Goal: Task Accomplishment & Management: Manage account settings

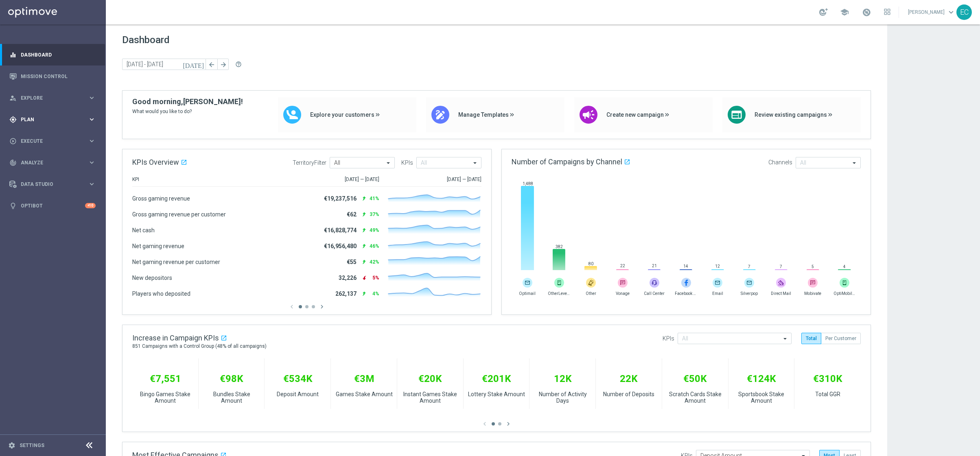
click at [41, 117] on span "Plan" at bounding box center [54, 119] width 67 height 5
click at [48, 158] on button "Templates keyboard_arrow_right" at bounding box center [58, 161] width 75 height 7
click at [68, 198] on link "OptiMobile Push" at bounding box center [54, 197] width 59 height 7
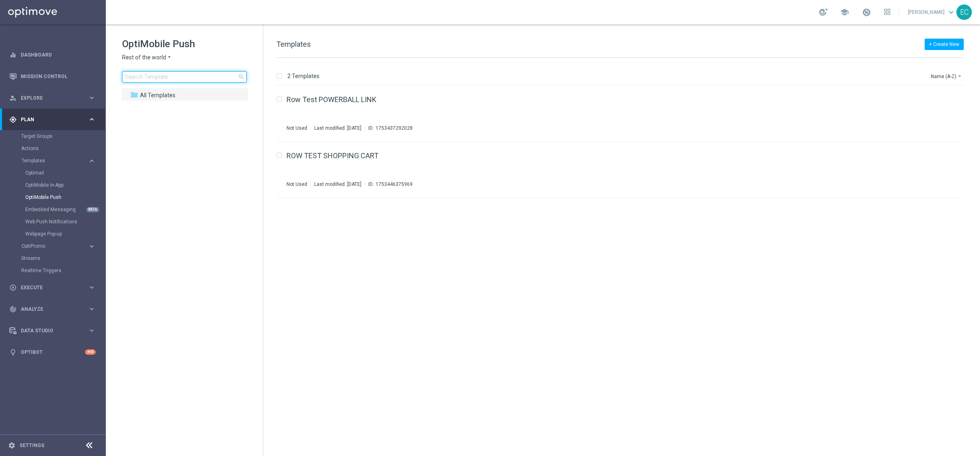
click at [154, 74] on input at bounding box center [184, 76] width 125 height 11
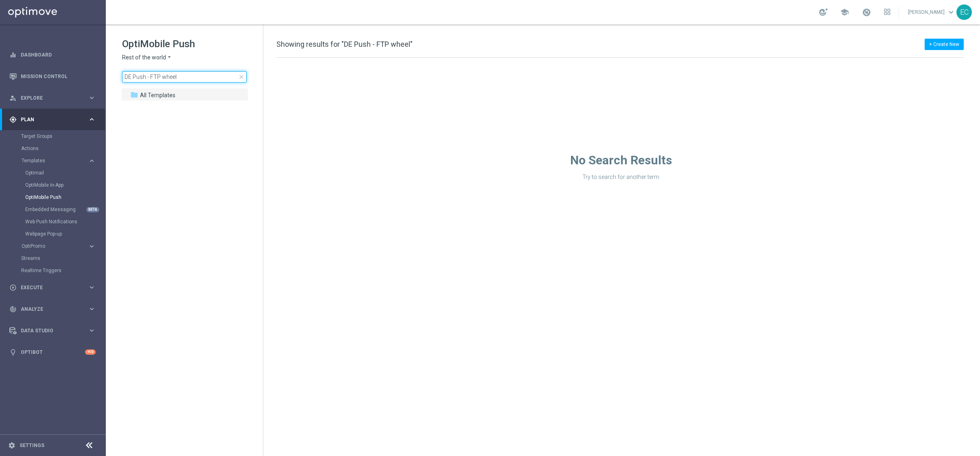
type input "DE Push - FTP wheel"
click at [161, 54] on span "Rest of the world" at bounding box center [144, 58] width 44 height 8
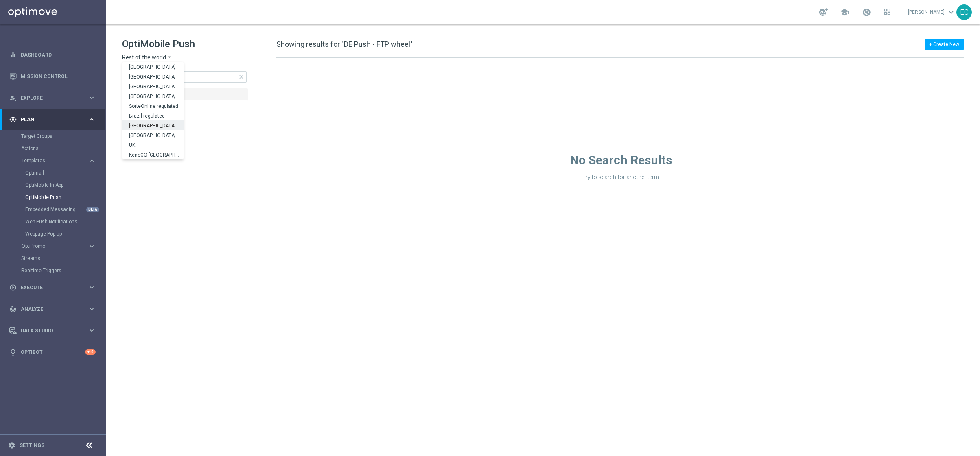
click at [155, 123] on div "[GEOGRAPHIC_DATA]" at bounding box center [153, 125] width 61 height 10
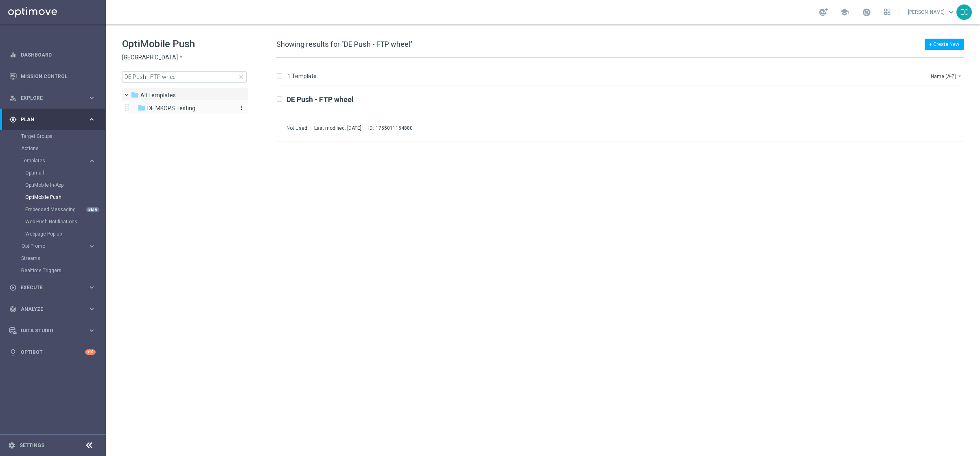
click at [165, 110] on span "DE MKOPS Testing" at bounding box center [171, 108] width 48 height 7
click at [319, 99] on b "DE Push - FTP wheel" at bounding box center [320, 99] width 67 height 9
click at [48, 132] on div "Target Groups" at bounding box center [63, 136] width 84 height 12
click at [49, 136] on link "Target Groups" at bounding box center [53, 136] width 64 height 7
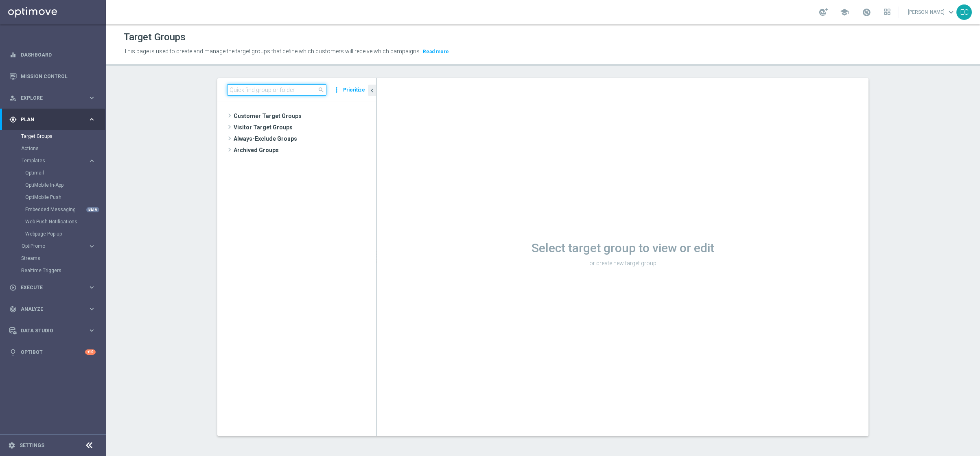
click at [278, 92] on input at bounding box center [276, 89] width 99 height 11
paste input "DE Push - FTP wheel"
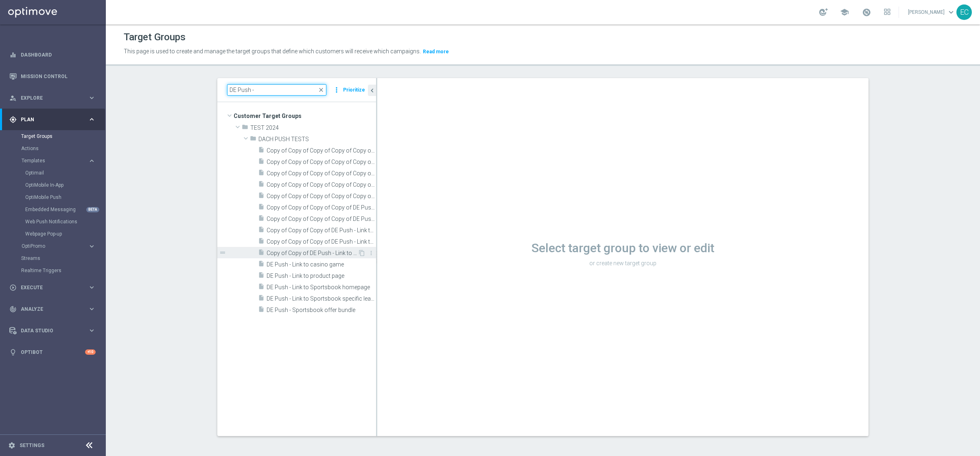
type input "DE Push -"
click at [339, 253] on span "Copy of Copy of DE Push - Link to Sportsbook specific league" at bounding box center [312, 253] width 91 height 7
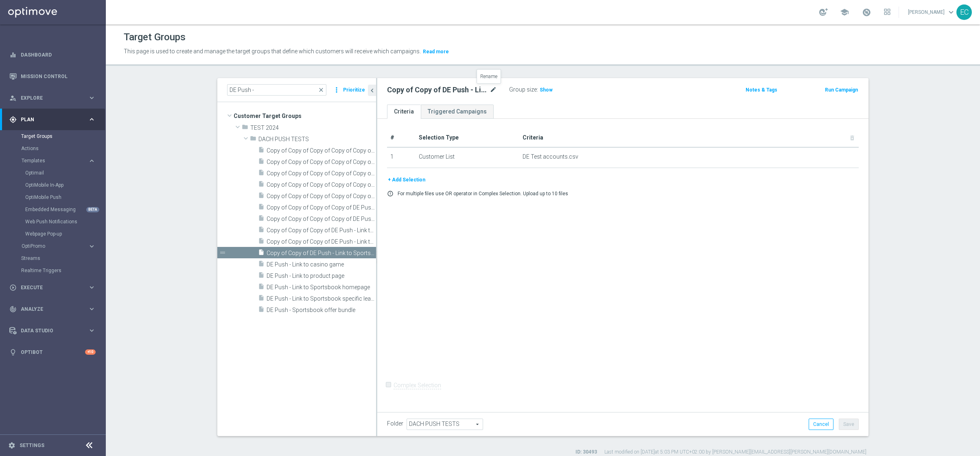
click at [490, 90] on icon "mode_edit" at bounding box center [493, 90] width 7 height 10
type input "DE Push - FTP wheel"
click at [849, 423] on button "Save" at bounding box center [849, 424] width 20 height 11
click at [505, 92] on h3 "Show" at bounding box center [512, 89] width 15 height 9
click at [841, 90] on button "Run Campaign" at bounding box center [841, 89] width 35 height 9
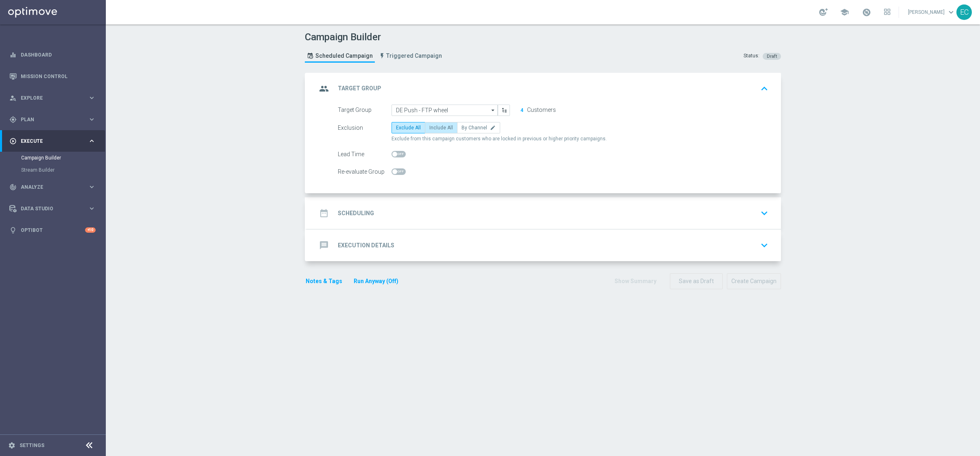
click at [445, 127] on span "Include All" at bounding box center [441, 128] width 24 height 6
click at [435, 127] on input "Include All" at bounding box center [431, 129] width 5 height 5
radio input "true"
drag, startPoint x: 443, startPoint y: 214, endPoint x: 454, endPoint y: 211, distance: 12.1
click at [443, 214] on div "date_range Scheduling keyboard_arrow_down" at bounding box center [544, 213] width 455 height 15
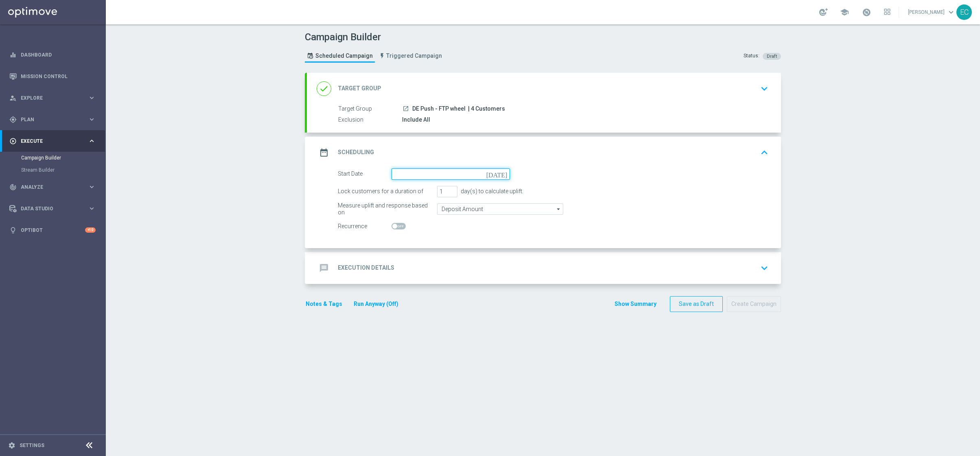
click at [464, 172] on input at bounding box center [451, 174] width 118 height 11
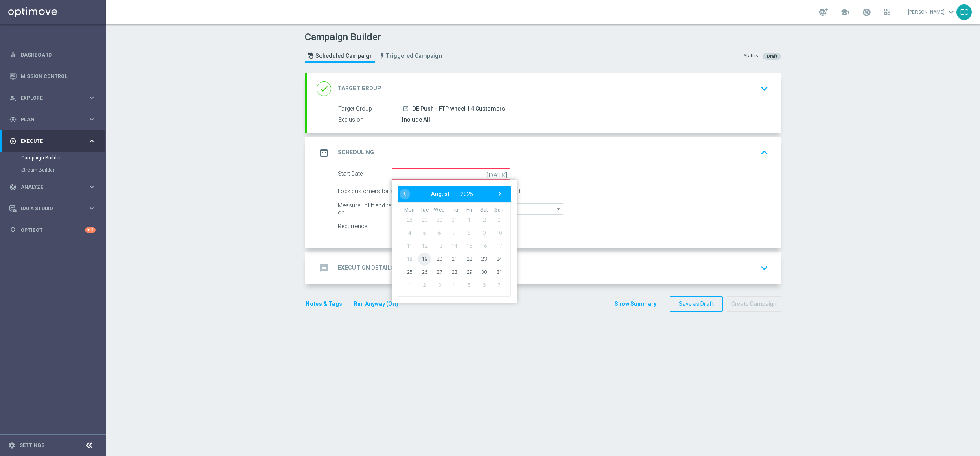
click at [423, 258] on span "19" at bounding box center [424, 258] width 13 height 13
type input "[DATE]"
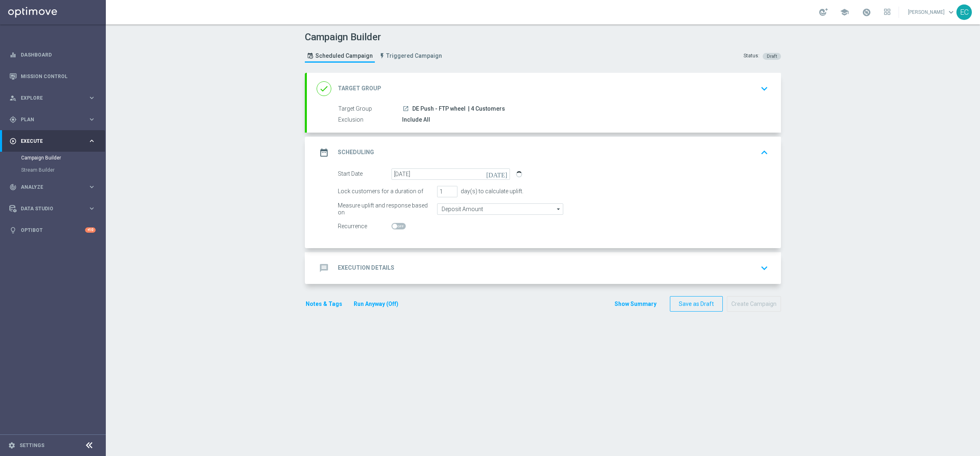
click at [479, 262] on div "message Execution Details keyboard_arrow_down" at bounding box center [544, 268] width 455 height 15
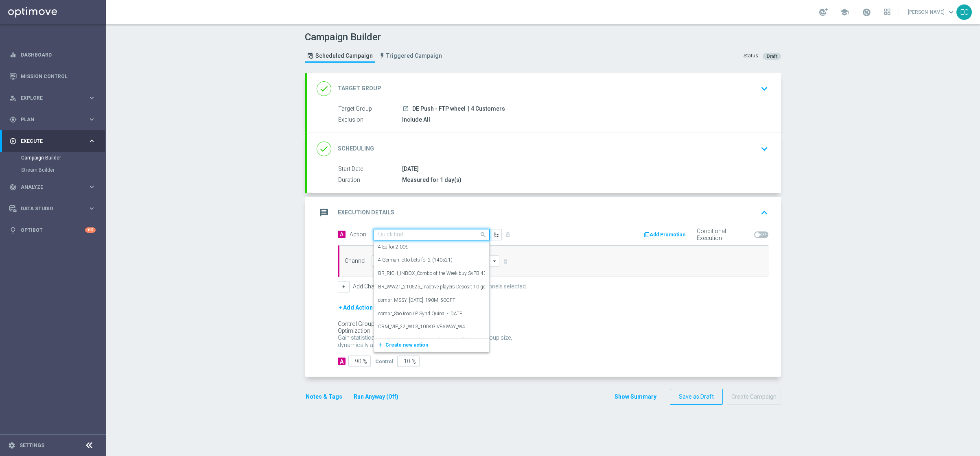
click at [436, 232] on input "text" at bounding box center [423, 235] width 91 height 7
click at [424, 343] on button "add_new Create new action" at bounding box center [430, 345] width 112 height 9
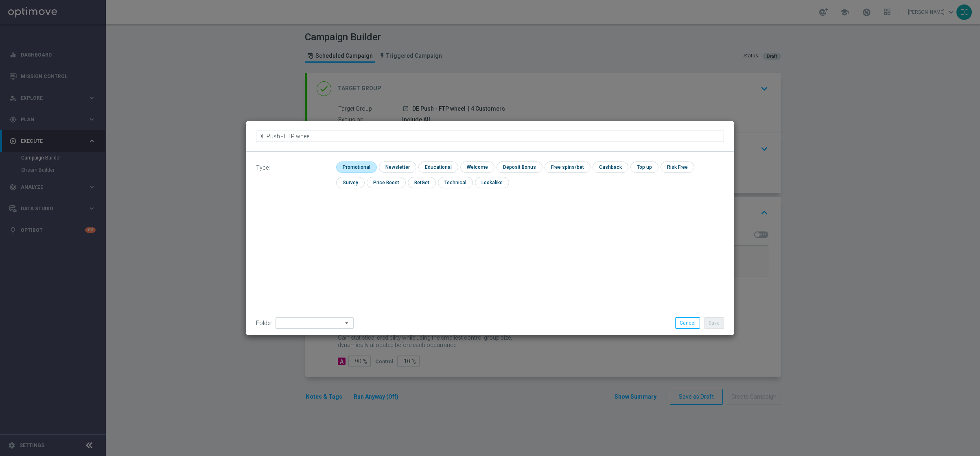
type input "DE Push - FTP wheel"
click at [367, 164] on input "checkbox" at bounding box center [355, 167] width 39 height 11
checkbox input "true"
click at [717, 318] on button "Save" at bounding box center [714, 323] width 20 height 11
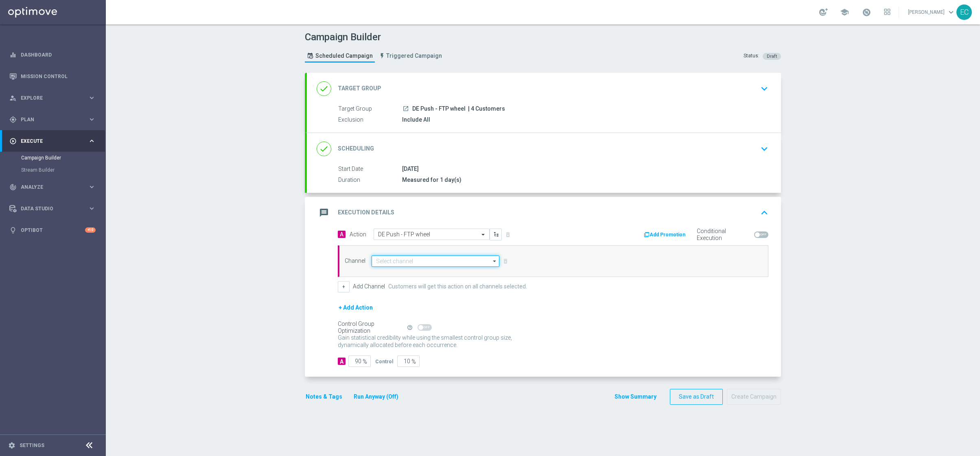
click at [386, 262] on input at bounding box center [436, 261] width 128 height 11
click at [432, 339] on div "OptiMobile Push" at bounding box center [438, 336] width 121 height 11
type input "OptiMobile Push"
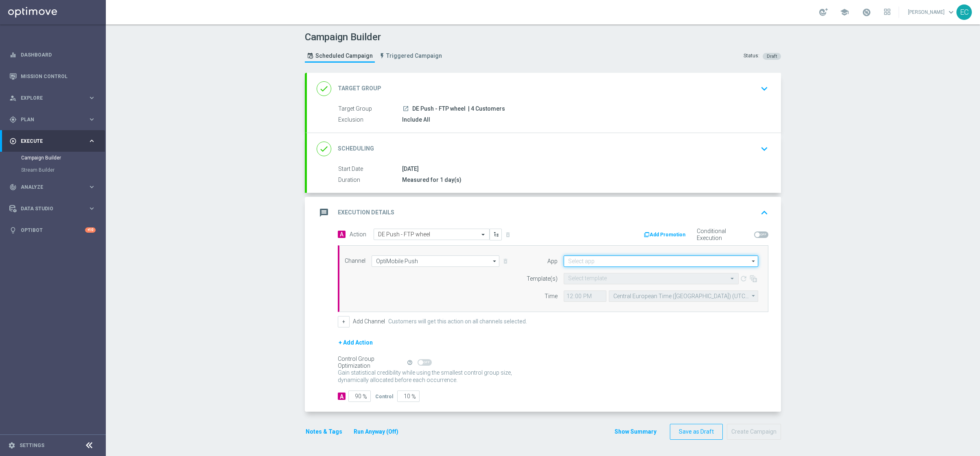
click at [625, 256] on input at bounding box center [661, 261] width 195 height 11
click at [620, 278] on div "[GEOGRAPHIC_DATA]" at bounding box center [667, 273] width 195 height 12
type input "[GEOGRAPHIC_DATA]"
click at [611, 285] on form "Template(s) Select template refresh Time 12:00 Central European Time ([GEOGRAPH…" at bounding box center [640, 287] width 236 height 29
click at [611, 280] on input "text" at bounding box center [643, 279] width 150 height 7
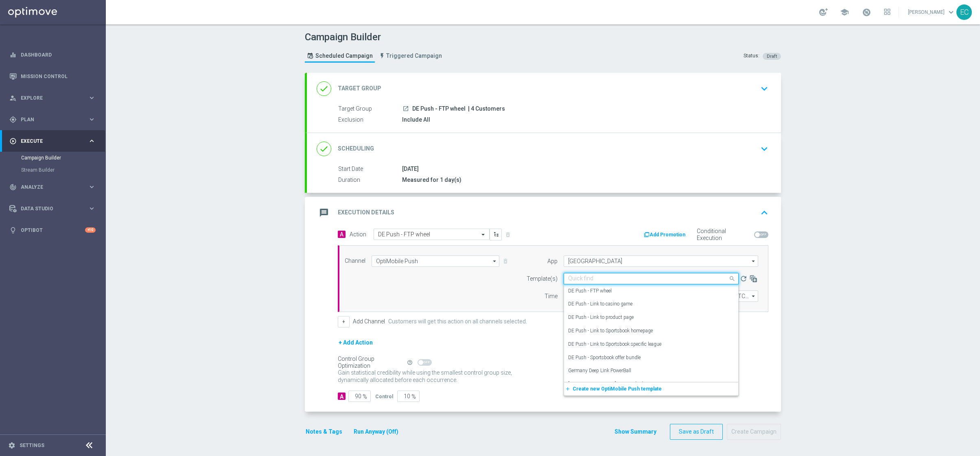
paste input "DE Push - FTP wheel"
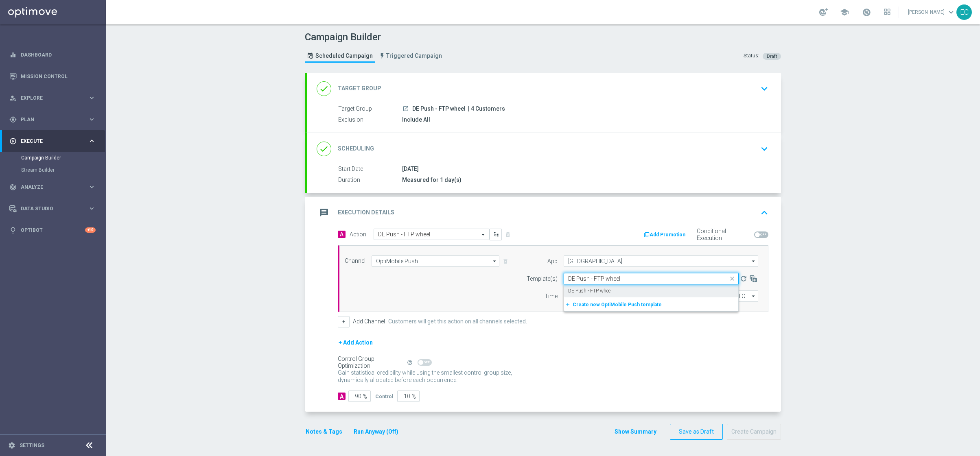
click at [625, 293] on div "DE Push - FTP wheel" at bounding box center [651, 291] width 166 height 13
type input "DE Push - FTP wheel"
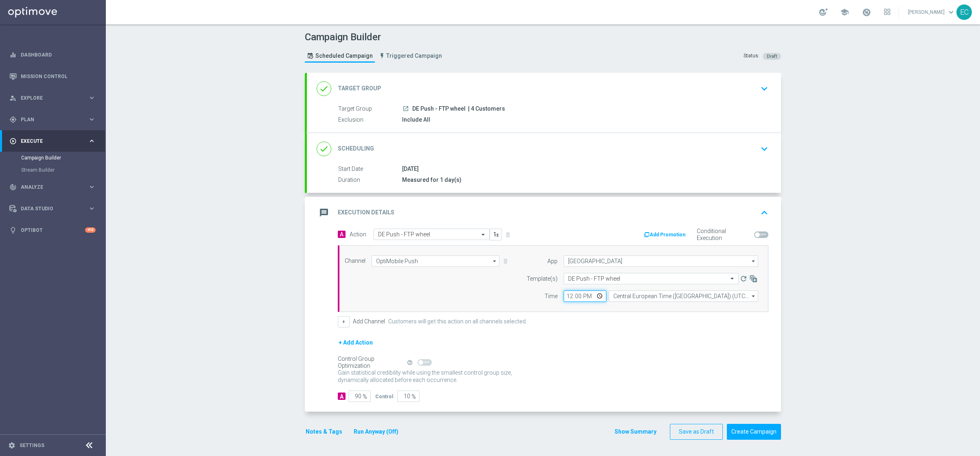
click at [567, 299] on input "12:00" at bounding box center [585, 296] width 43 height 11
type input "10:50"
click at [357, 401] on input "90" at bounding box center [359, 396] width 22 height 11
click at [357, 400] on input "90" at bounding box center [359, 396] width 22 height 11
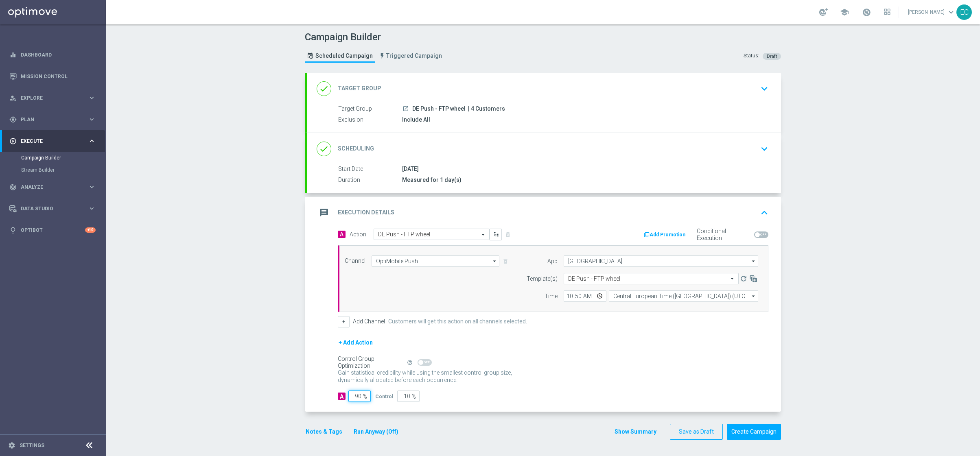
type input "1"
type input "99"
type input "10"
type input "90"
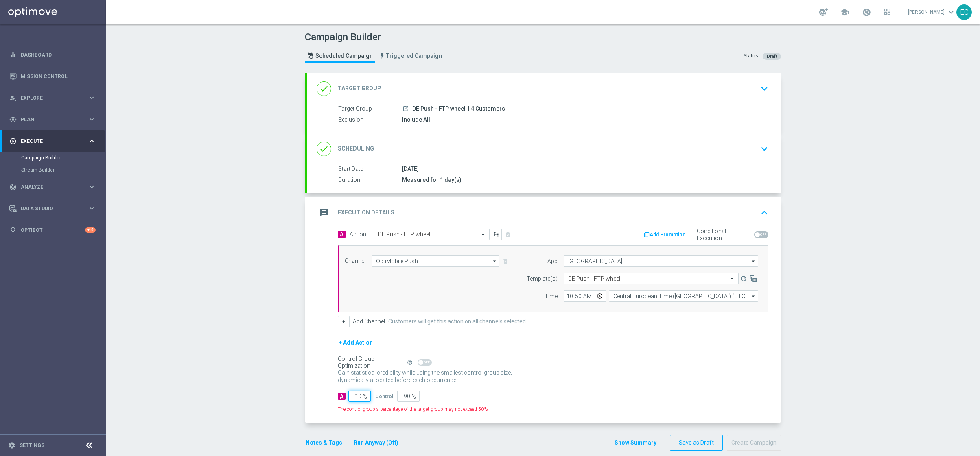
type input "100"
type input "0"
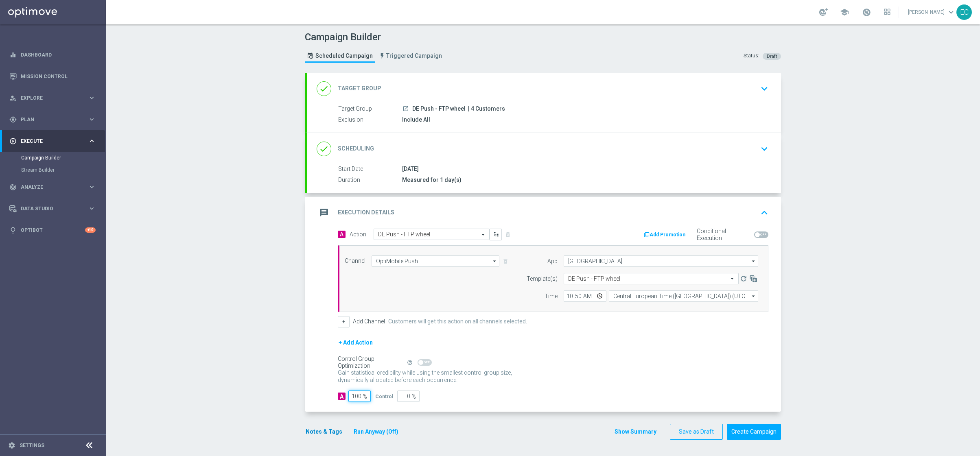
type input "100"
click at [330, 432] on button "Notes & Tags" at bounding box center [324, 432] width 38 height 10
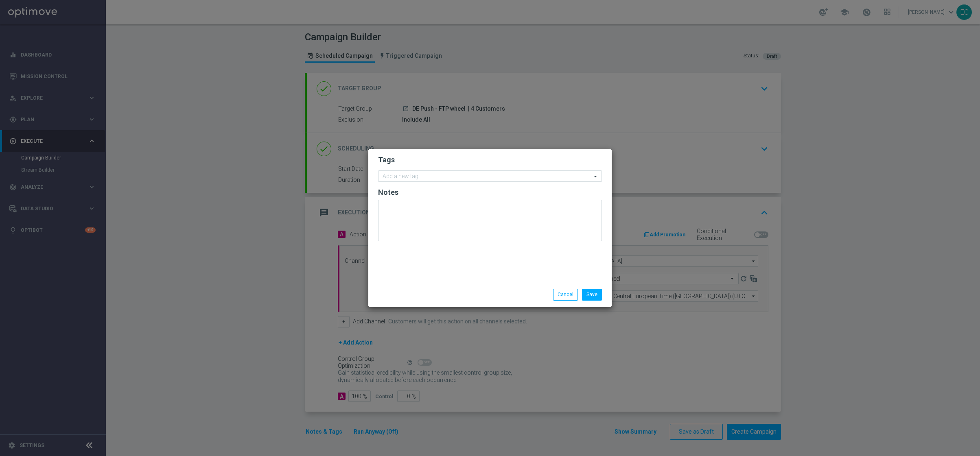
click at [420, 184] on form "Tags Add a new tag Notes" at bounding box center [490, 200] width 224 height 94
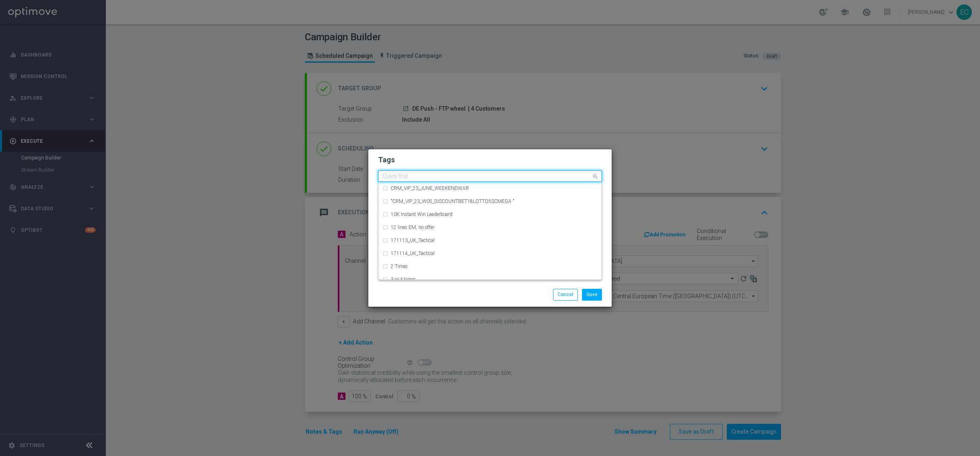
click at [424, 173] on input "text" at bounding box center [487, 176] width 209 height 7
type input "d"
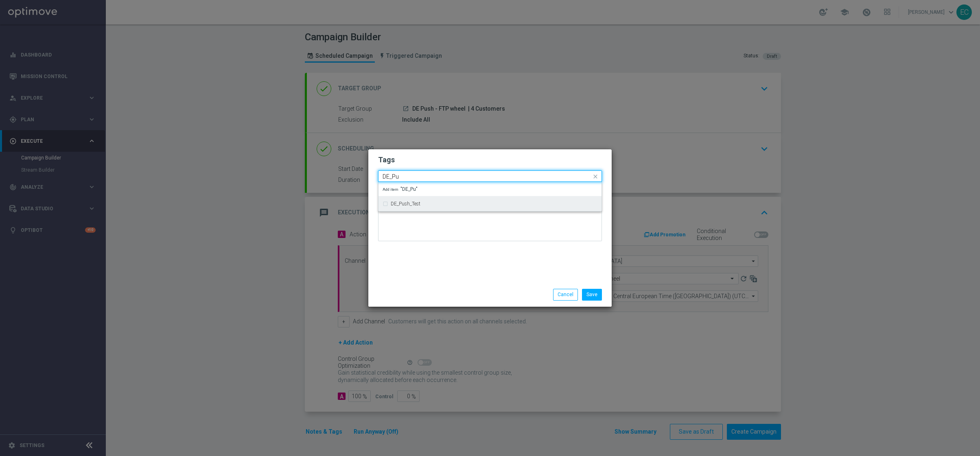
click at [432, 200] on div "DE_Push_Test" at bounding box center [490, 203] width 215 height 13
type input "DE_Pu"
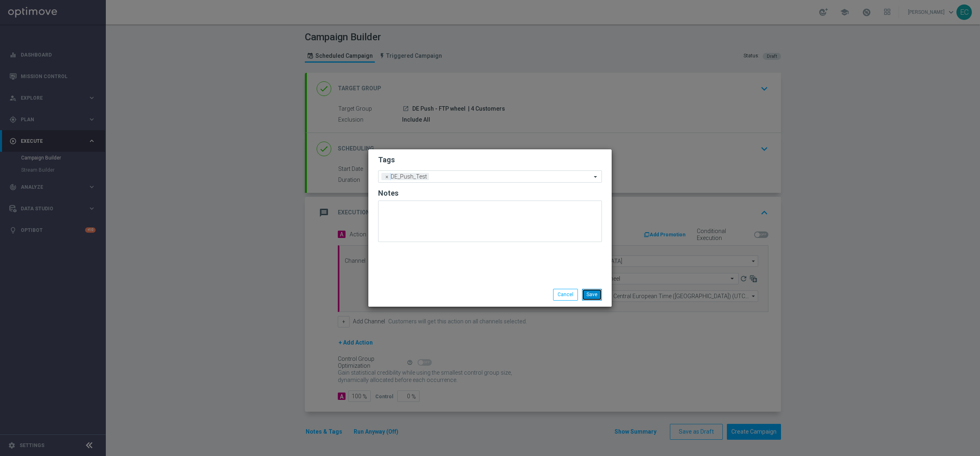
click at [587, 295] on button "Save" at bounding box center [592, 294] width 20 height 11
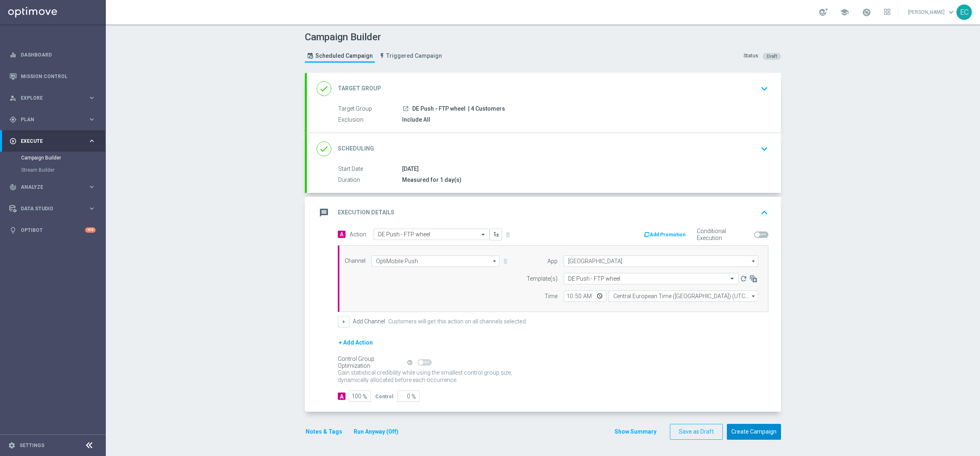
click at [751, 438] on button "Create Campaign" at bounding box center [754, 432] width 54 height 16
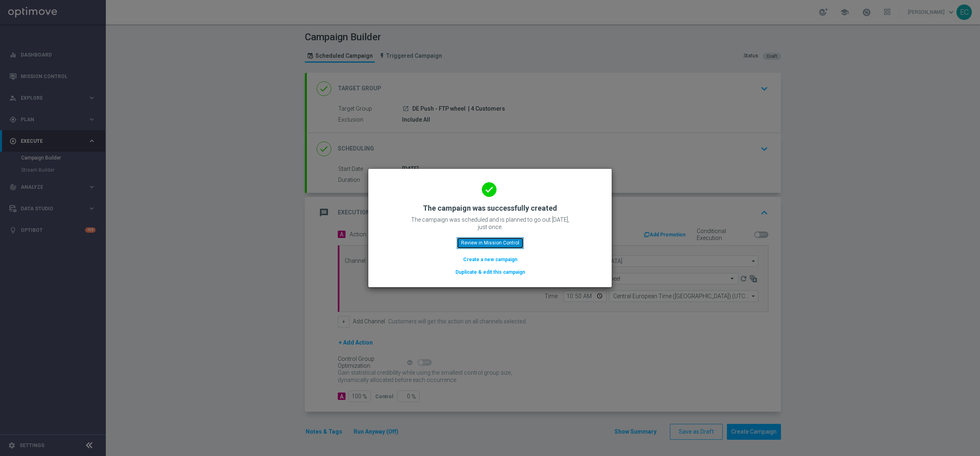
click at [503, 241] on button "Review in Mission Control" at bounding box center [490, 242] width 67 height 11
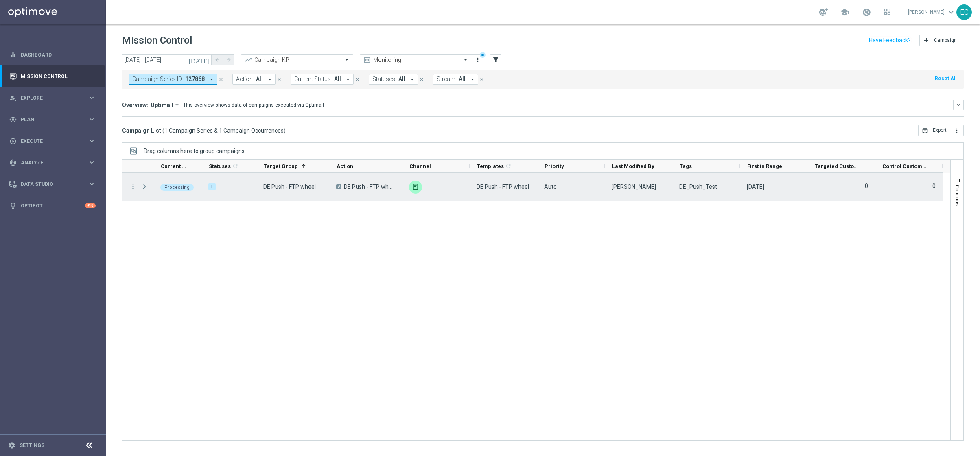
click at [145, 188] on span "Press SPACE to select this row." at bounding box center [144, 187] width 7 height 7
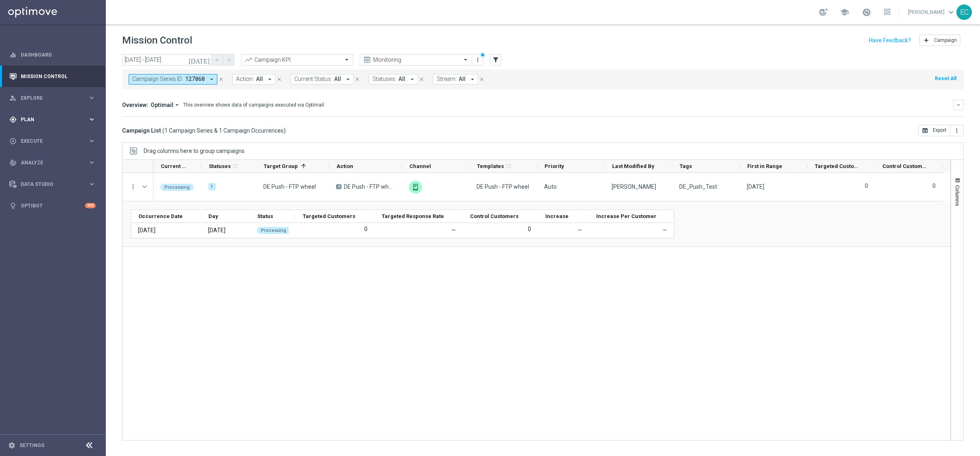
click at [50, 120] on span "Plan" at bounding box center [54, 119] width 67 height 5
click at [60, 198] on link "OptiMobile Push" at bounding box center [54, 197] width 59 height 7
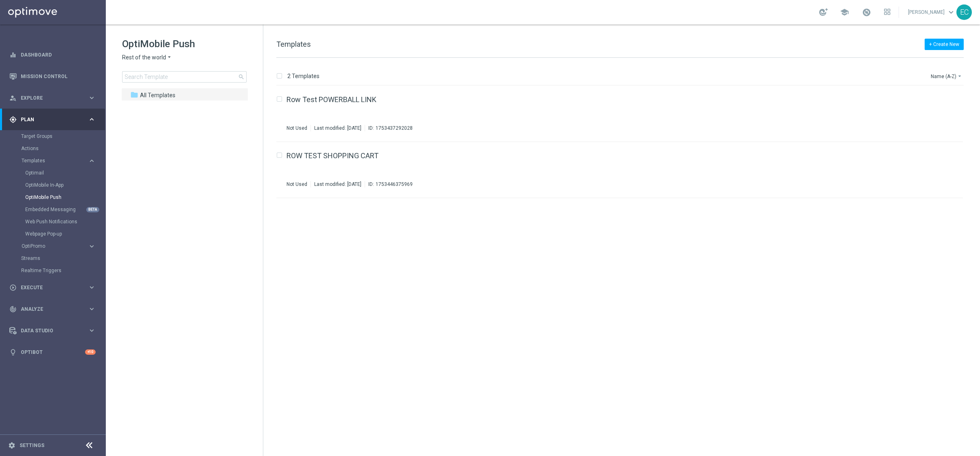
click at [140, 57] on span "Rest of the world" at bounding box center [144, 58] width 44 height 8
click at [160, 127] on div "[GEOGRAPHIC_DATA]" at bounding box center [153, 125] width 61 height 10
click at [193, 110] on span "DE MKOPS Testing" at bounding box center [171, 108] width 48 height 7
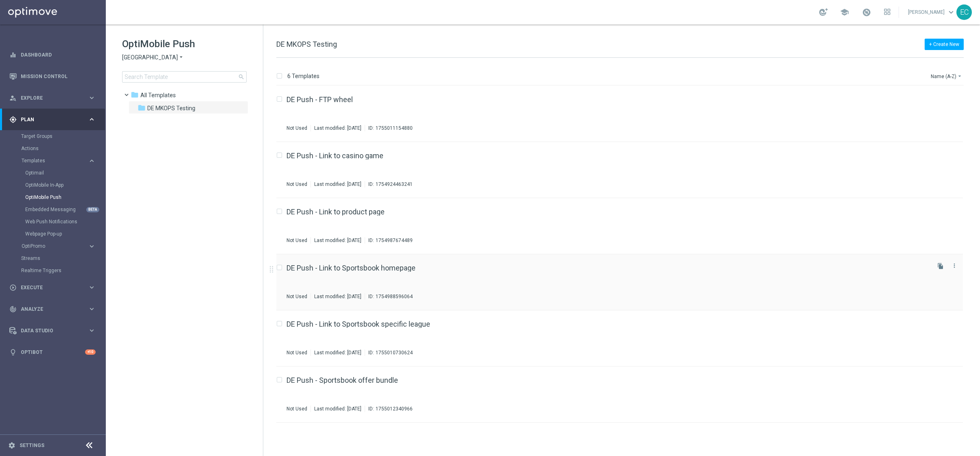
click at [280, 269] on input "Press SPACE to select this row." at bounding box center [278, 268] width 5 height 5
checkbox input "true"
click at [941, 267] on icon "file_copy" at bounding box center [941, 266] width 7 height 7
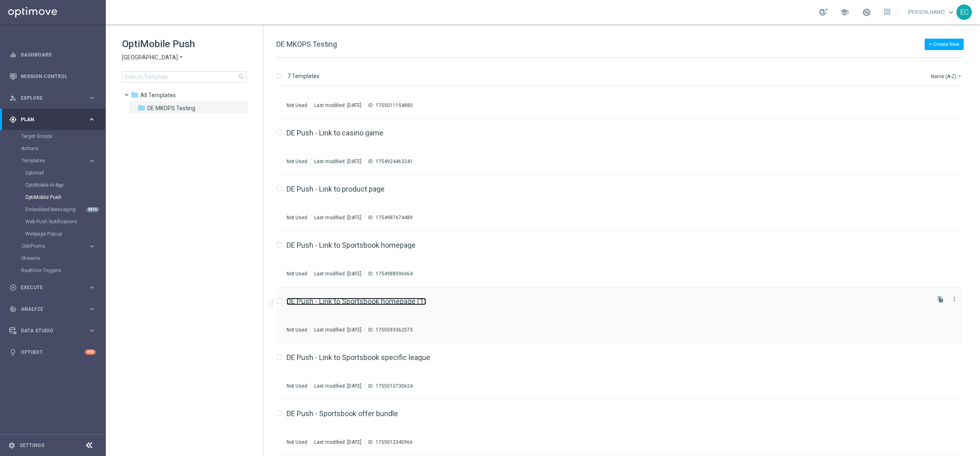
click at [407, 298] on link "DE Push - Link to Sportsbook homepage (1)" at bounding box center [357, 301] width 140 height 7
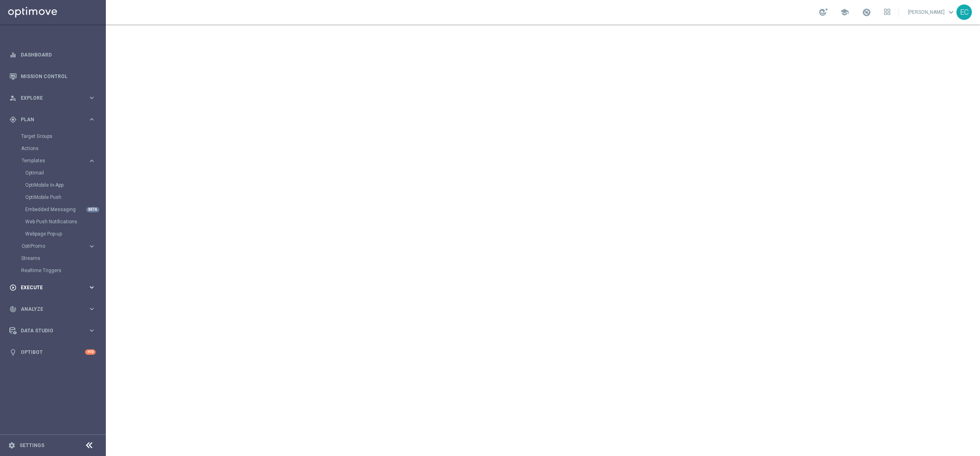
click at [42, 294] on div "play_circle_outline Execute keyboard_arrow_right" at bounding box center [52, 288] width 105 height 22
click at [49, 116] on div "gps_fixed Plan" at bounding box center [48, 119] width 79 height 7
click at [43, 136] on link "Target Groups" at bounding box center [53, 136] width 64 height 7
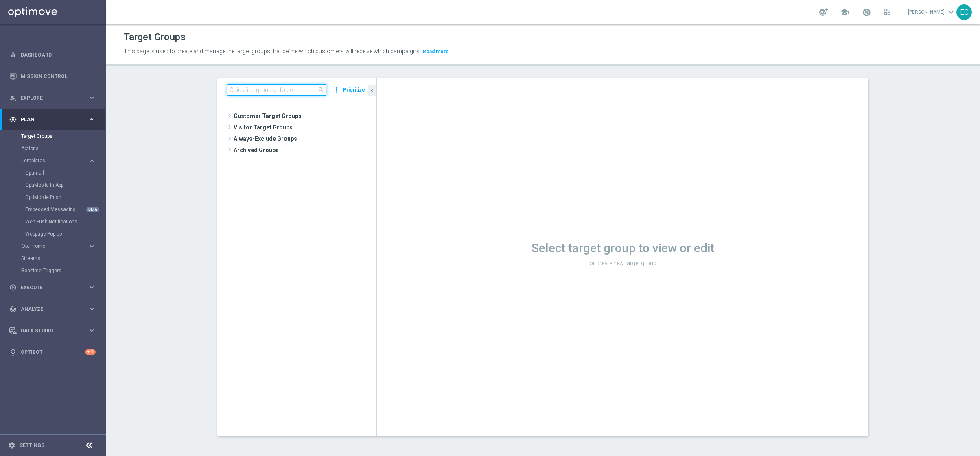
click at [282, 87] on input at bounding box center [276, 89] width 99 height 11
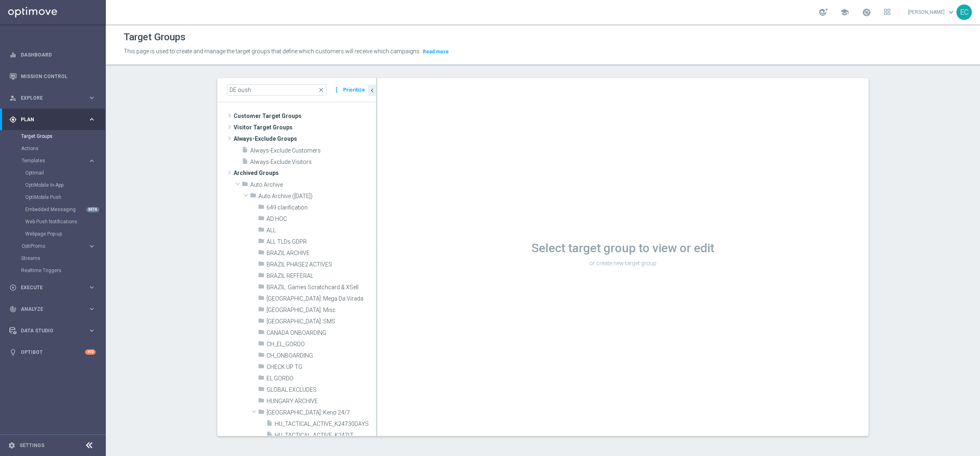
click at [182, 204] on section "DE oush close more_vert Prioritize Customer Target Groups library_add create_ne…" at bounding box center [543, 263] width 874 height 371
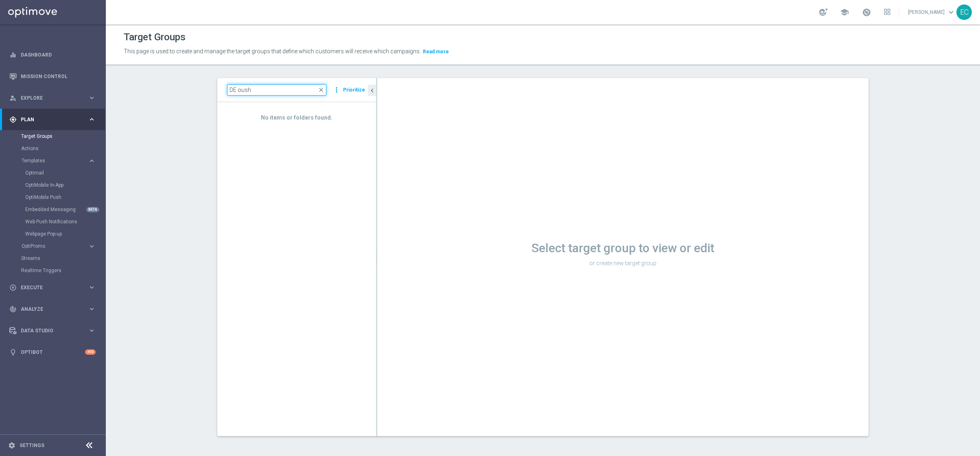
click at [265, 90] on input "DE oush" at bounding box center [276, 89] width 99 height 11
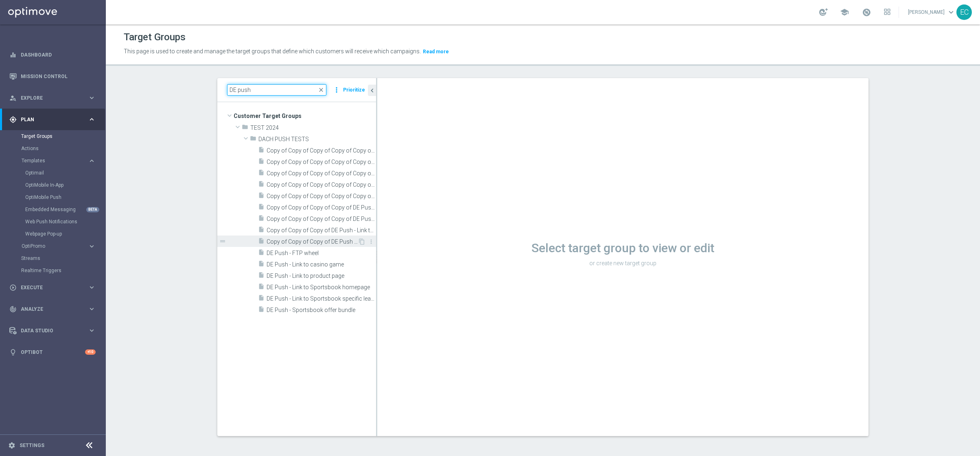
type input "DE push"
click at [307, 239] on span "Copy of Copy of Copy of DE Push - Link to Sportsbook specific league" at bounding box center [312, 242] width 91 height 7
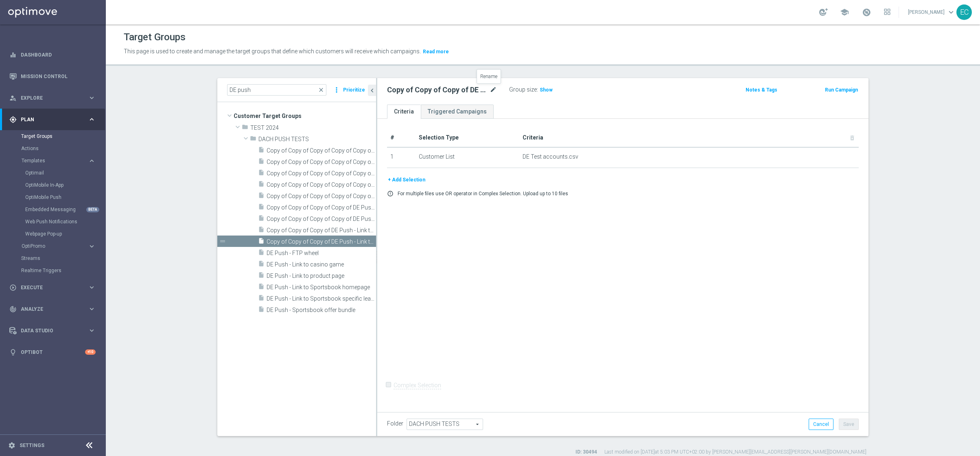
click at [491, 89] on icon "mode_edit" at bounding box center [493, 90] width 7 height 10
click at [461, 92] on input "Copy of Copy of Copy of DE Push - Link to Sportsbook specific league" at bounding box center [442, 90] width 110 height 11
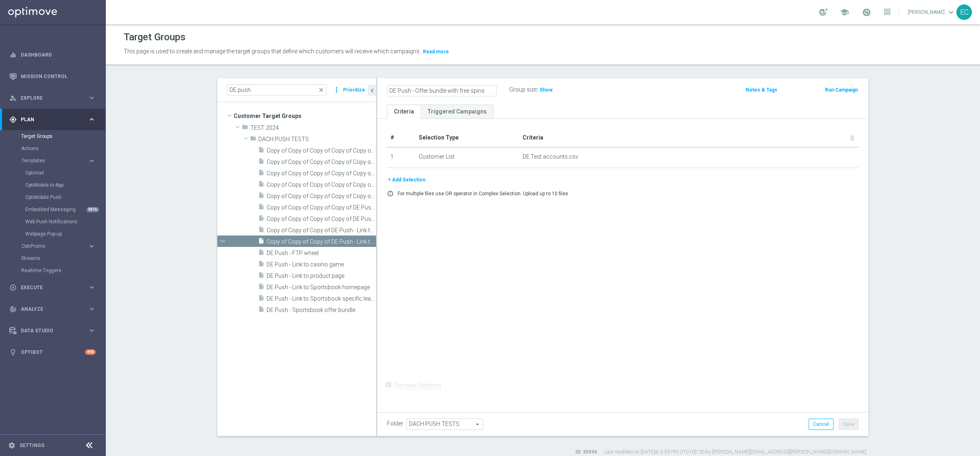
scroll to position [0, 0]
type input "DE Push - Offer bundle with free spins"
click at [689, 279] on div "# Selection Type Criteria delete_forever 1 Customer List DE Test accounts.csv d…" at bounding box center [622, 264] width 491 height 290
click at [847, 419] on button "Save" at bounding box center [849, 424] width 20 height 11
click at [541, 89] on span "Show" at bounding box center [546, 90] width 13 height 6
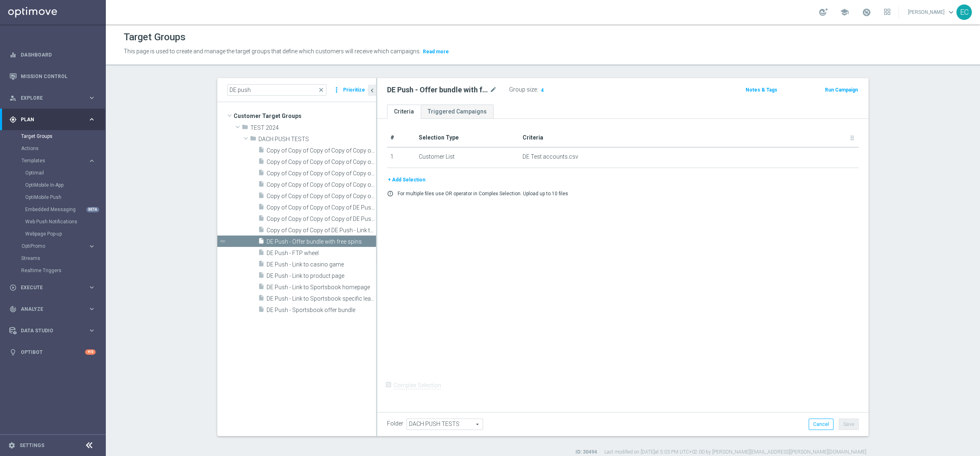
click at [840, 92] on button "Run Campaign" at bounding box center [841, 89] width 35 height 9
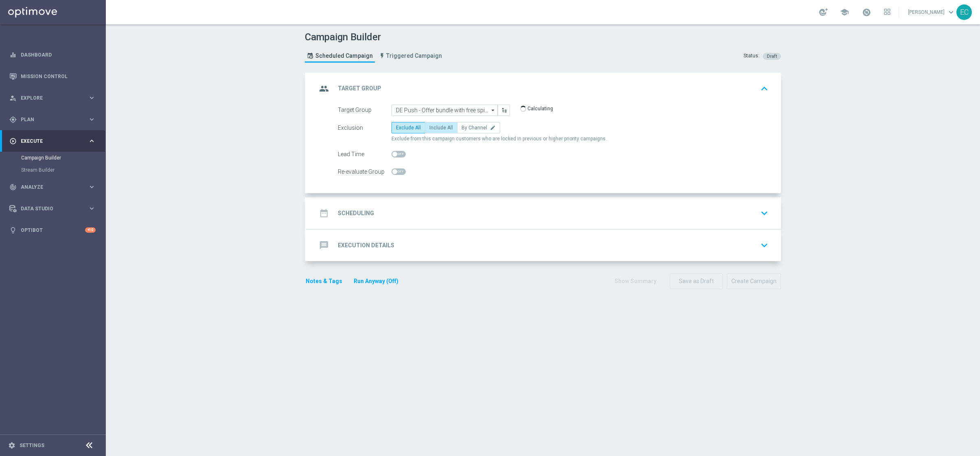
click at [447, 131] on label "Include All" at bounding box center [441, 127] width 33 height 11
click at [435, 131] on input "Include All" at bounding box center [431, 129] width 5 height 5
radio input "true"
drag, startPoint x: 432, startPoint y: 250, endPoint x: 431, endPoint y: 233, distance: 17.1
click at [432, 250] on div "message Execution Details keyboard_arrow_down" at bounding box center [544, 245] width 455 height 15
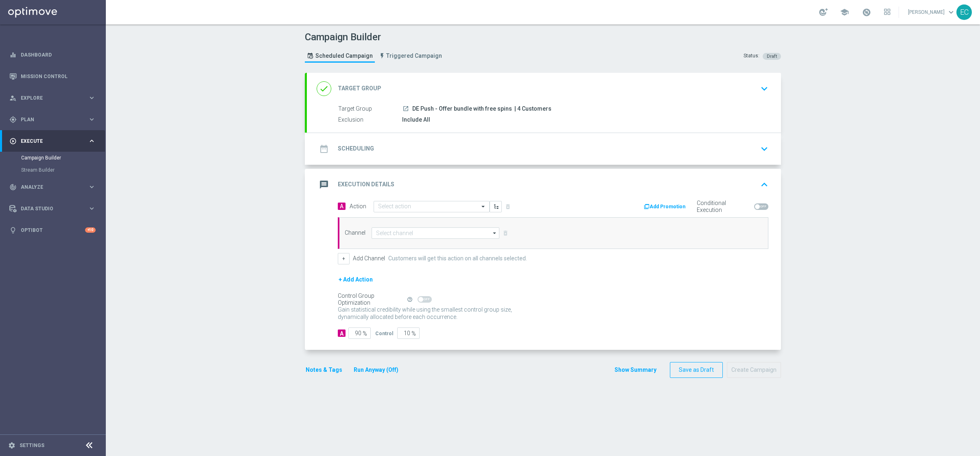
click at [427, 208] on div "message Execution Details keyboard_arrow_up A Action Select action delete_forev…" at bounding box center [544, 259] width 474 height 181
click at [429, 158] on div "date_range Scheduling keyboard_arrow_down" at bounding box center [544, 149] width 474 height 32
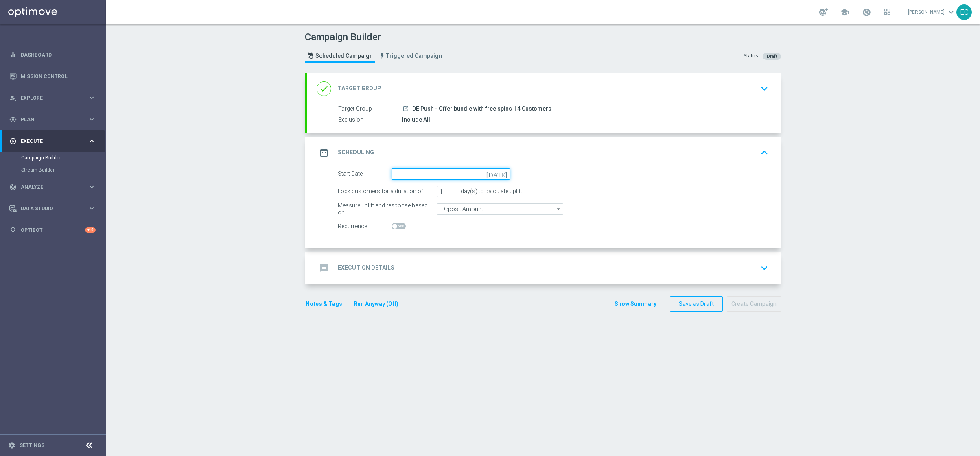
click at [486, 178] on input at bounding box center [451, 174] width 118 height 11
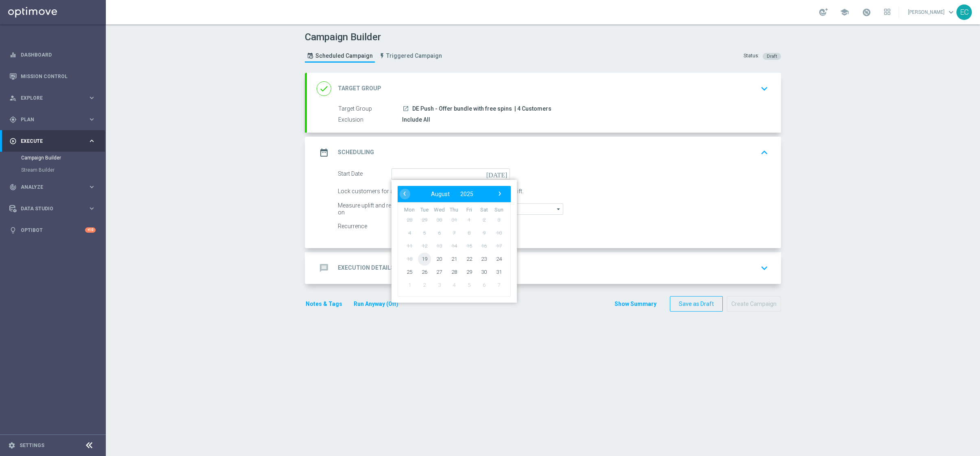
click at [421, 258] on span "19" at bounding box center [424, 258] width 13 height 13
type input "[DATE]"
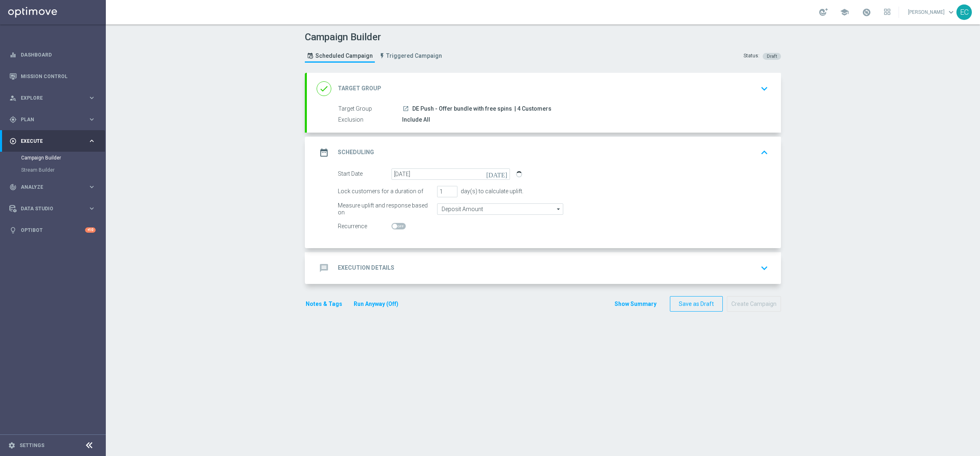
drag, startPoint x: 417, startPoint y: 291, endPoint x: 418, endPoint y: 274, distance: 17.1
click at [417, 289] on form "done Target Group keyboard_arrow_down Target Group launch DE Push - Offer bundl…" at bounding box center [543, 192] width 476 height 239
click at [418, 274] on div "message Execution Details keyboard_arrow_down" at bounding box center [544, 268] width 455 height 15
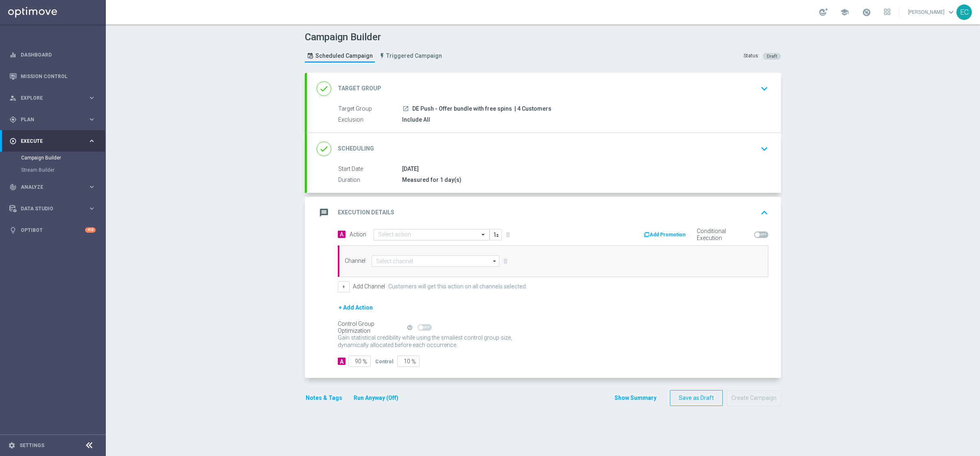
click at [438, 239] on input "text" at bounding box center [423, 235] width 91 height 7
click at [410, 344] on span "Create new action" at bounding box center [407, 345] width 43 height 6
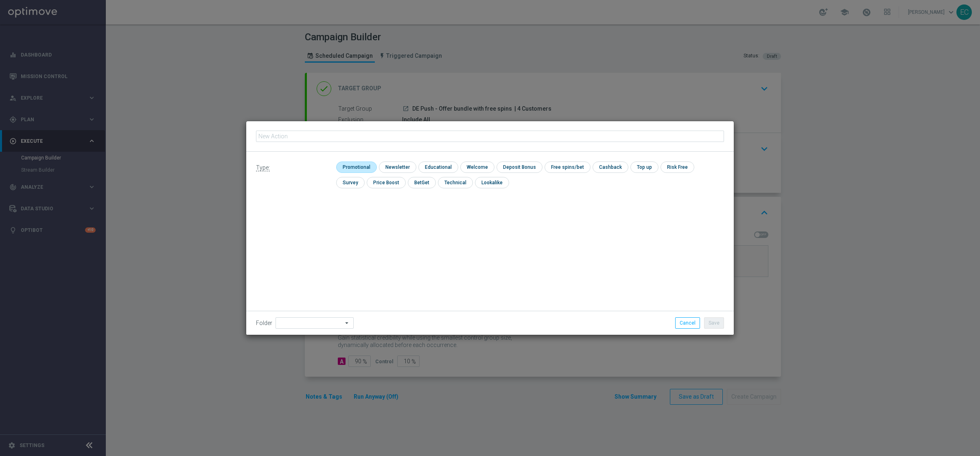
type input "DE Push - Offer bundle with free spins"
click at [363, 168] on input "checkbox" at bounding box center [355, 167] width 39 height 11
checkbox input "true"
click at [714, 323] on button "Save" at bounding box center [714, 323] width 20 height 11
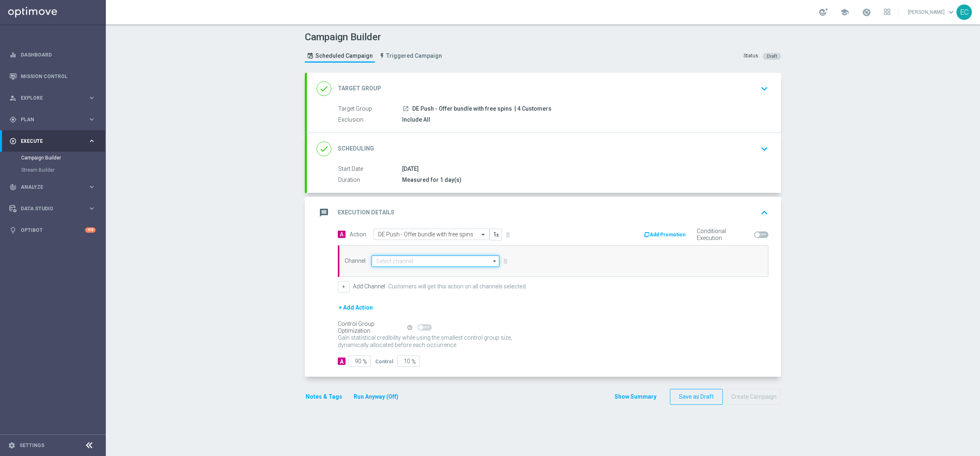
click at [420, 267] on input at bounding box center [436, 261] width 128 height 11
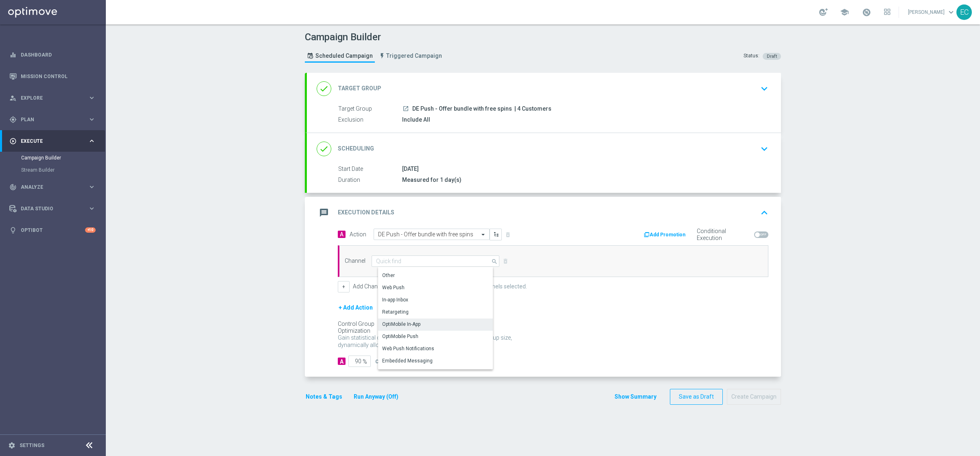
click at [430, 336] on div "OptiMobile Push" at bounding box center [438, 336] width 121 height 11
type input "OptiMobile Push"
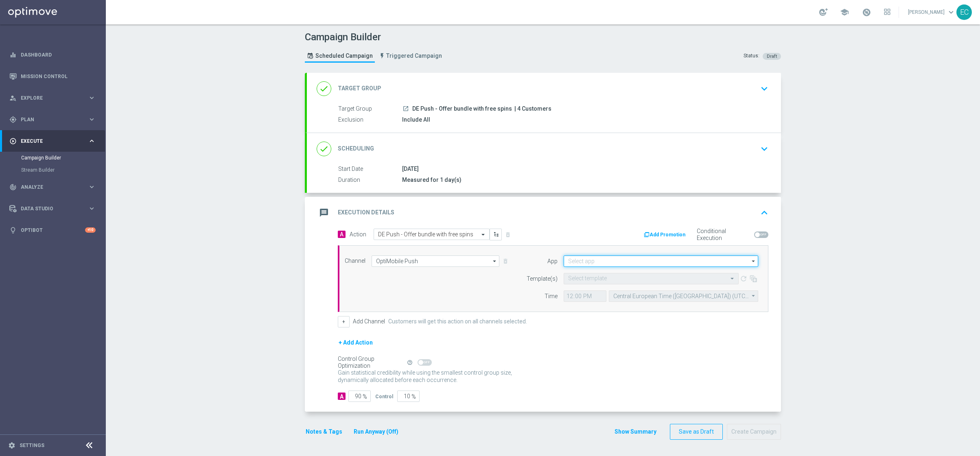
click at [648, 265] on input at bounding box center [661, 261] width 195 height 11
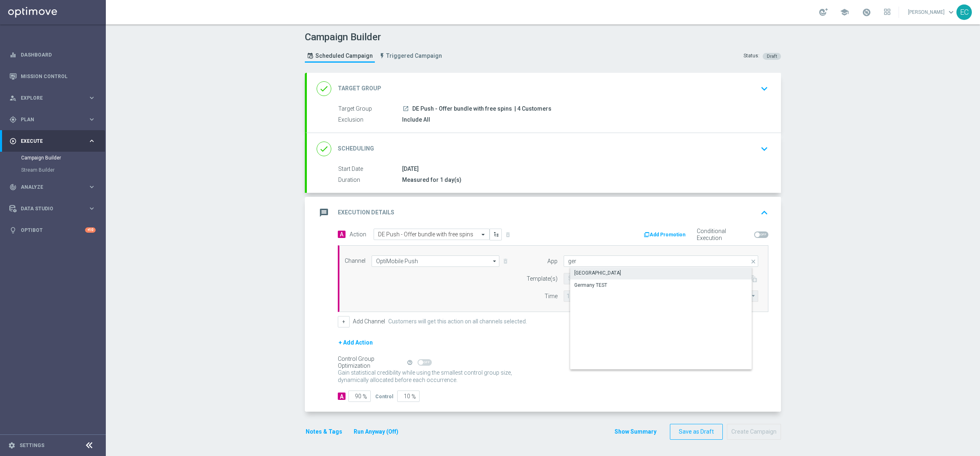
click at [621, 278] on div "[GEOGRAPHIC_DATA]" at bounding box center [667, 272] width 195 height 11
type input "[GEOGRAPHIC_DATA]"
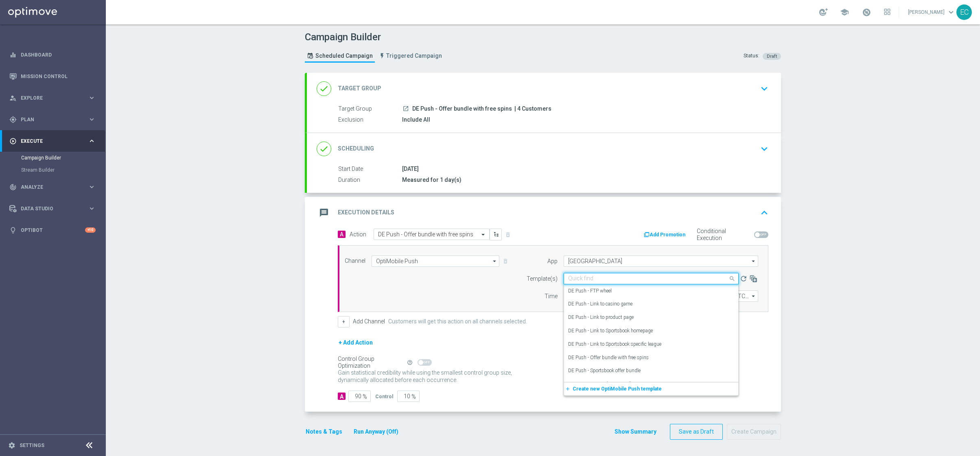
click at [591, 282] on input "text" at bounding box center [643, 279] width 150 height 7
paste input "DE Push - Offer bundle with free spins"
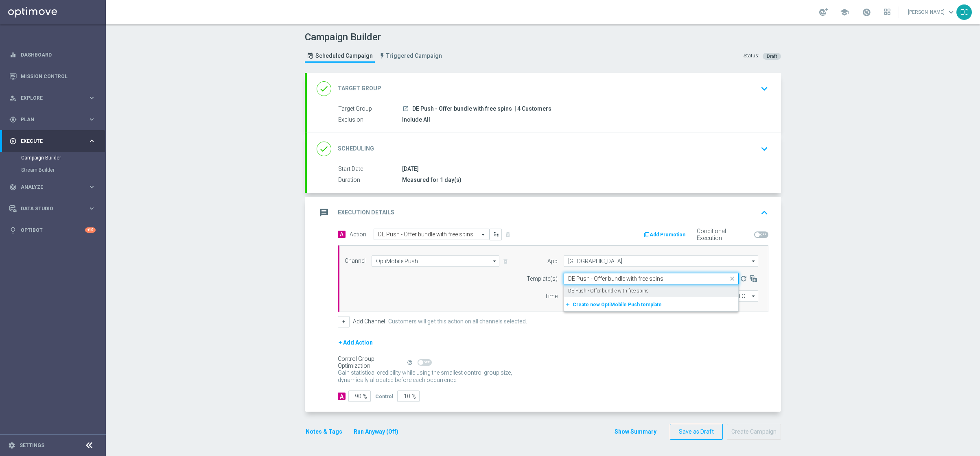
click at [637, 294] on label "DE Push - Offer bundle with free spins" at bounding box center [608, 291] width 81 height 7
type input "DE Push - Offer bundle with free spins"
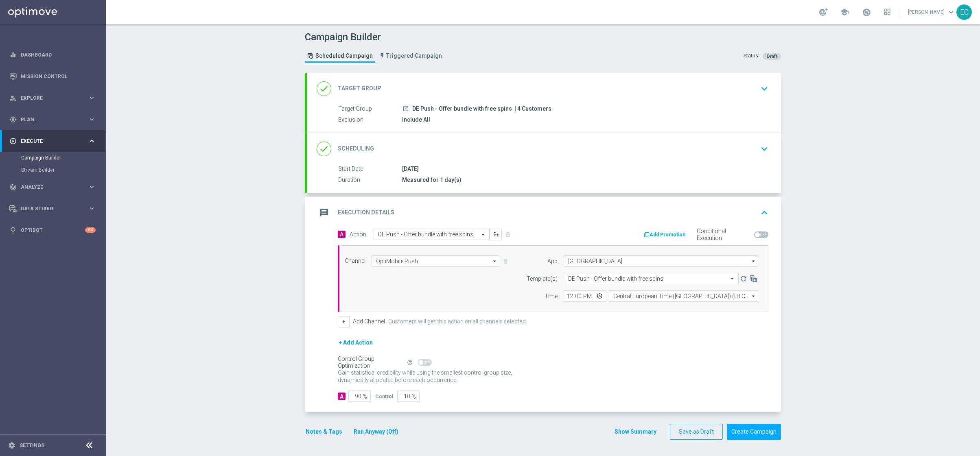
click at [552, 292] on div "Time" at bounding box center [537, 296] width 42 height 11
click at [572, 298] on input "12:00" at bounding box center [585, 296] width 43 height 11
click at [564, 298] on input "12:00" at bounding box center [585, 296] width 43 height 11
type input "11:01"
click at [348, 400] on input "90" at bounding box center [359, 396] width 22 height 11
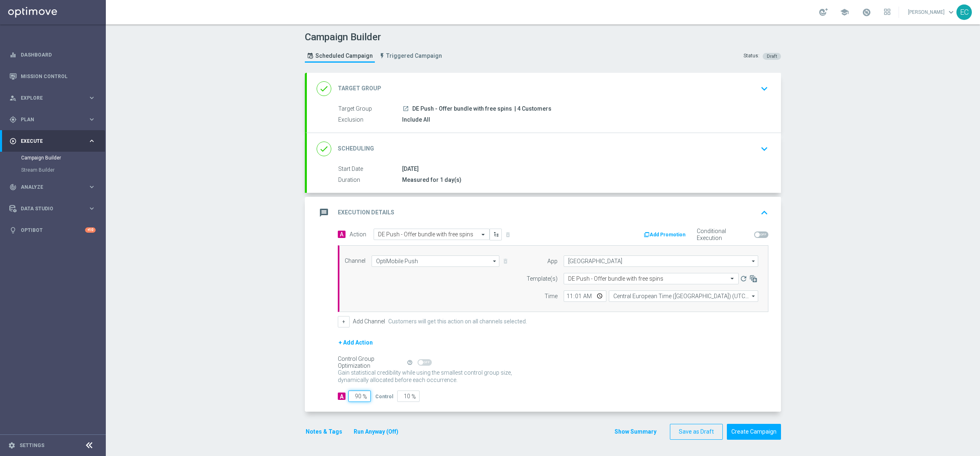
click at [348, 400] on input "90" at bounding box center [359, 396] width 22 height 11
type input "1"
type input "99"
type input "10"
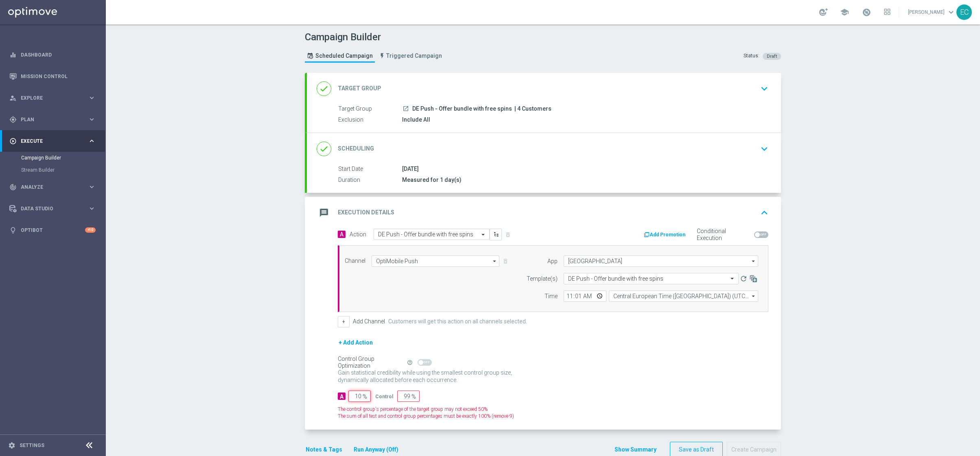
type input "90"
type input "100"
type input "0"
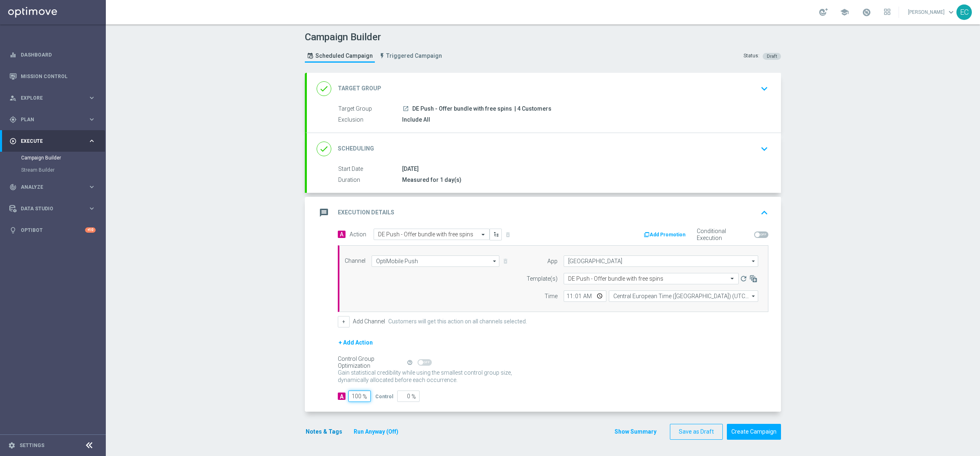
type input "100"
click at [329, 431] on button "Notes & Tags" at bounding box center [324, 432] width 38 height 10
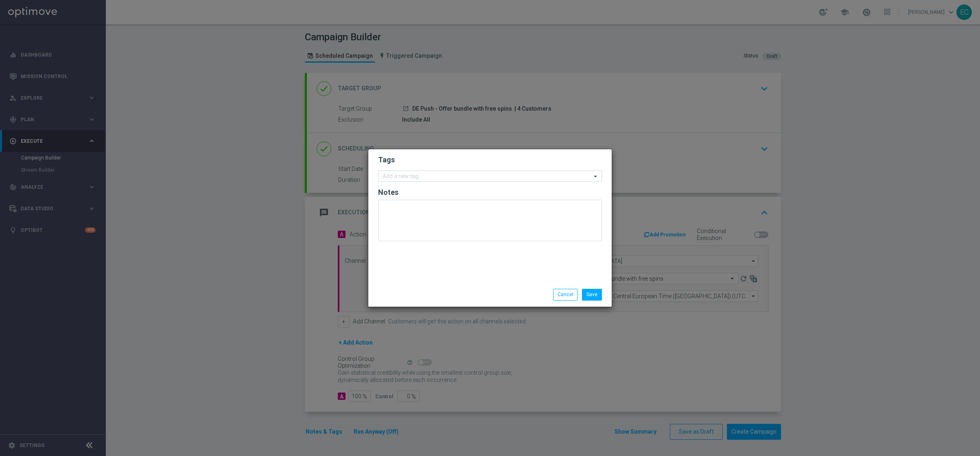
click at [425, 182] on form "Tags Add a new tag Notes" at bounding box center [490, 200] width 224 height 94
click at [423, 180] on input "text" at bounding box center [487, 176] width 209 height 7
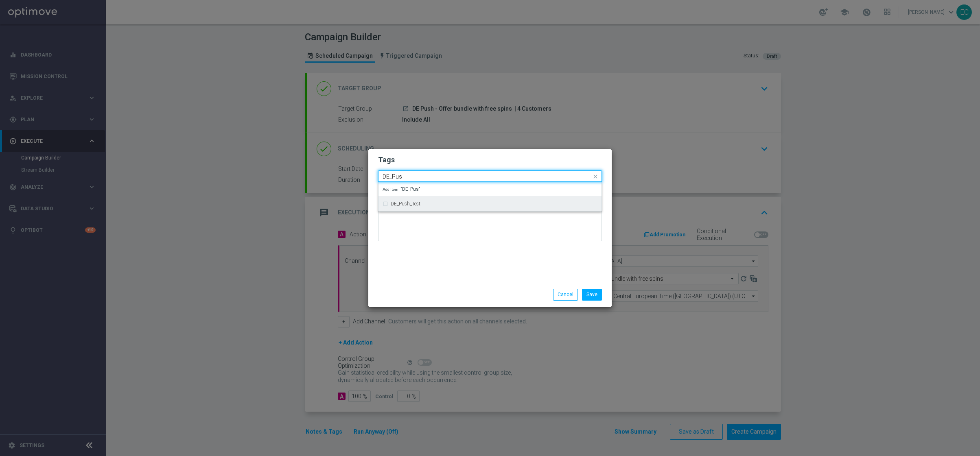
click at [440, 200] on div "DE_Push_Test" at bounding box center [490, 203] width 215 height 13
type input "DE_Pus"
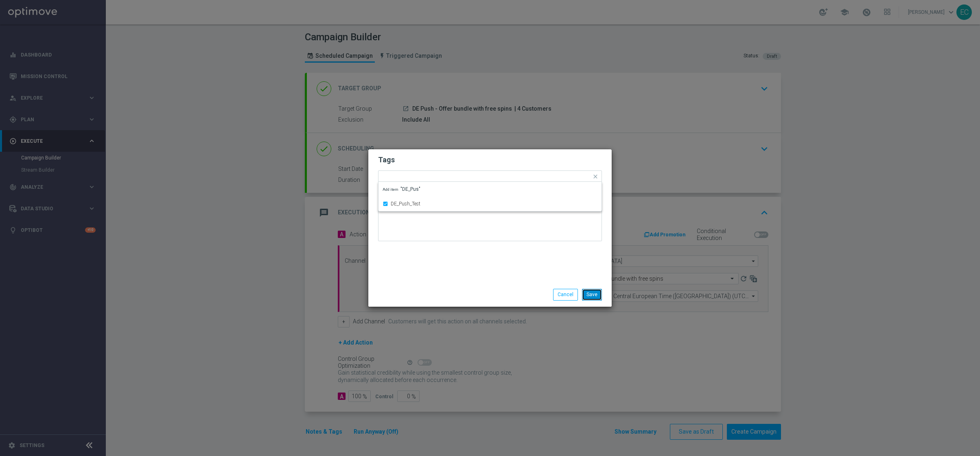
click at [589, 293] on button "Save" at bounding box center [592, 294] width 20 height 11
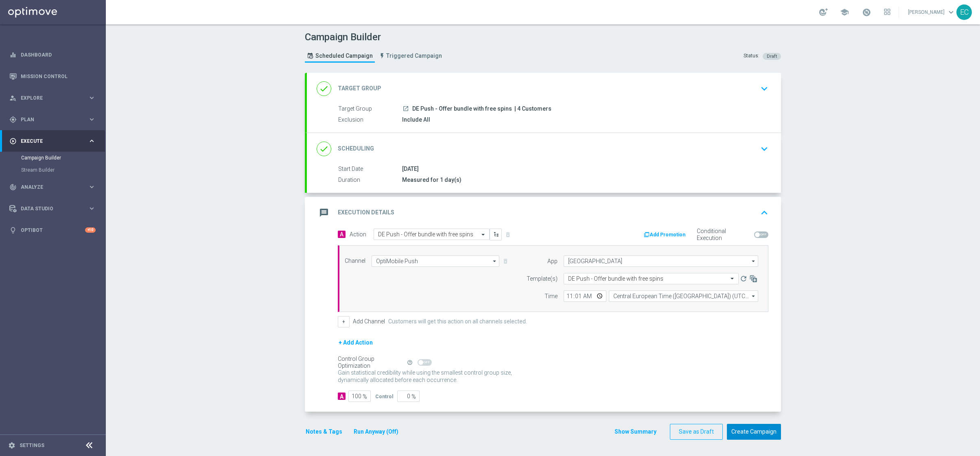
click at [751, 433] on button "Create Campaign" at bounding box center [754, 432] width 54 height 16
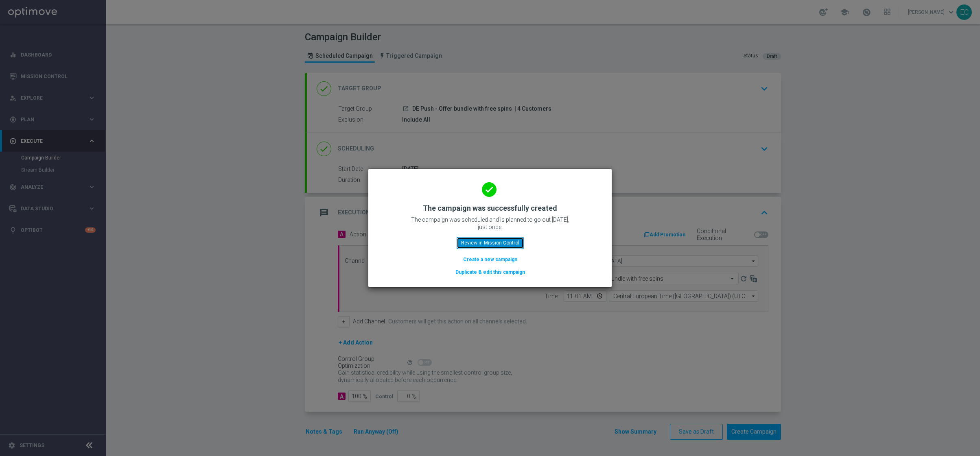
click at [482, 241] on button "Review in Mission Control" at bounding box center [490, 242] width 67 height 11
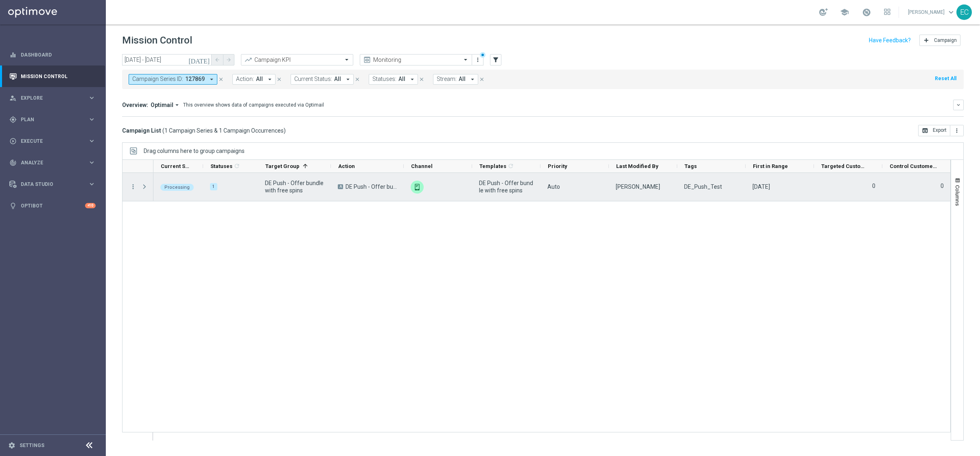
click at [291, 192] on span "DE Push - Offer bundle with free spins" at bounding box center [294, 187] width 59 height 15
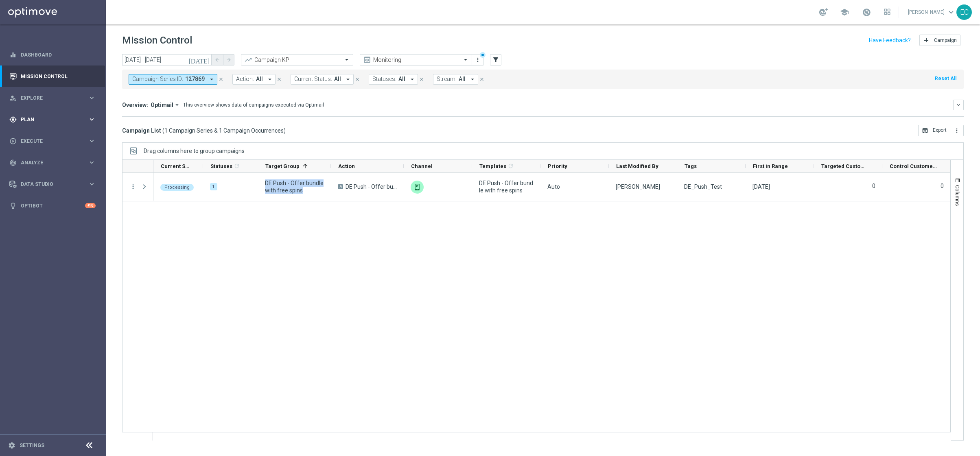
click at [63, 127] on div "gps_fixed Plan keyboard_arrow_right" at bounding box center [52, 120] width 105 height 22
click at [39, 135] on link "Target Groups" at bounding box center [53, 136] width 64 height 7
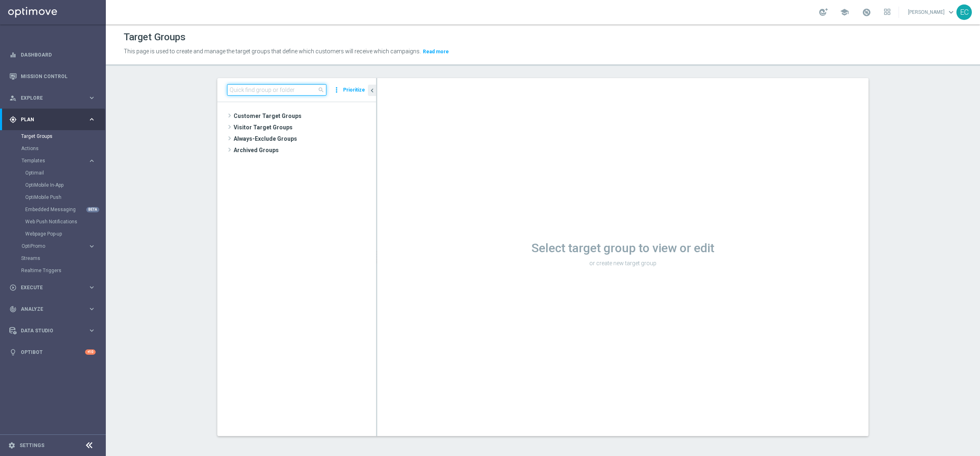
click at [277, 91] on input at bounding box center [276, 89] width 99 height 11
paste input "Donnerstag"
type input "D"
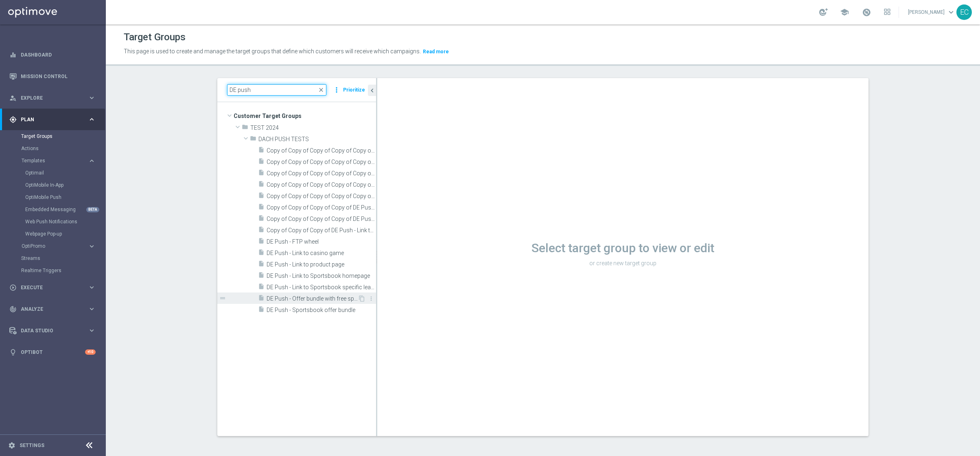
type input "DE push"
click at [329, 299] on span "DE Push - Offer bundle with free spins" at bounding box center [312, 299] width 91 height 7
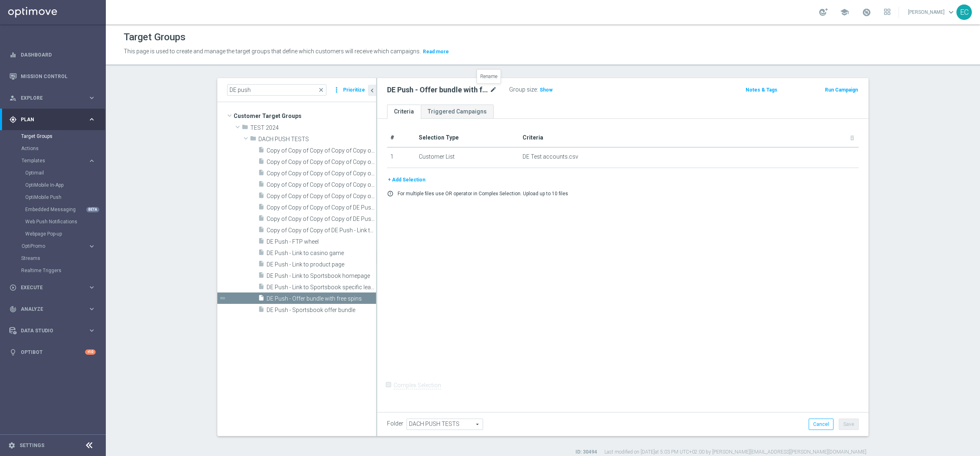
click at [490, 90] on icon "mode_edit" at bounding box center [493, 90] width 7 height 10
click at [469, 90] on input "DE Push - Offer bundle with free spins" at bounding box center [442, 90] width 110 height 11
click at [323, 232] on span "Copy of Copy of Copy of DE Push - Link to casino game" at bounding box center [312, 230] width 91 height 7
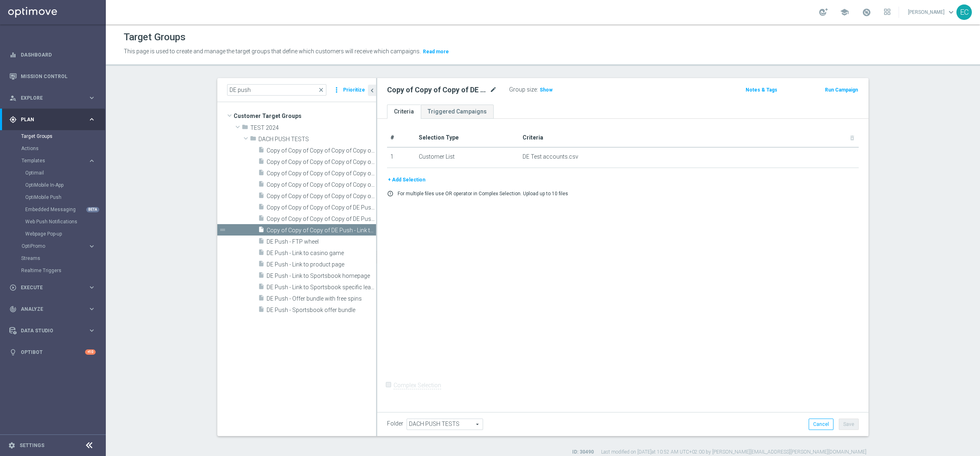
click at [492, 90] on icon "mode_edit" at bounding box center [493, 90] width 7 height 10
click at [462, 93] on input "Copy of Copy of Copy of DE Push - Link to casino game" at bounding box center [442, 90] width 110 height 11
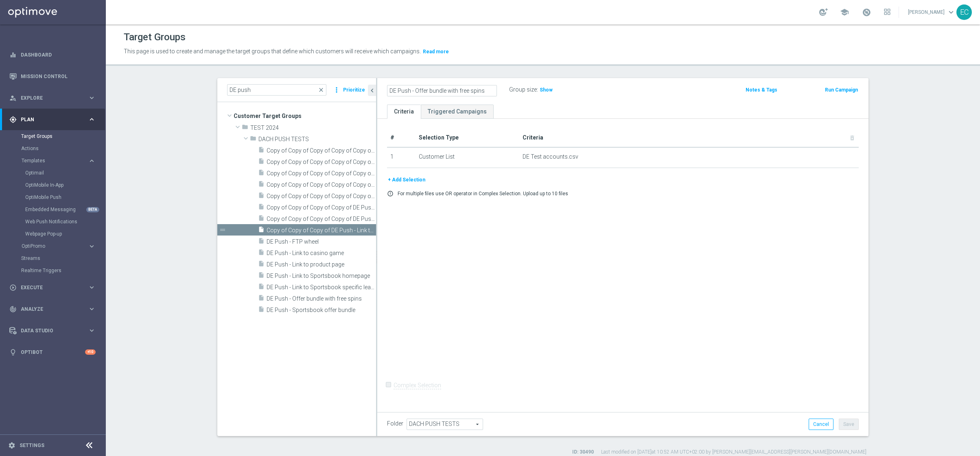
scroll to position [0, 0]
type input "DE Push - Offer bundle with free spins 2"
click at [587, 362] on div "# Selection Type Criteria delete_forever 1 Customer List DE Test accounts.csv d…" at bounding box center [622, 264] width 491 height 290
click at [846, 425] on button "Save" at bounding box center [849, 424] width 20 height 11
click at [843, 87] on button "Run Campaign" at bounding box center [841, 89] width 35 height 9
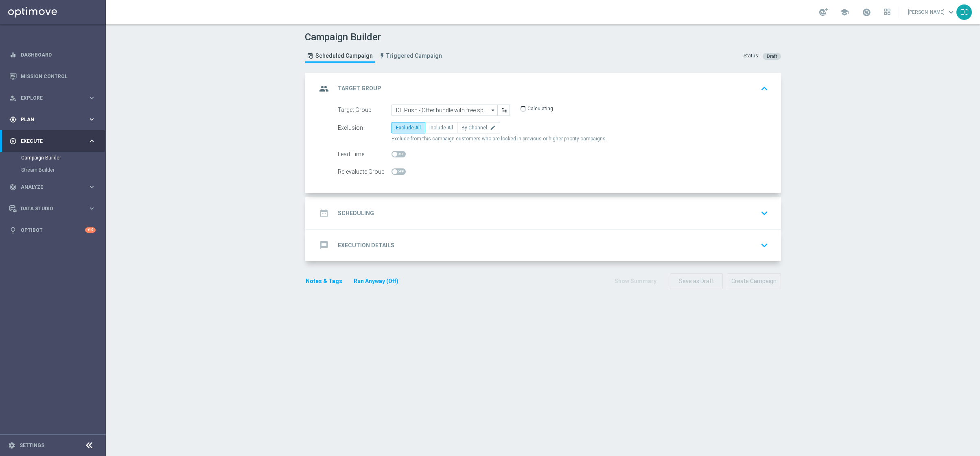
click at [53, 127] on div "gps_fixed Plan keyboard_arrow_right" at bounding box center [52, 120] width 105 height 22
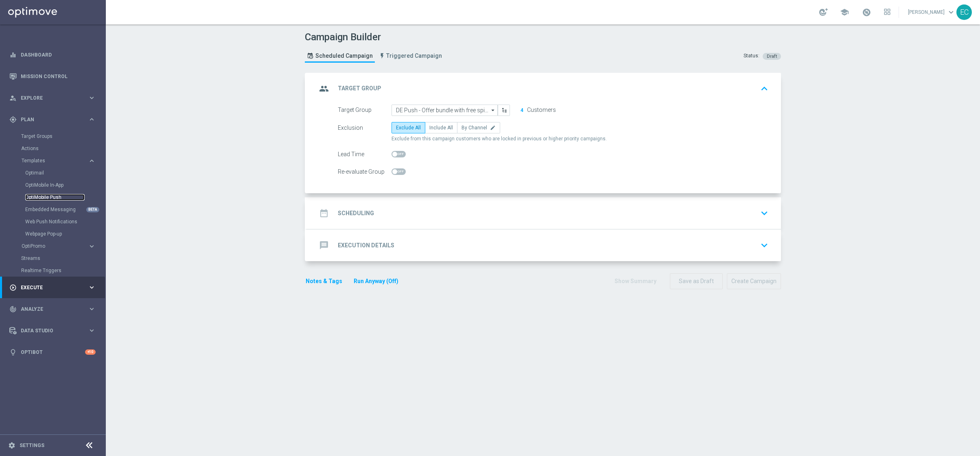
click at [62, 200] on link "OptiMobile Push" at bounding box center [54, 197] width 59 height 7
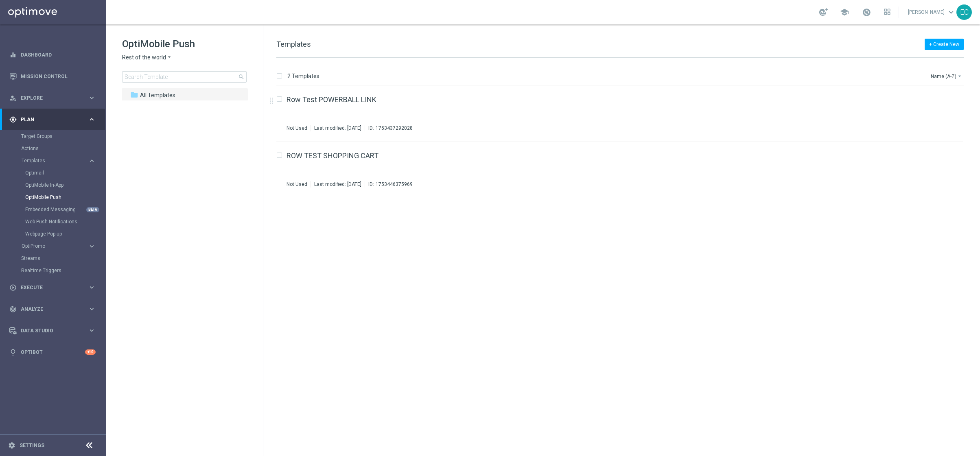
click at [161, 57] on span "Rest of the world" at bounding box center [144, 58] width 44 height 8
click at [164, 127] on div "[GEOGRAPHIC_DATA]" at bounding box center [153, 125] width 61 height 10
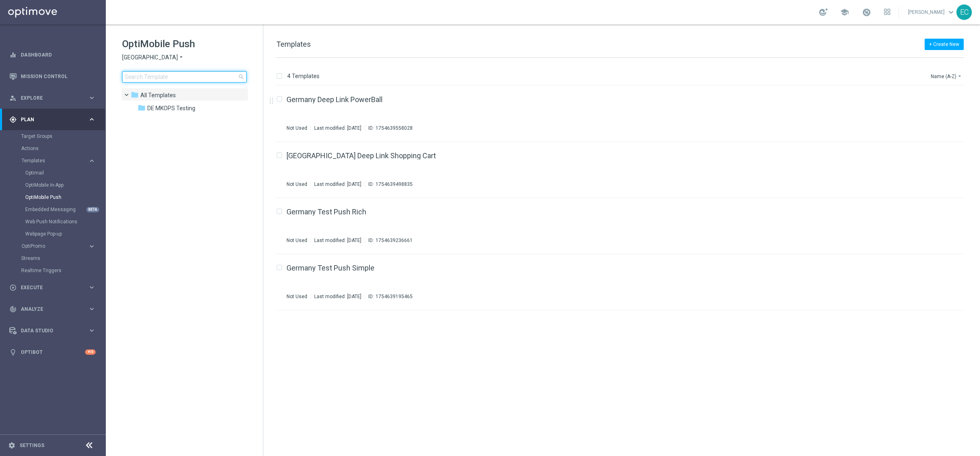
click at [184, 78] on input at bounding box center [184, 76] width 125 height 11
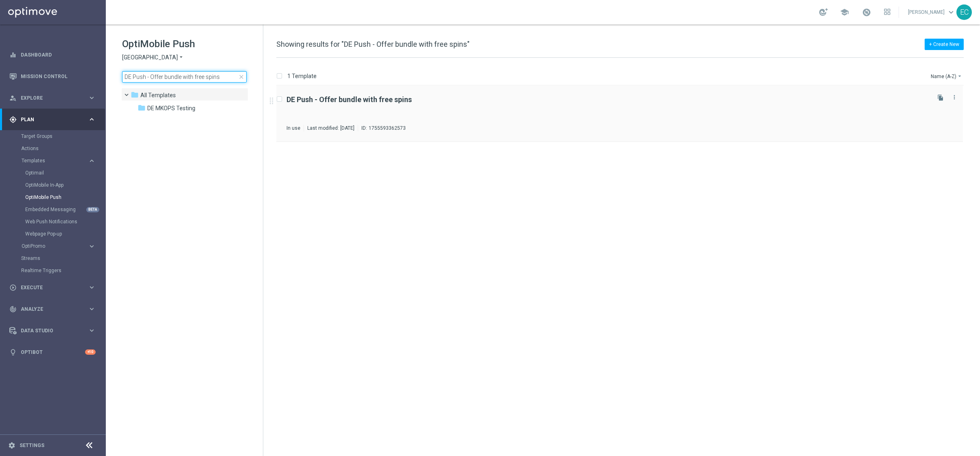
type input "DE Push - Offer bundle with free spins"
click at [368, 103] on b "DE Push - Offer bundle with free spins" at bounding box center [349, 99] width 125 height 9
click at [941, 94] on icon "file_copy" at bounding box center [941, 97] width 7 height 7
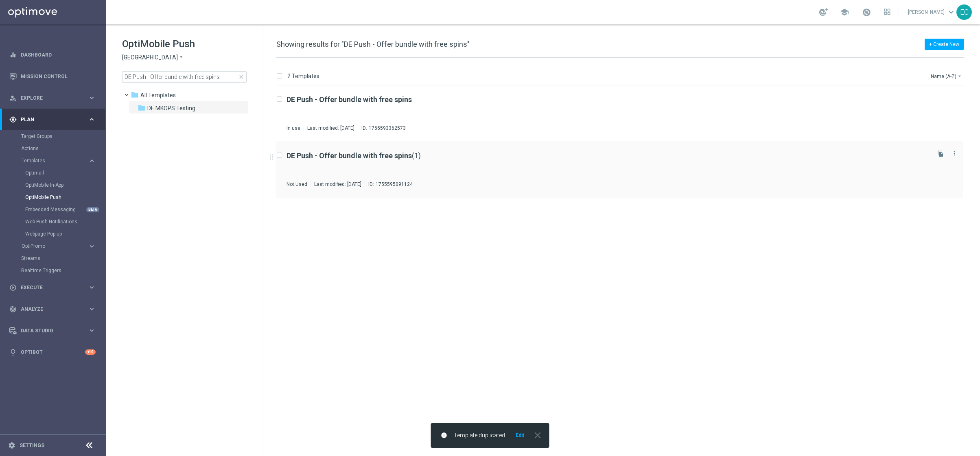
click at [405, 164] on div "DE Push - Offer bundle with free spins (1) Not Used Last modified: [DATE] ID: 1…" at bounding box center [608, 169] width 642 height 35
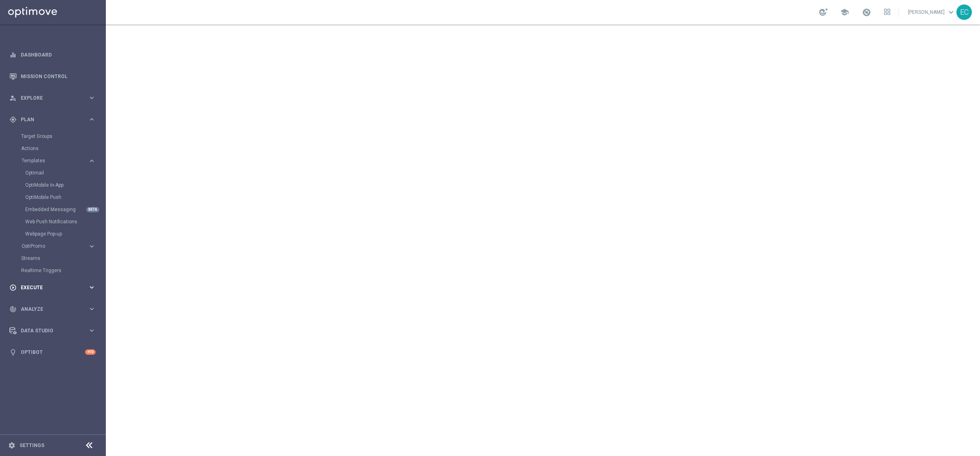
click at [46, 285] on span "Execute" at bounding box center [54, 287] width 67 height 5
click at [46, 155] on link "Campaign Builder" at bounding box center [53, 158] width 64 height 7
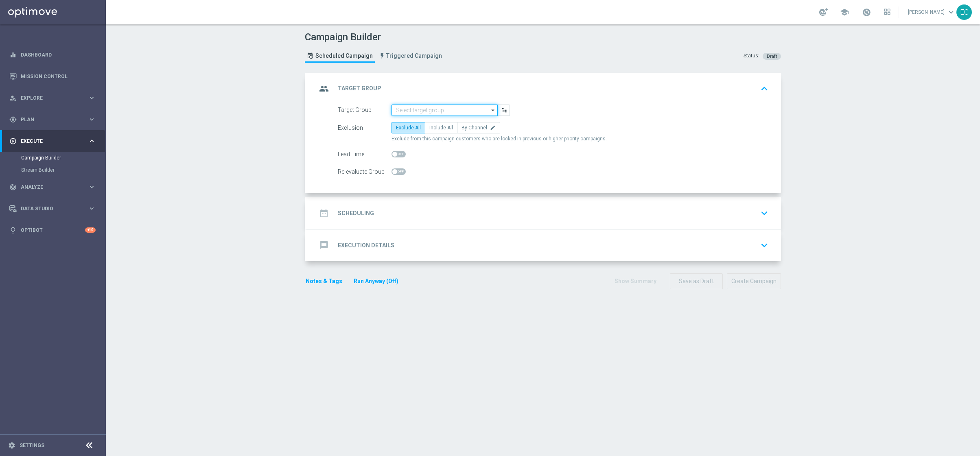
click at [438, 110] on input at bounding box center [445, 110] width 106 height 11
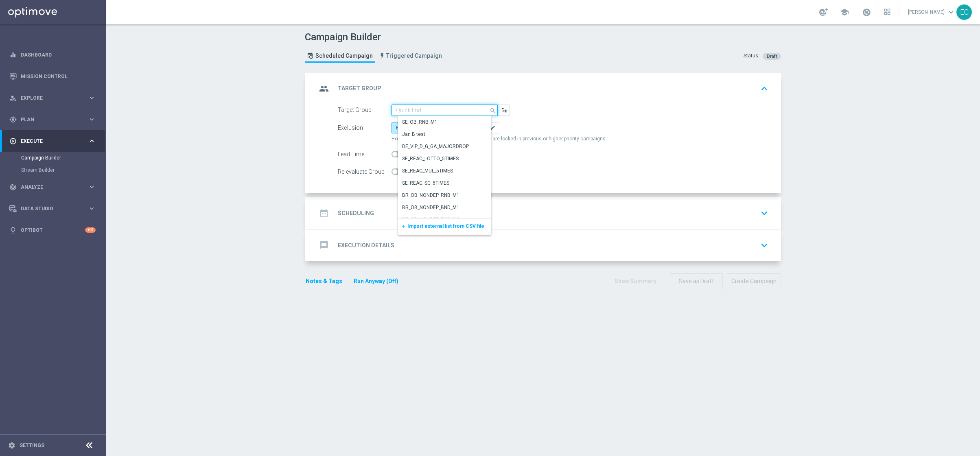
paste input "DE Push - Offer bundle with free spins 2"
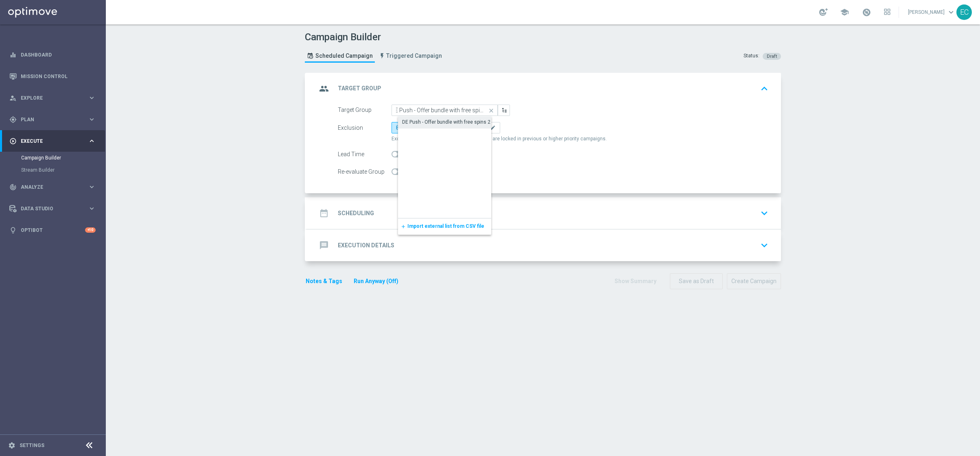
click at [452, 117] on div "DE Push - Offer bundle with free spins 2" at bounding box center [451, 121] width 107 height 11
type input "DE Push - Offer bundle with free spins 2"
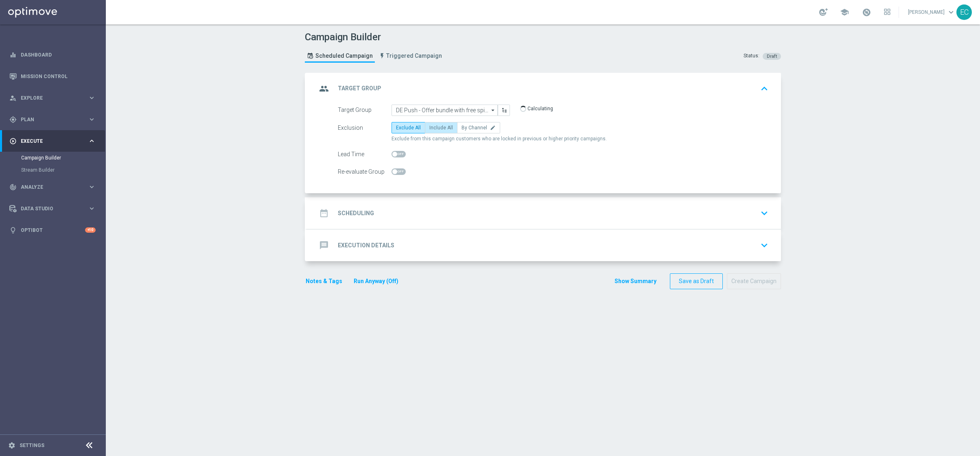
click at [435, 131] on label "Include All" at bounding box center [441, 127] width 33 height 11
click at [435, 131] on input "Include All" at bounding box center [431, 129] width 5 height 5
radio input "true"
click at [421, 205] on div "date_range Scheduling keyboard_arrow_down" at bounding box center [544, 213] width 474 height 32
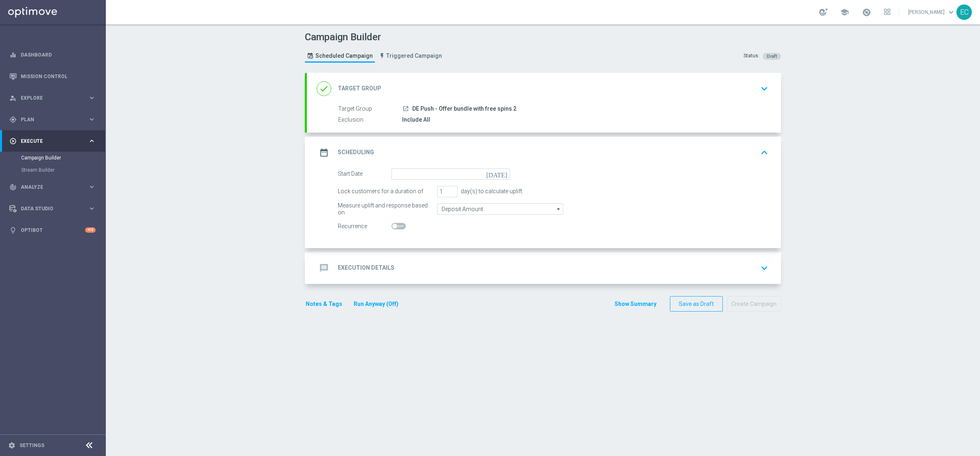
drag, startPoint x: 427, startPoint y: 164, endPoint x: 427, endPoint y: 175, distance: 10.6
click at [427, 164] on div "date_range Scheduling keyboard_arrow_up" at bounding box center [544, 153] width 474 height 32
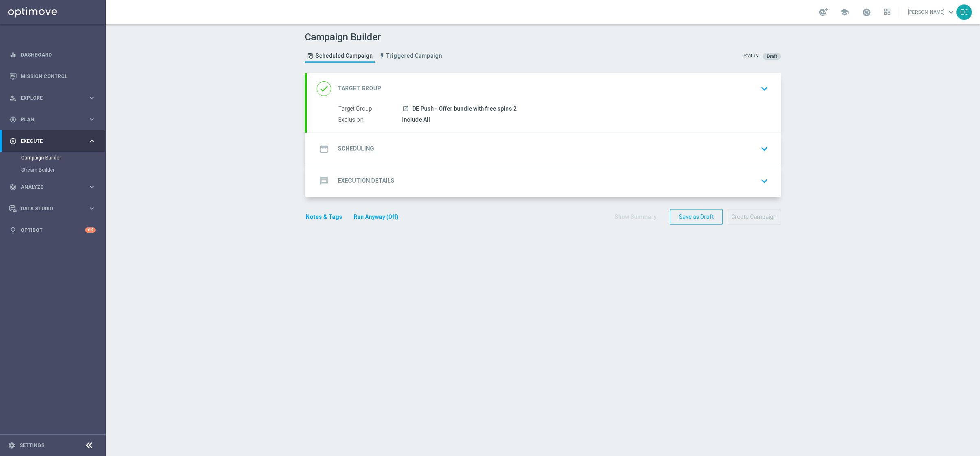
click at [427, 175] on input at bounding box center [451, 174] width 118 height 11
click at [426, 146] on div "date_range Scheduling keyboard_arrow_down Start Date [DATE] ‹ ​ August ​ 2025 ​…" at bounding box center [544, 149] width 474 height 32
click at [488, 148] on div "date_range Scheduling keyboard_arrow_down" at bounding box center [544, 148] width 455 height 15
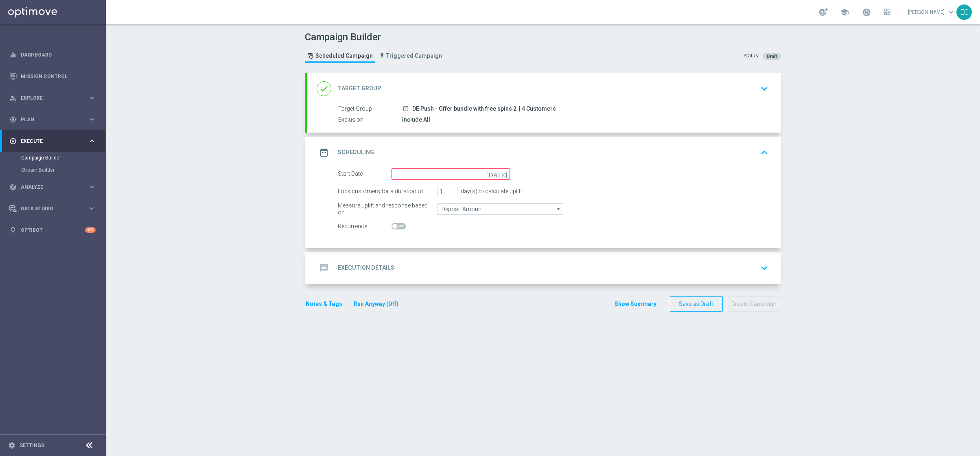
click at [503, 173] on icon "[DATE]" at bounding box center [498, 173] width 24 height 9
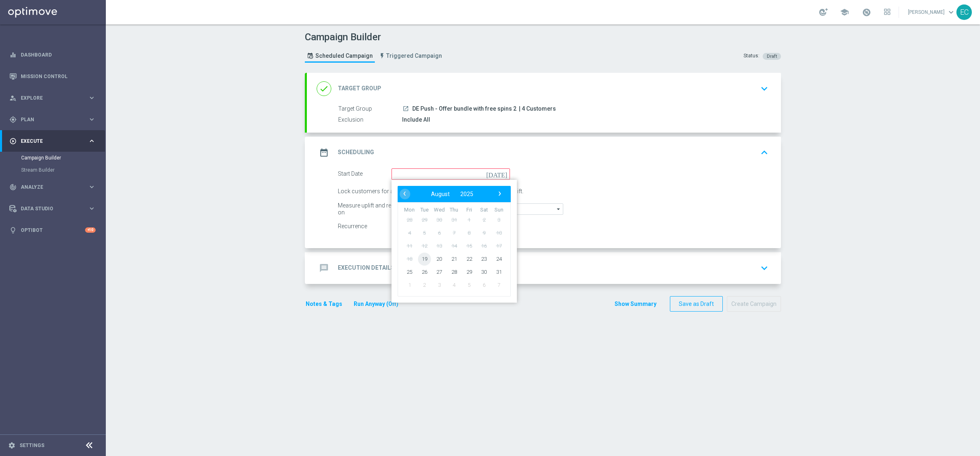
click at [422, 261] on span "19" at bounding box center [424, 258] width 13 height 13
type input "[DATE]"
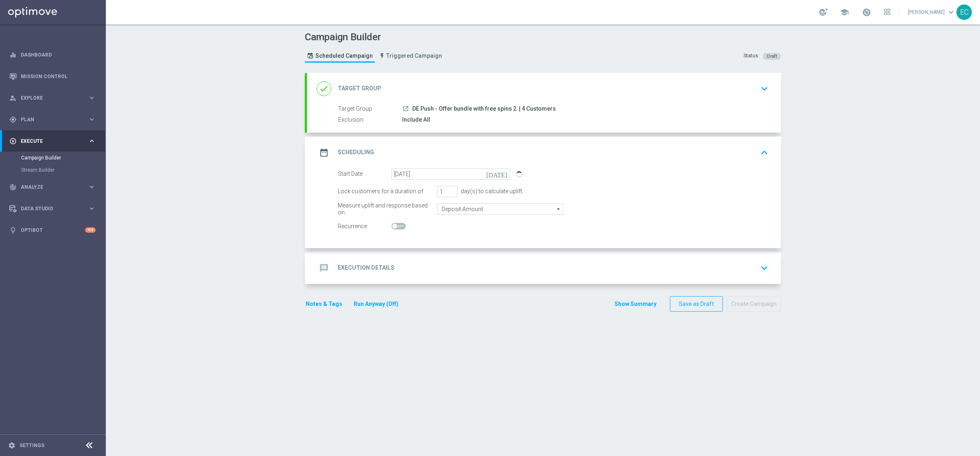
click at [472, 270] on div "message Execution Details keyboard_arrow_down" at bounding box center [544, 268] width 455 height 15
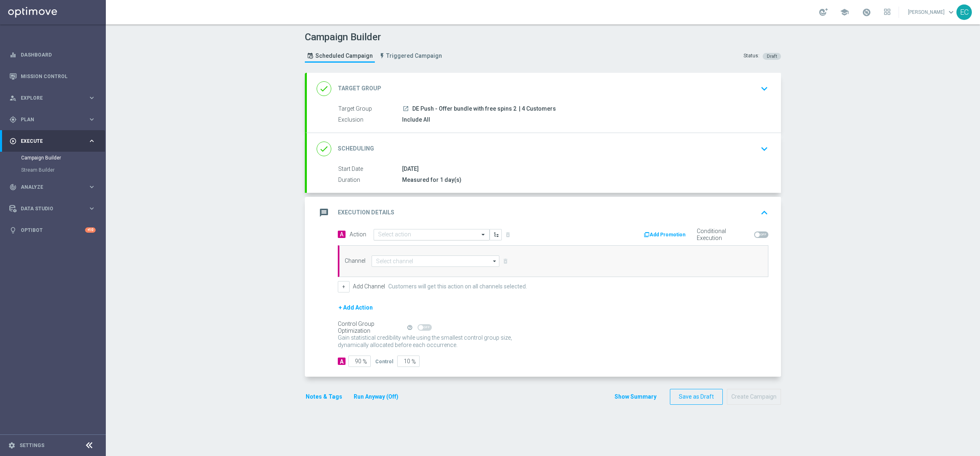
click at [440, 234] on input "text" at bounding box center [423, 235] width 91 height 7
click at [419, 344] on span "Create new action" at bounding box center [407, 345] width 43 height 6
paste input "DE Push - Offer bundle with free spins 2"
type input "DE Push - Offer bundle with free spins 2"
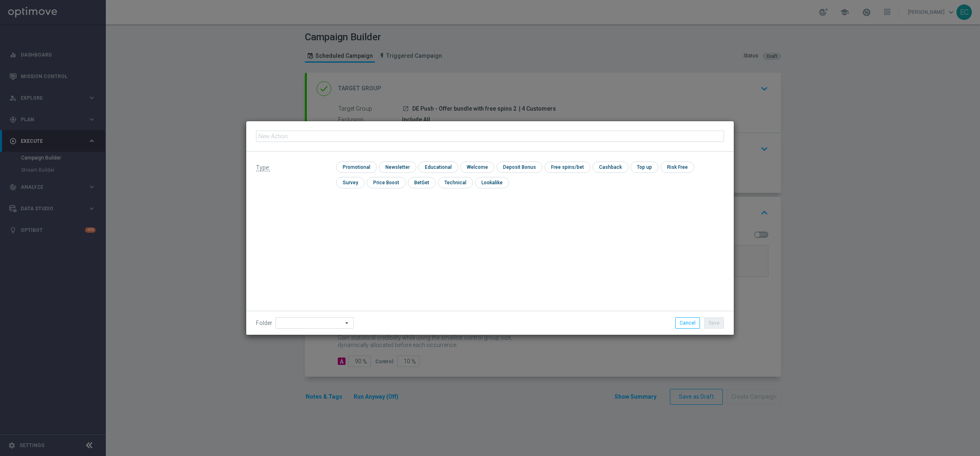
scroll to position [0, 0]
click at [364, 162] on input "checkbox" at bounding box center [355, 167] width 39 height 11
checkbox input "true"
click at [360, 139] on fieldset "Action name must be provided." at bounding box center [490, 136] width 468 height 21
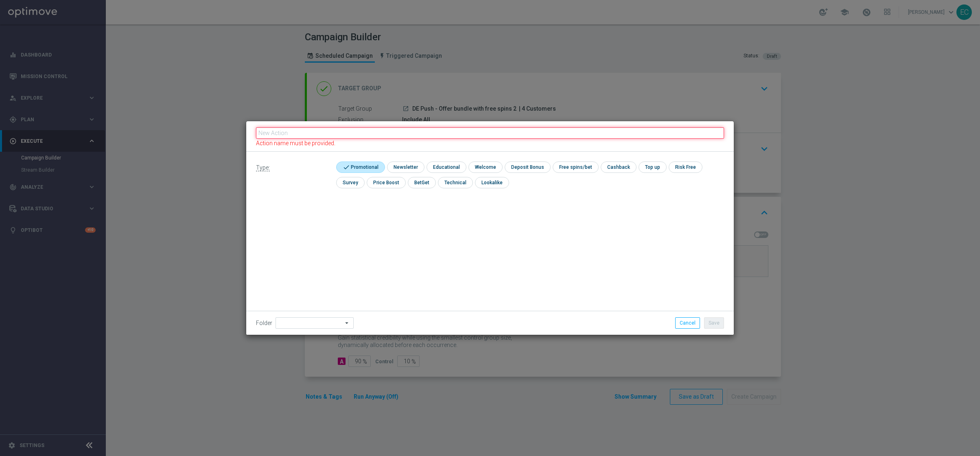
click at [359, 138] on input "text" at bounding box center [490, 132] width 468 height 11
paste input "DE Push - Offer bundle with free spins 2"
type input "DE Push - Offer bundle with free spins 2"
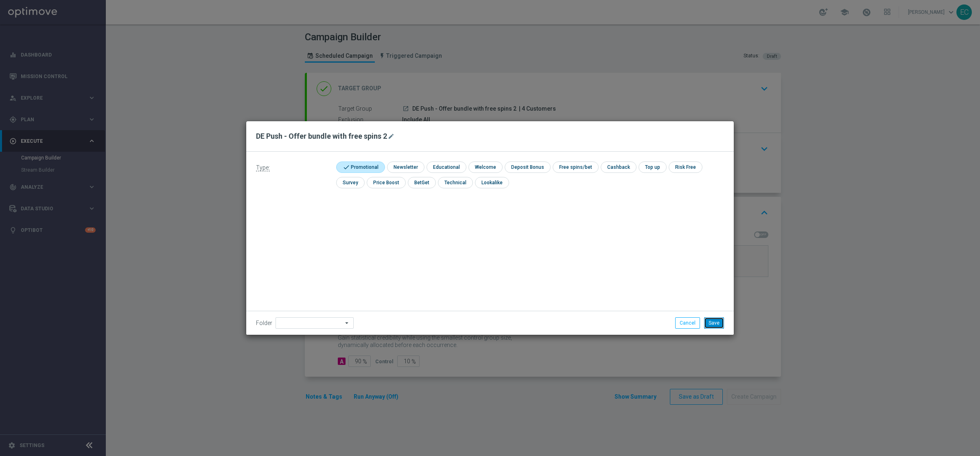
click at [714, 327] on button "Save" at bounding box center [714, 323] width 20 height 11
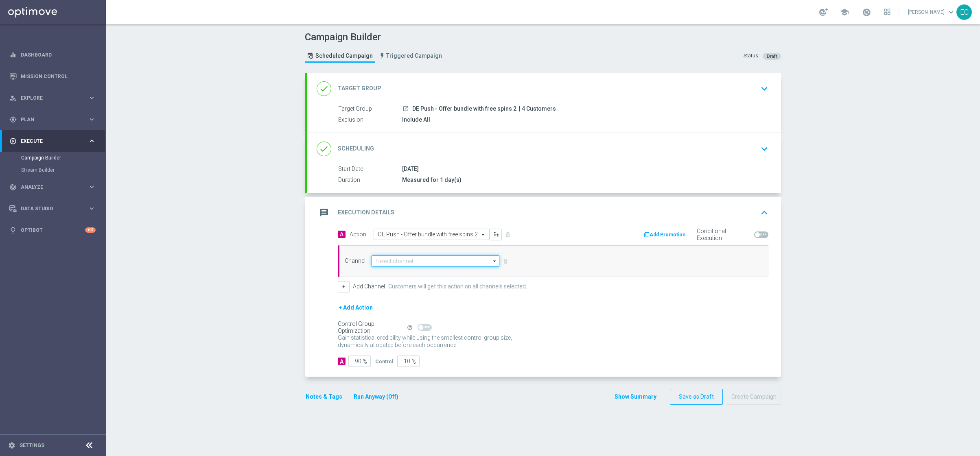
click at [417, 260] on input at bounding box center [436, 261] width 128 height 11
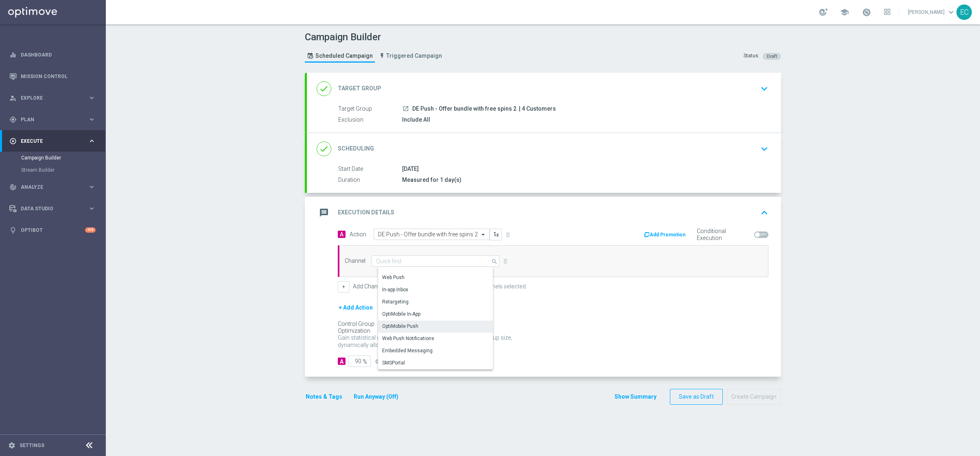
click at [430, 326] on div "OptiMobile Push" at bounding box center [438, 326] width 121 height 11
type input "OptiMobile Push"
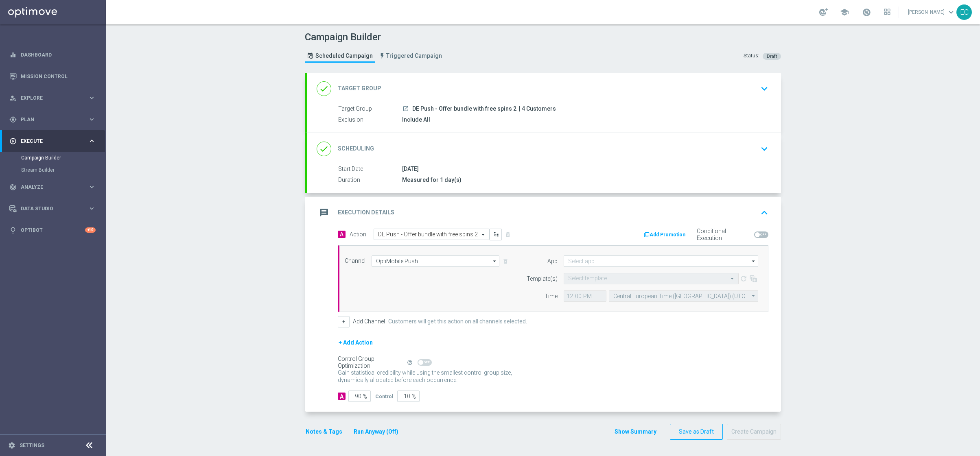
click at [615, 269] on form "App arrow_drop_down Drag here to set row groups Drag here to set column labels …" at bounding box center [640, 279] width 236 height 46
click at [615, 266] on input at bounding box center [661, 261] width 195 height 11
click at [614, 270] on div "[GEOGRAPHIC_DATA]" at bounding box center [667, 272] width 195 height 11
type input "[GEOGRAPHIC_DATA]"
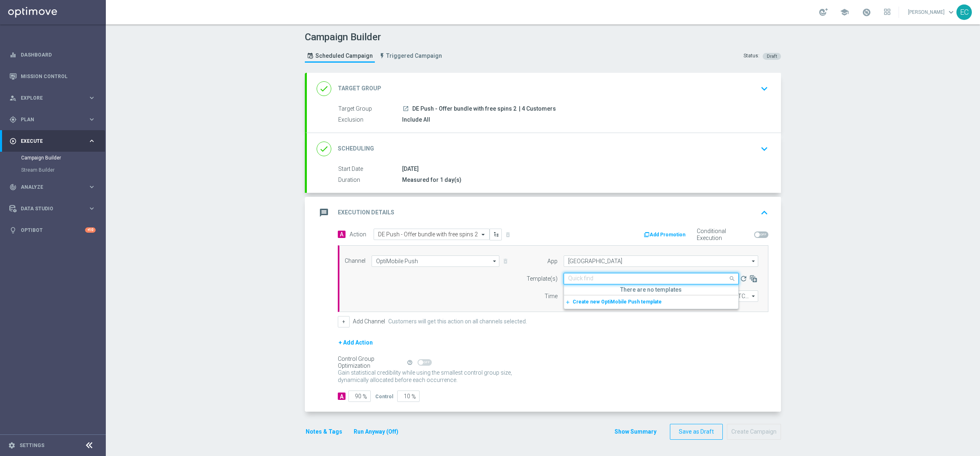
click at [603, 278] on input "text" at bounding box center [643, 279] width 150 height 7
paste input "DE Push - Offer bundle with free spins 2"
click at [630, 294] on label "DE Push - Offer bundle with free spins 2" at bounding box center [610, 291] width 85 height 7
type input "DE Push - Offer bundle with free spins 2"
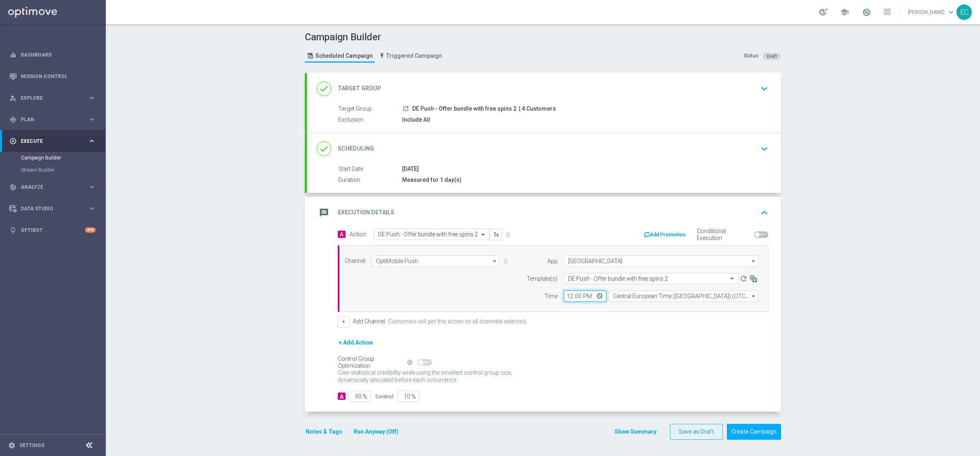
click at [564, 296] on input "12:00" at bounding box center [585, 296] width 43 height 11
type input "11:21"
click at [348, 401] on input "90" at bounding box center [359, 396] width 22 height 11
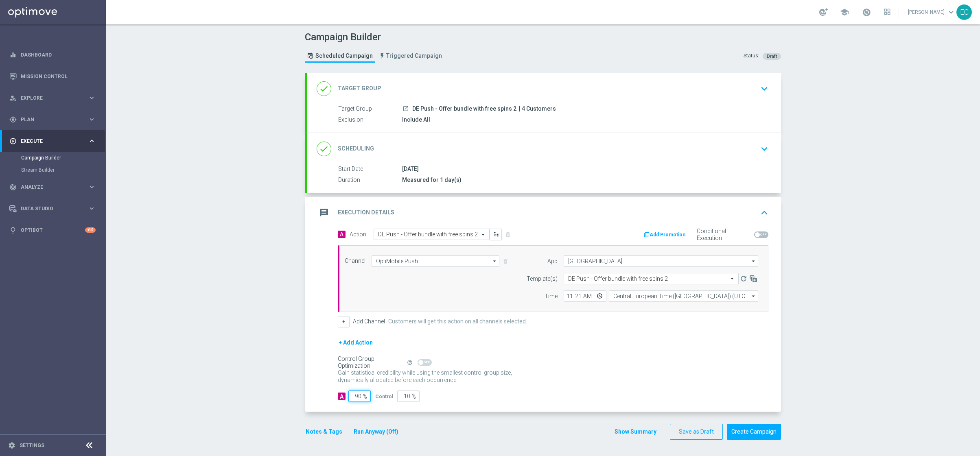
type input "1"
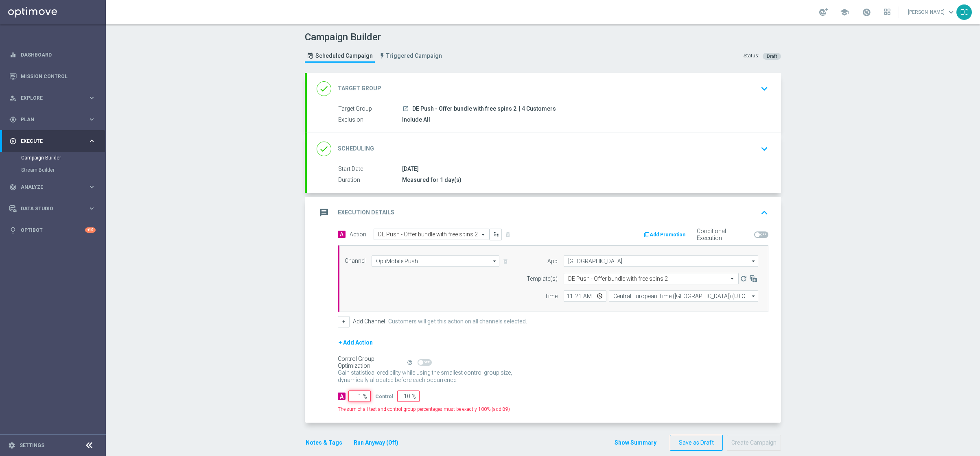
type input "99"
type input "10"
type input "90"
type input "100"
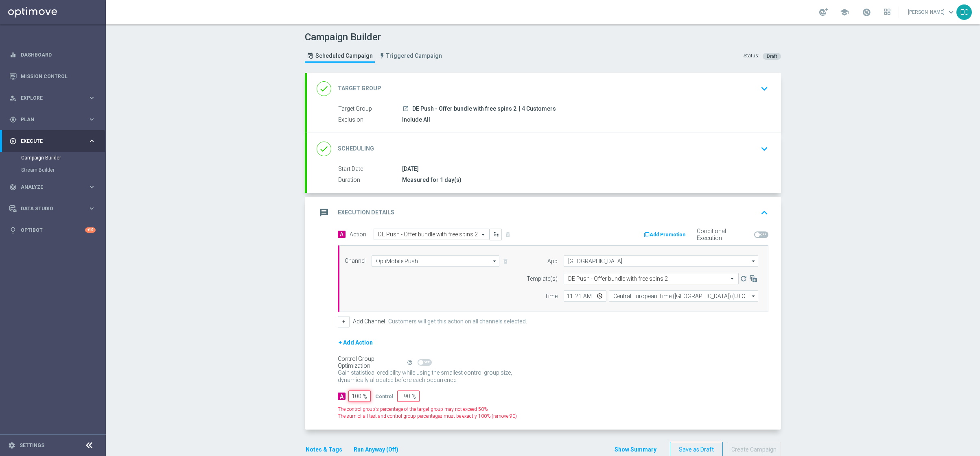
type input "0"
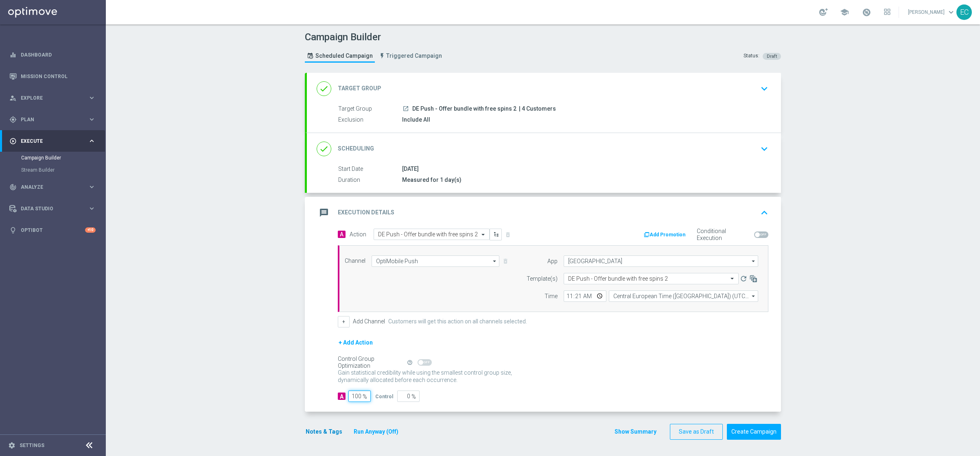
type input "100"
click at [324, 433] on button "Notes & Tags" at bounding box center [324, 432] width 38 height 10
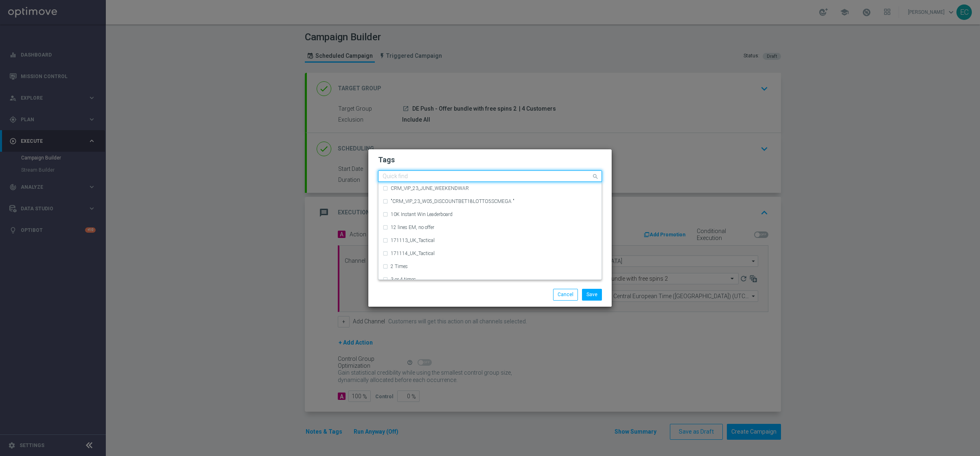
click at [427, 175] on input "text" at bounding box center [487, 176] width 209 height 7
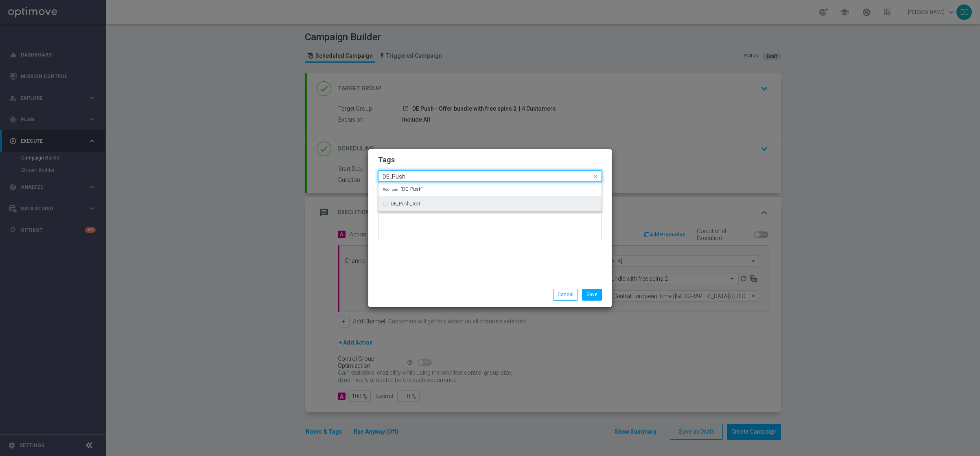
click at [475, 204] on div "DE_Push_Test" at bounding box center [494, 204] width 207 height 5
type input "DE_Push"
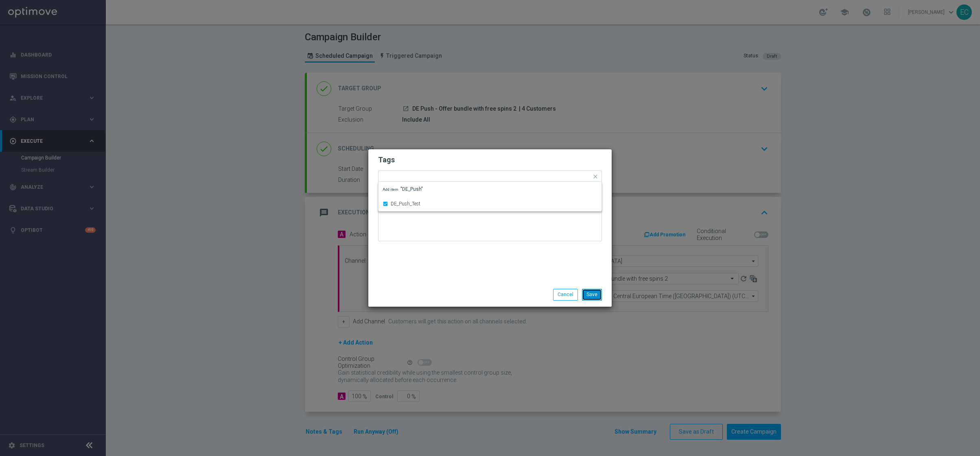
click at [591, 290] on button "Save" at bounding box center [592, 294] width 20 height 11
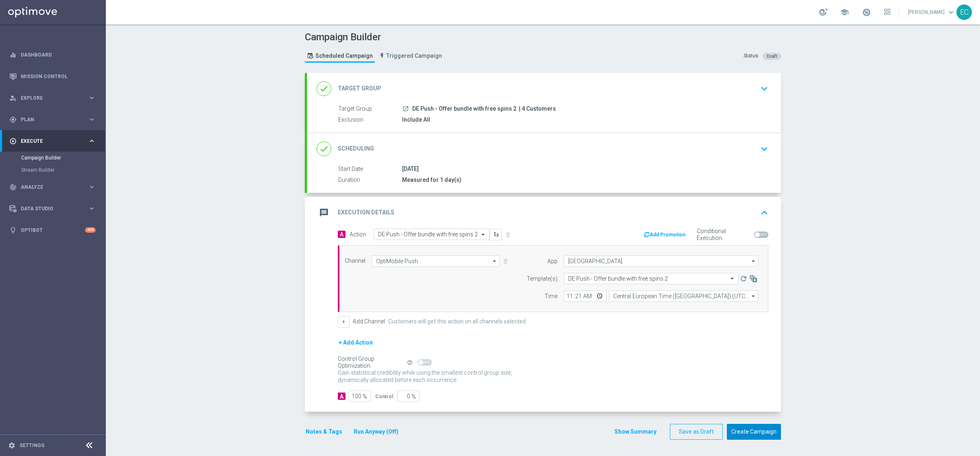
click at [742, 429] on button "Create Campaign" at bounding box center [754, 432] width 54 height 16
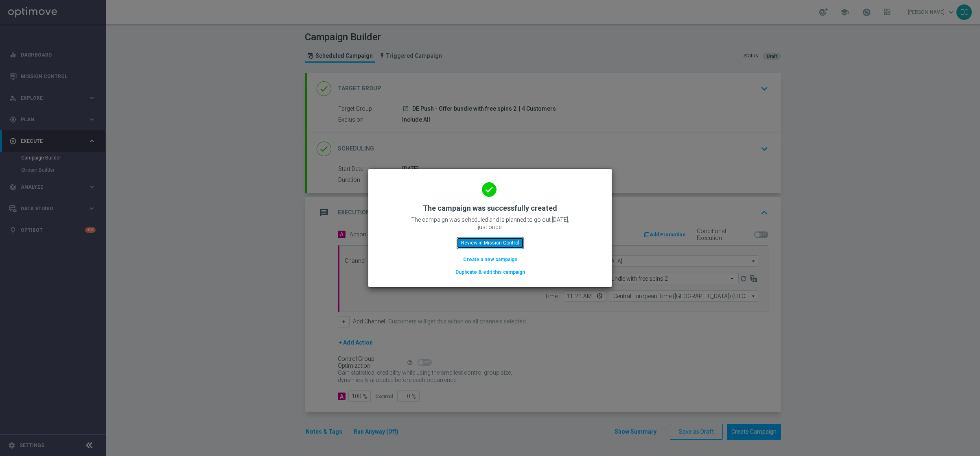
click at [498, 238] on button "Review in Mission Control" at bounding box center [490, 242] width 67 height 11
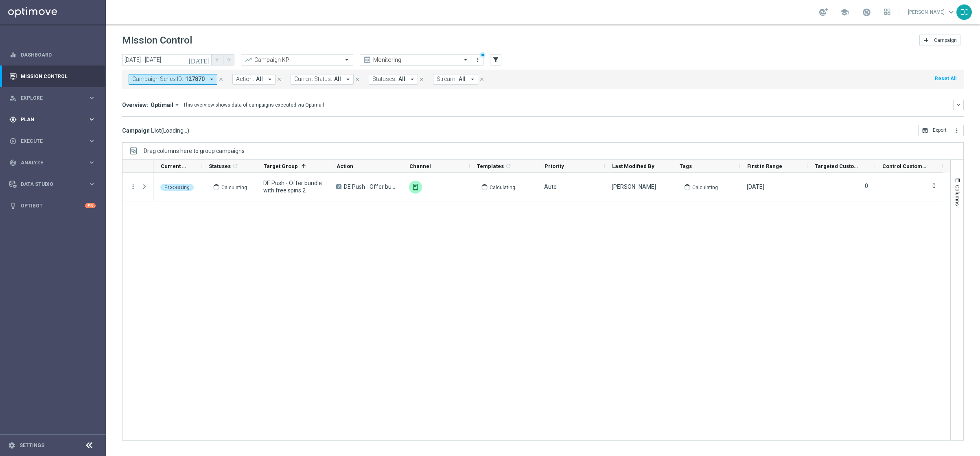
click at [60, 119] on span "Plan" at bounding box center [54, 119] width 67 height 5
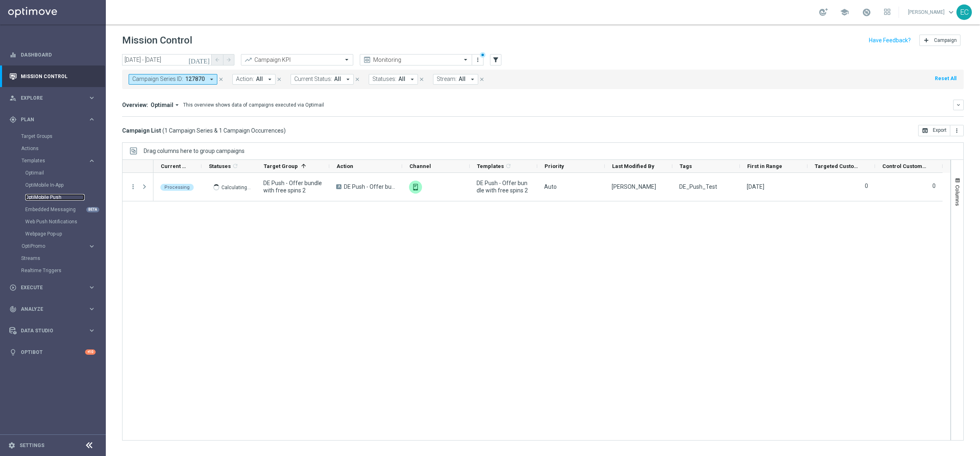
click at [56, 196] on link "OptiMobile Push" at bounding box center [54, 197] width 59 height 7
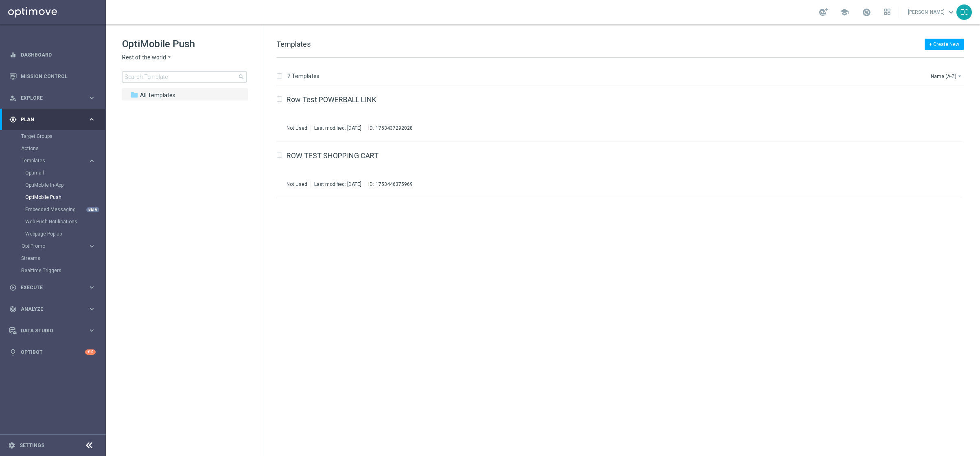
click at [144, 51] on div "OptiMobile Push Rest of the world arrow_drop_down × Rest of the world search" at bounding box center [192, 59] width 141 height 45
click at [149, 55] on span "Rest of the world" at bounding box center [144, 58] width 44 height 8
click at [162, 123] on div "[GEOGRAPHIC_DATA]" at bounding box center [153, 125] width 61 height 10
drag, startPoint x: 184, startPoint y: 116, endPoint x: 183, endPoint y: 110, distance: 6.2
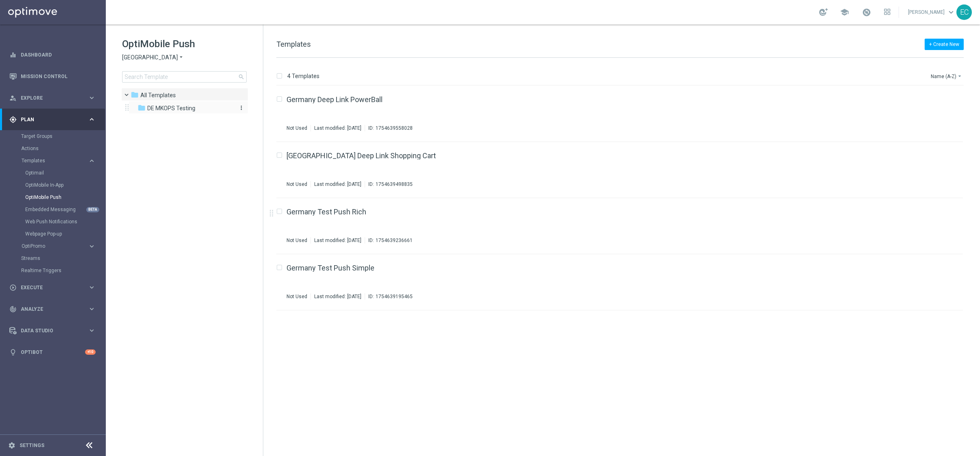
click at [184, 115] on div "folder All Templates more_vert folder DE MKOPS Testing more_vert" at bounding box center [184, 102] width 127 height 28
click at [183, 108] on span "DE MKOPS Testing" at bounding box center [171, 108] width 48 height 7
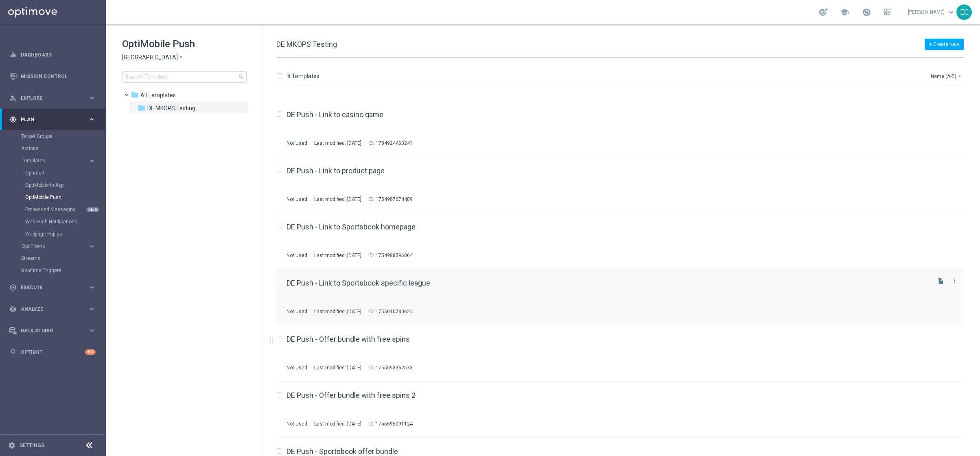
scroll to position [79, 0]
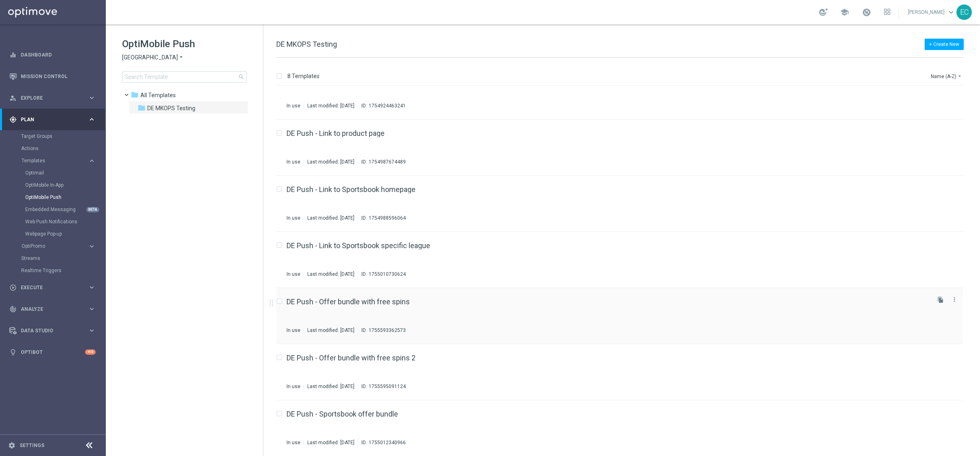
click at [280, 303] on input "Press SPACE to select this row." at bounding box center [278, 302] width 5 height 5
checkbox input "true"
click at [938, 299] on icon "file_copy" at bounding box center [941, 300] width 7 height 7
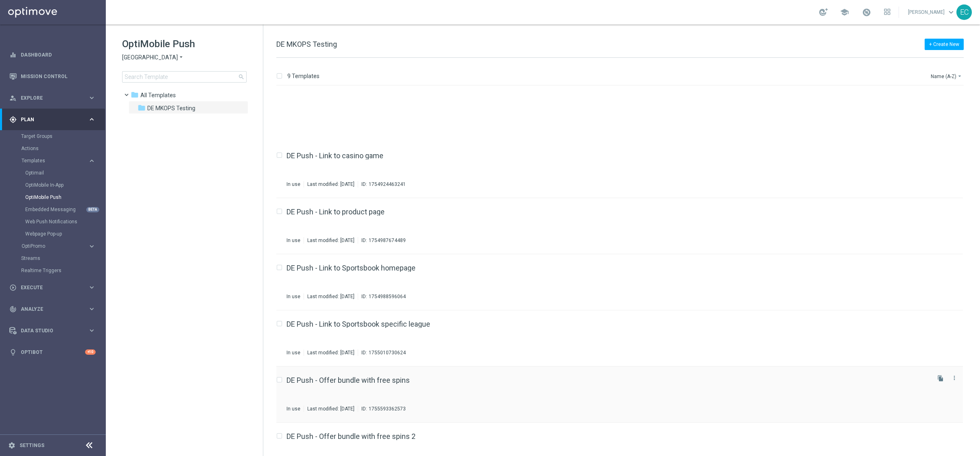
scroll to position [135, 0]
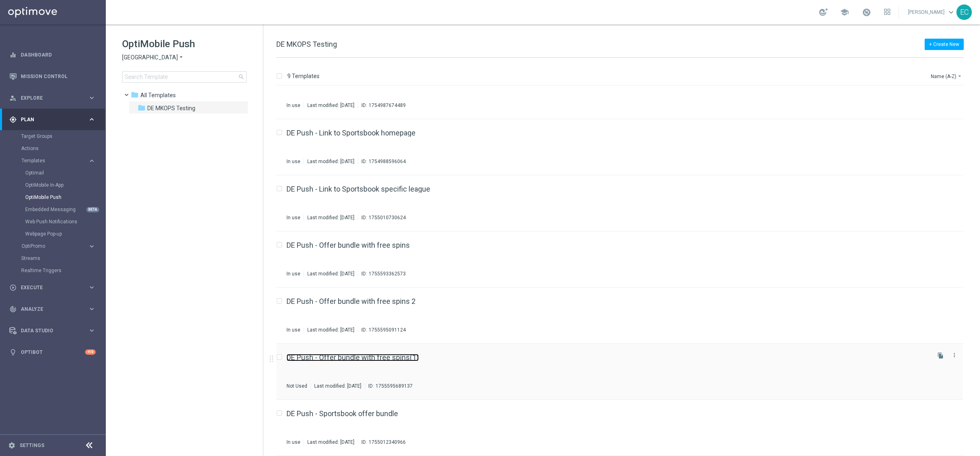
click at [404, 356] on link "DE Push - Offer bundle with free spins(1)" at bounding box center [353, 357] width 132 height 7
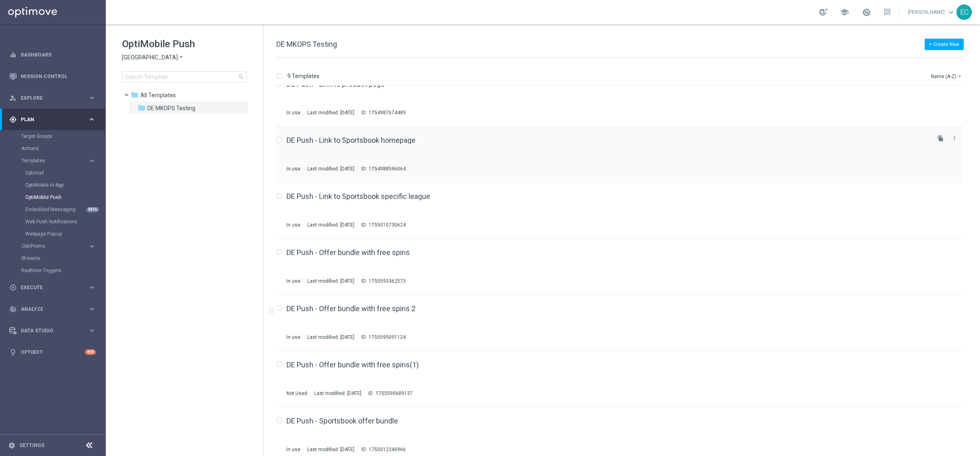
scroll to position [135, 0]
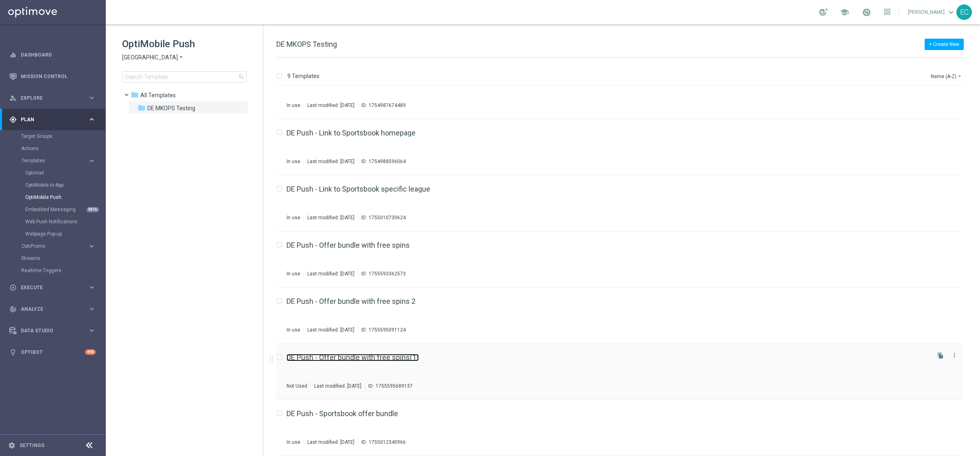
click at [343, 361] on link "DE Push - Offer bundle with free spins(1)" at bounding box center [353, 357] width 132 height 7
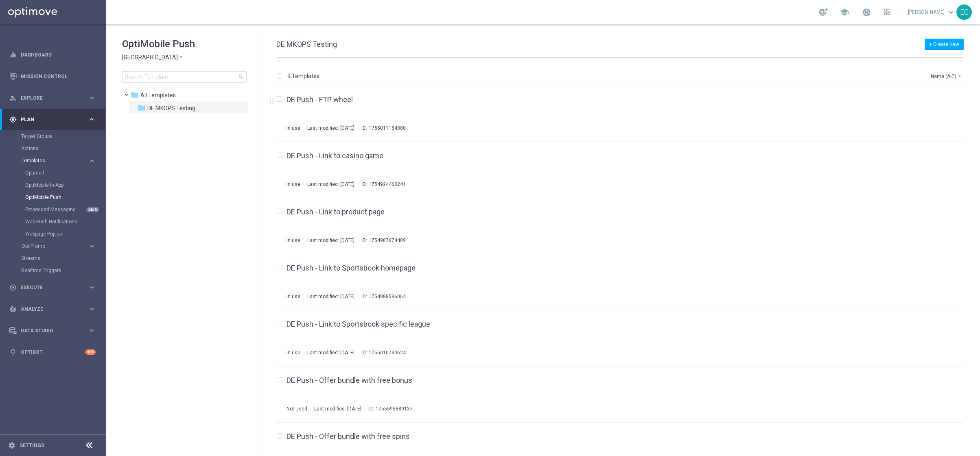
click at [62, 162] on span "Templates" at bounding box center [51, 160] width 58 height 5
click at [49, 138] on link "Target Groups" at bounding box center [53, 136] width 64 height 7
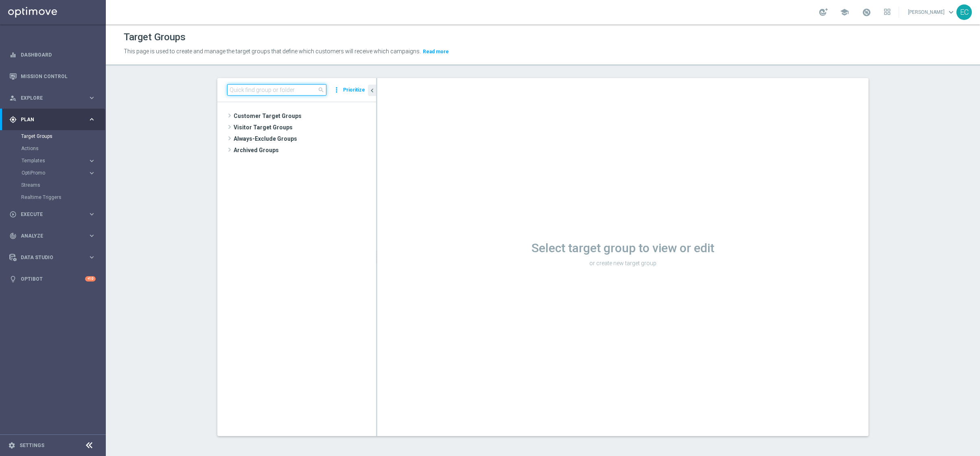
click at [276, 88] on input at bounding box center [276, 89] width 99 height 11
paste input "DE Push - Offer bundle with free bonus"
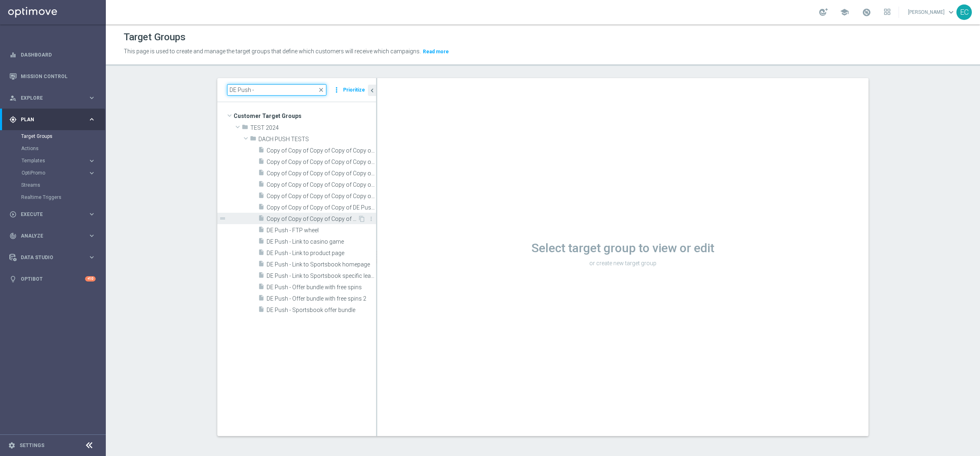
type input "DE Push -"
click at [290, 216] on span "Copy of Copy of Copy of Copy of DE Push - Link to Sportsbook specific league" at bounding box center [312, 219] width 91 height 7
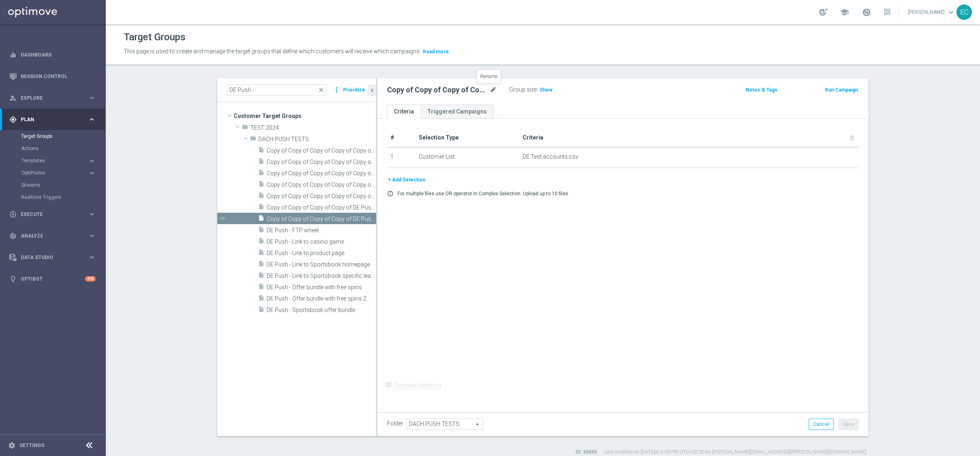
click at [490, 91] on icon "mode_edit" at bounding box center [493, 90] width 7 height 10
type input "DE Push - Offer bundle with free bonus"
click at [581, 103] on div "DE Push - Offer bundle with free bonus Group size : Show Notes & Tags Run Campa…" at bounding box center [622, 91] width 491 height 26
click at [660, 287] on div "# Selection Type Criteria delete_forever 1 Customer List DE Test accounts.csv d…" at bounding box center [622, 264] width 491 height 290
click at [849, 430] on button "Save" at bounding box center [849, 424] width 20 height 11
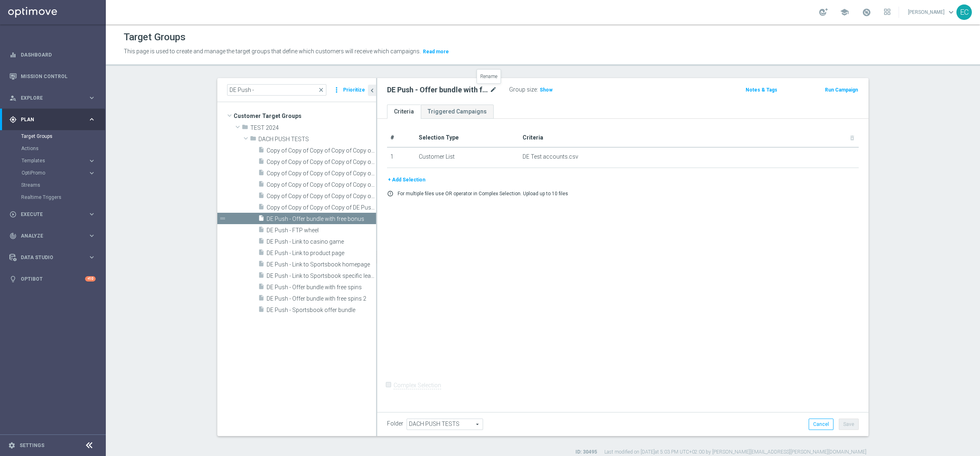
click at [491, 87] on icon "mode_edit" at bounding box center [493, 90] width 7 height 10
click at [586, 103] on div "DE Push - Offer bundle with free bonus Group size : Show Notes & Tags Run Campa…" at bounding box center [622, 91] width 491 height 26
click at [827, 90] on button "Run Campaign" at bounding box center [841, 89] width 35 height 9
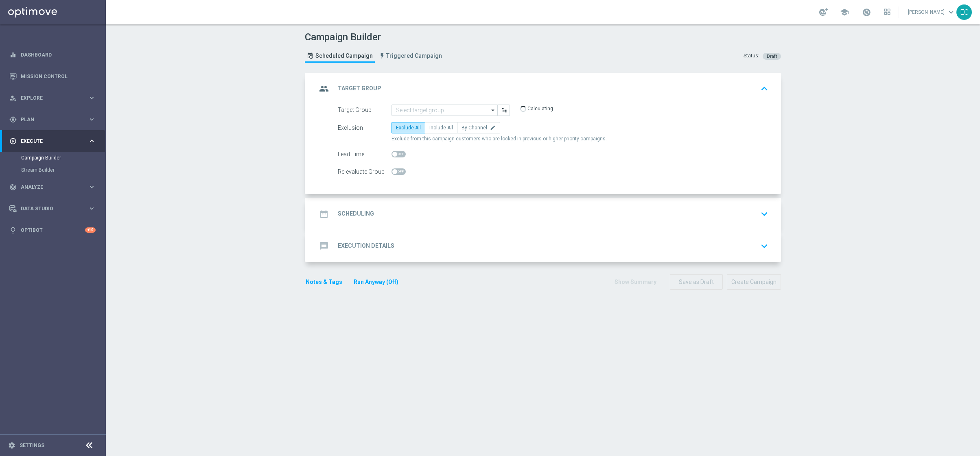
type input "DE Push - Offer bundle with free bonus"
click at [448, 127] on label "Include All" at bounding box center [441, 127] width 33 height 11
click at [435, 127] on input "Include All" at bounding box center [431, 129] width 5 height 5
radio input "true"
click at [432, 197] on accordion "group Target Group keyboard_arrow_up Target Group launch DE Push - Offer bundle…" at bounding box center [543, 167] width 476 height 189
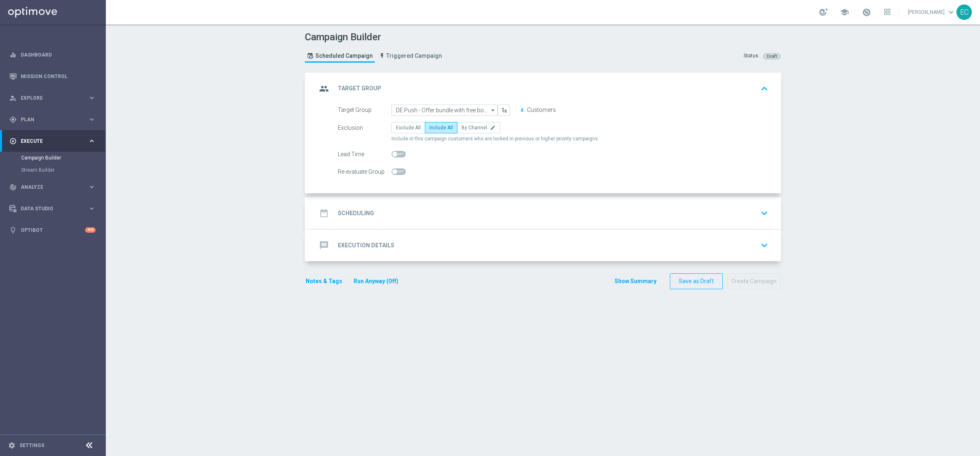
click at [490, 212] on div "date_range Scheduling keyboard_arrow_down" at bounding box center [544, 213] width 455 height 15
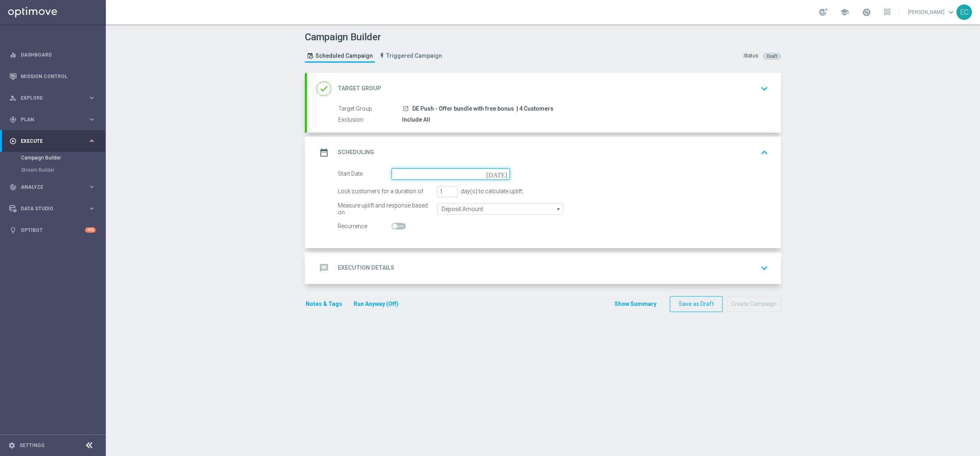
click at [470, 170] on input at bounding box center [451, 174] width 118 height 11
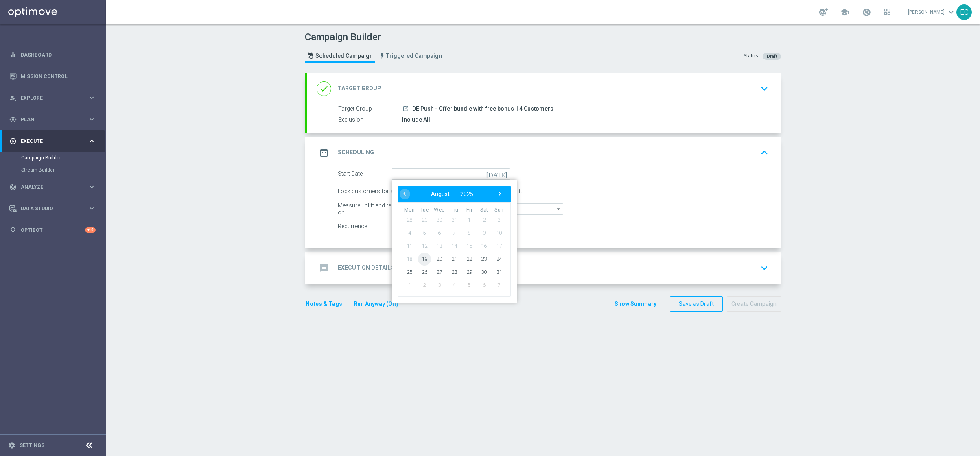
click at [423, 261] on span "19" at bounding box center [424, 258] width 13 height 13
type input "[DATE]"
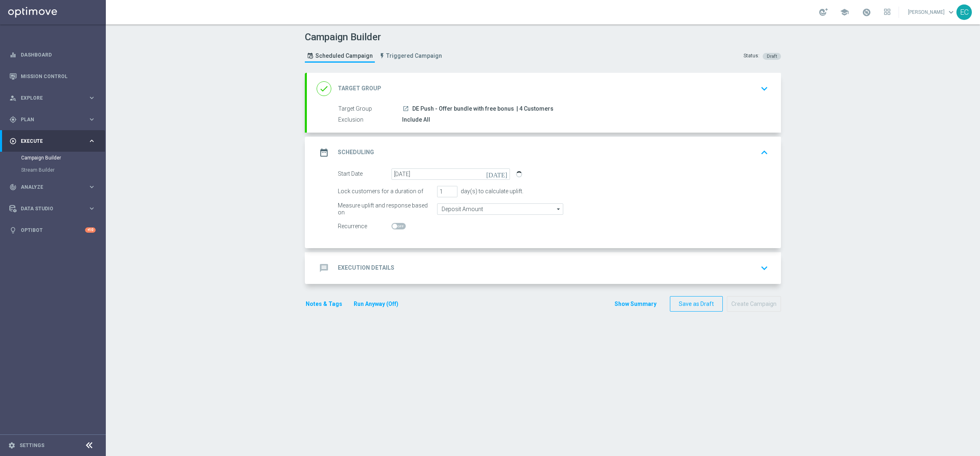
click at [474, 255] on div "message Execution Details keyboard_arrow_down" at bounding box center [544, 268] width 474 height 32
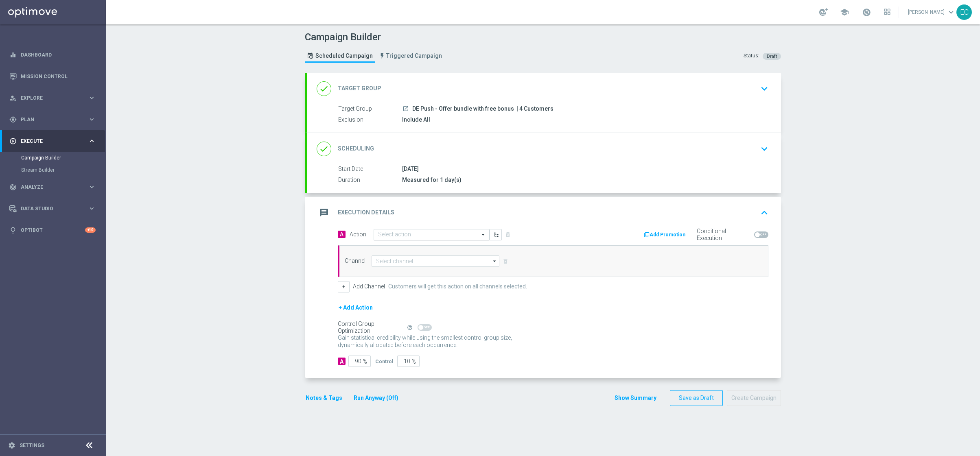
click at [438, 233] on input "text" at bounding box center [423, 235] width 91 height 7
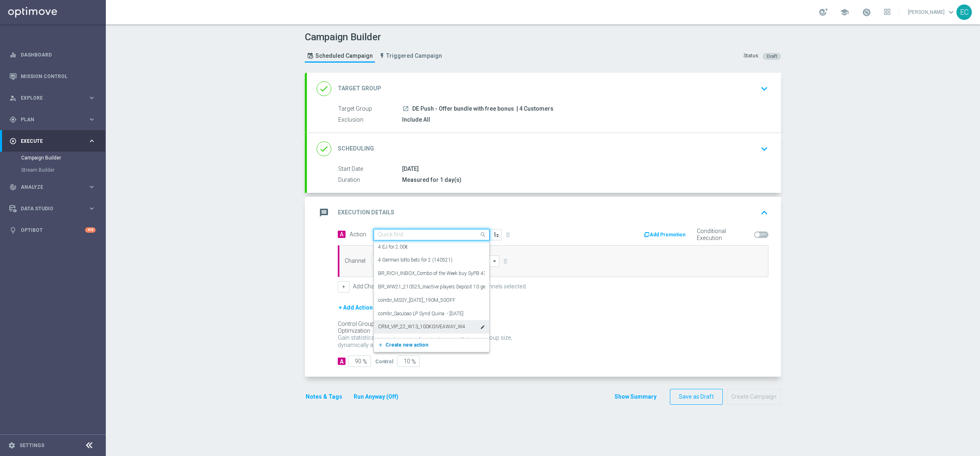
click at [416, 345] on span "Create new action" at bounding box center [407, 345] width 43 height 6
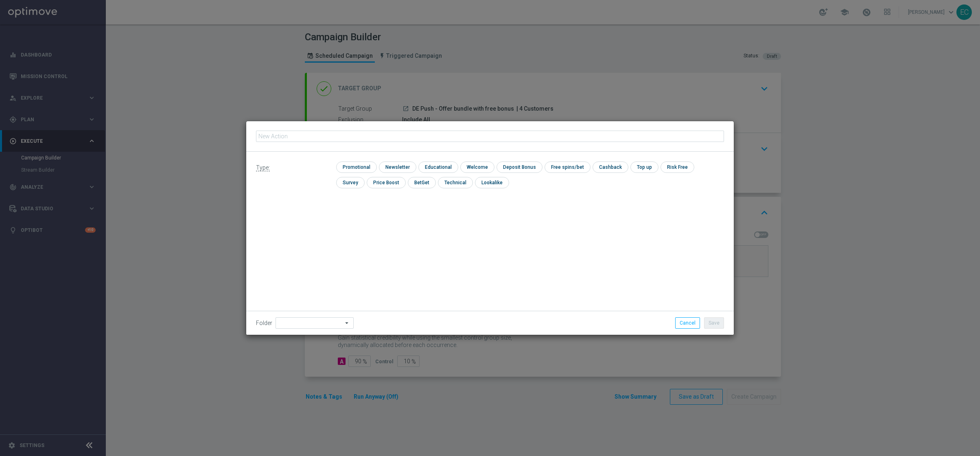
type input "DE Push - Offer bundle with free bonus"
click at [348, 164] on input "checkbox" at bounding box center [355, 167] width 39 height 11
checkbox input "true"
click at [716, 316] on div "Folder arrow_drop_down Drag here to set row groups Drag here to set column labe…" at bounding box center [490, 323] width 488 height 24
click at [717, 318] on button "Save" at bounding box center [714, 323] width 20 height 11
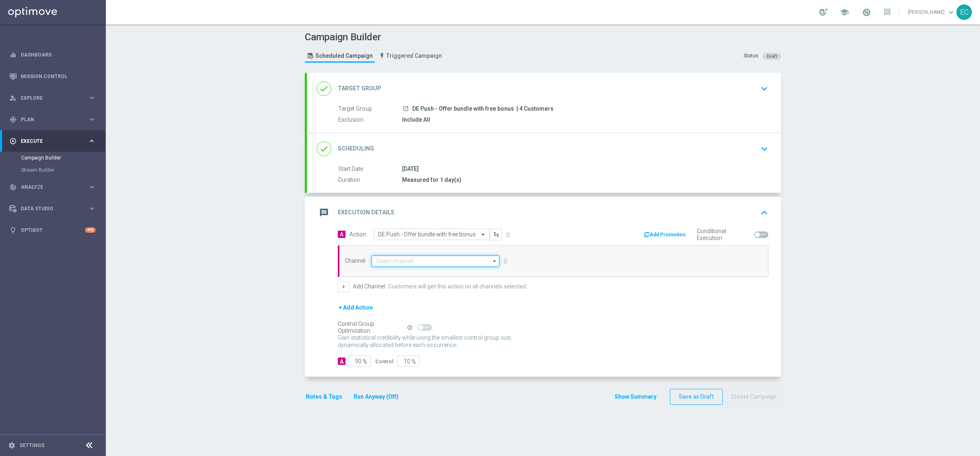
click at [454, 261] on input at bounding box center [436, 261] width 128 height 11
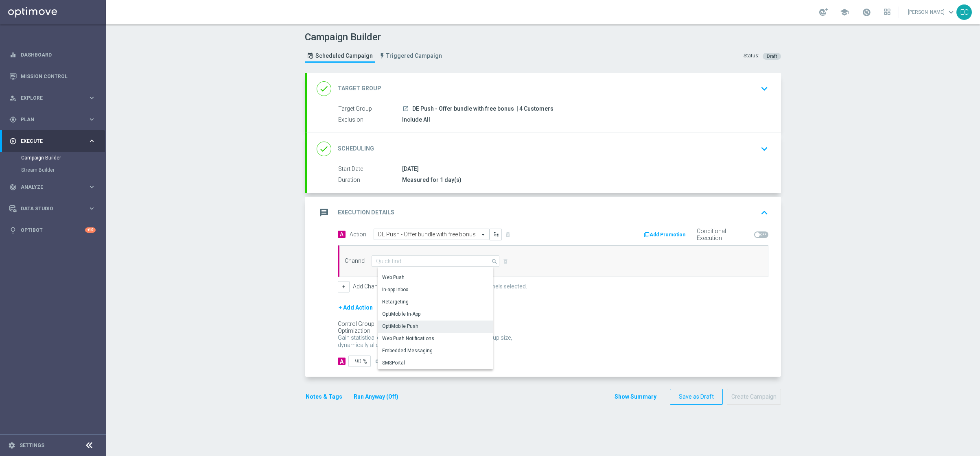
click at [428, 326] on div "OptiMobile Push" at bounding box center [438, 326] width 121 height 11
type input "OptiMobile Push"
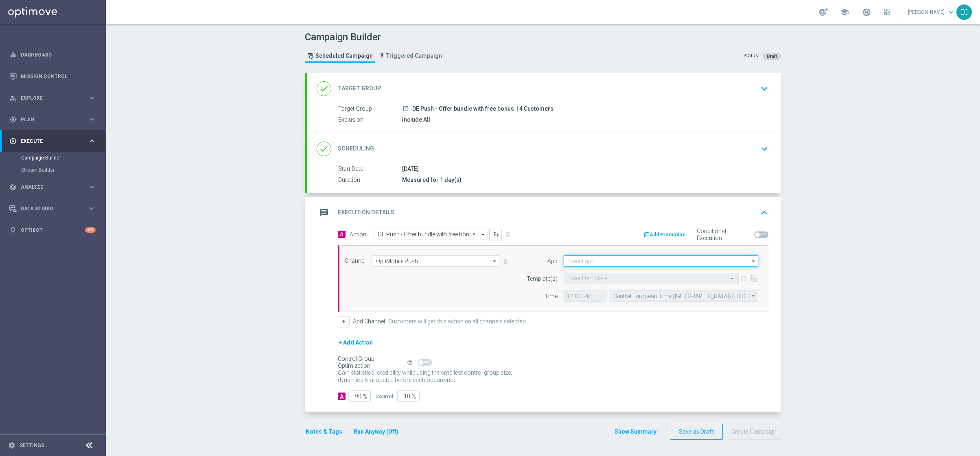
click at [602, 261] on input at bounding box center [661, 261] width 195 height 11
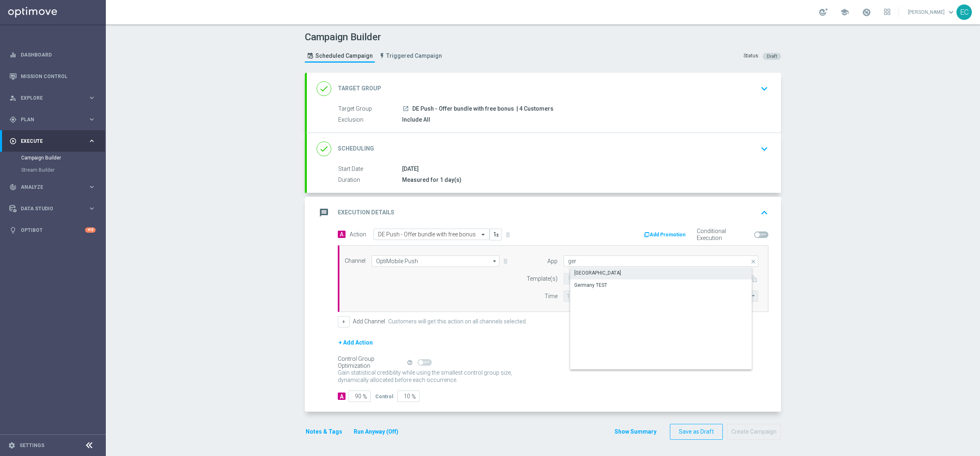
click at [603, 275] on div "[GEOGRAPHIC_DATA]" at bounding box center [667, 272] width 195 height 11
type input "[GEOGRAPHIC_DATA]"
click at [584, 278] on input "text" at bounding box center [643, 279] width 150 height 7
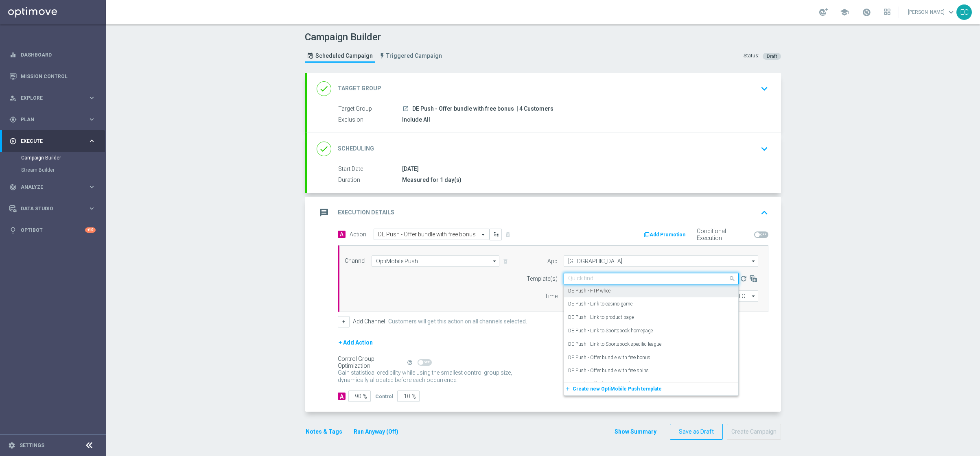
paste input "DE Push - Offer bundle with free bonus"
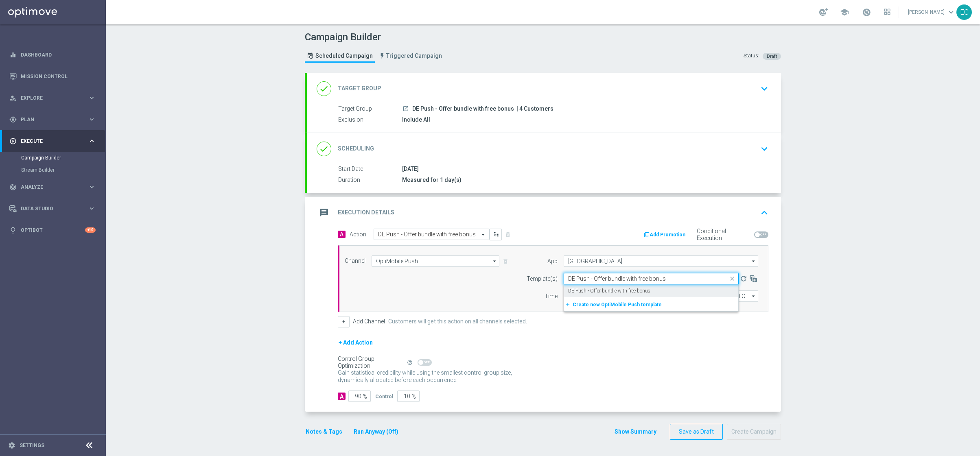
click at [654, 288] on div "DE Push - Offer bundle with free bonus" at bounding box center [651, 291] width 166 height 13
type input "DE Push - Offer bundle with free bonus"
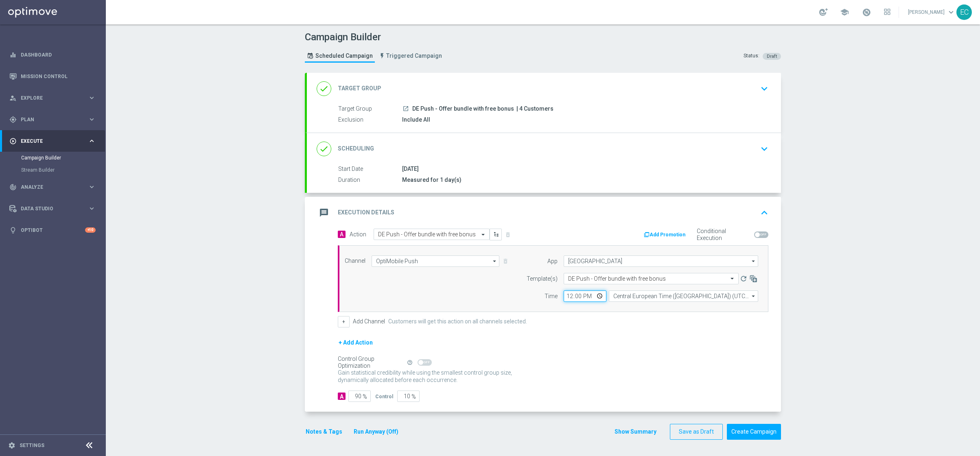
click at [565, 296] on input "12:00" at bounding box center [585, 296] width 43 height 11
type input "11:37"
click at [355, 396] on input "90" at bounding box center [359, 396] width 22 height 11
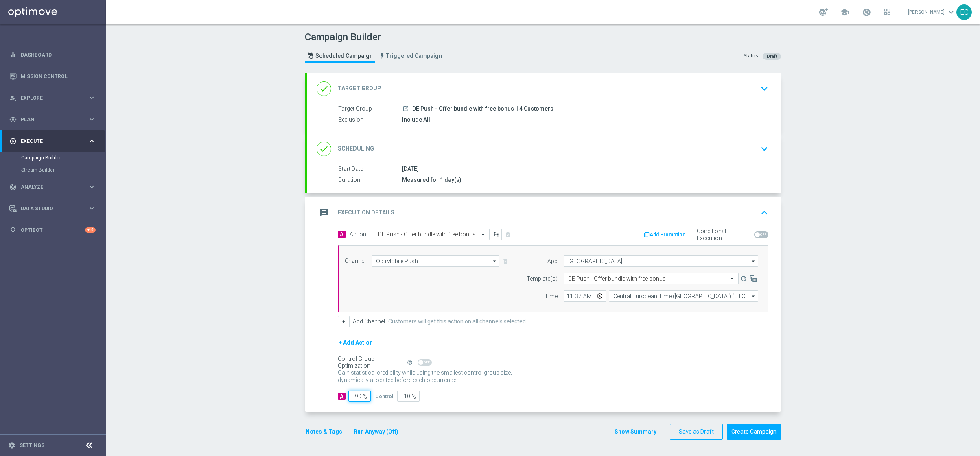
type input "1"
type input "99"
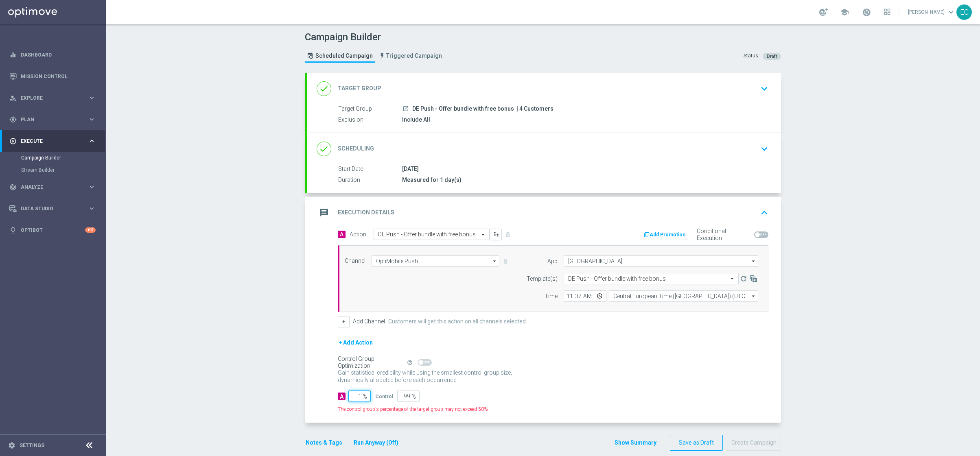
type input "10"
type input "90"
type input "100"
type input "0"
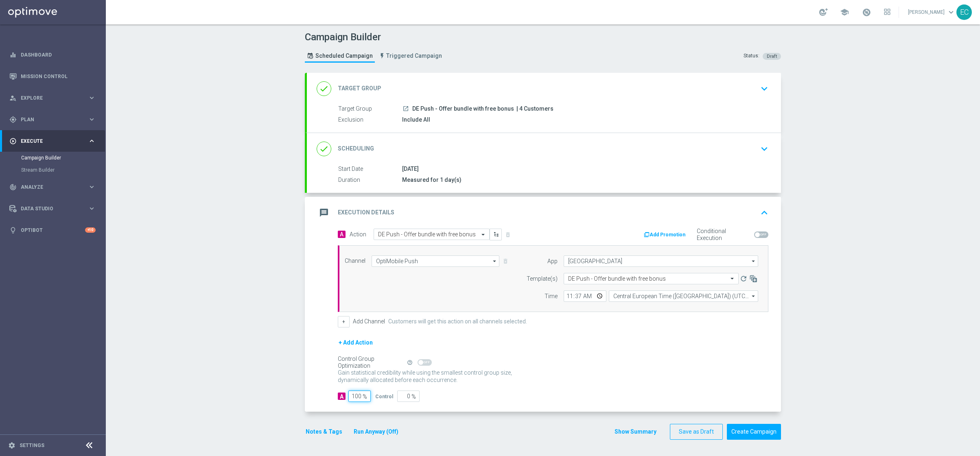
type input "100"
click at [320, 428] on div "Notes & Tags Run Anyway (Off)" at bounding box center [357, 432] width 104 height 16
click at [320, 435] on button "Notes & Tags" at bounding box center [324, 432] width 38 height 10
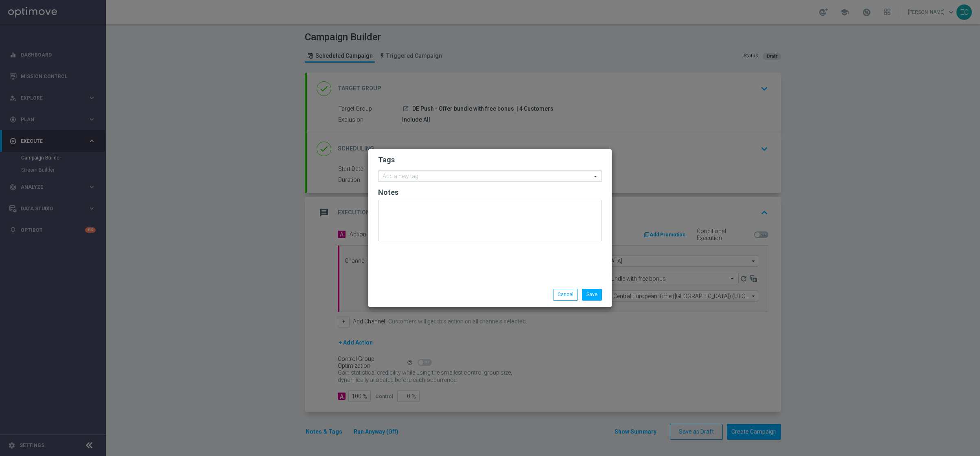
click at [440, 171] on div "Add a new tag" at bounding box center [485, 176] width 213 height 10
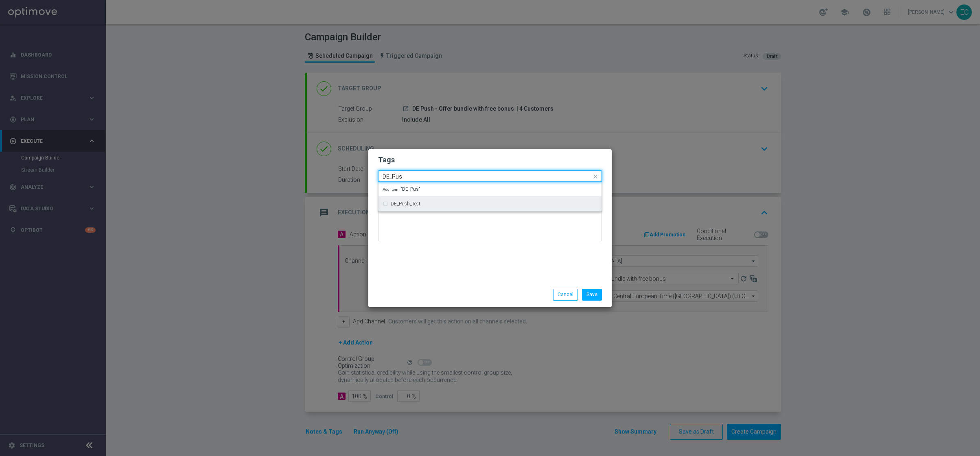
click at [399, 203] on label "DE_Push_Test" at bounding box center [406, 204] width 30 height 5
type input "DE_Pus"
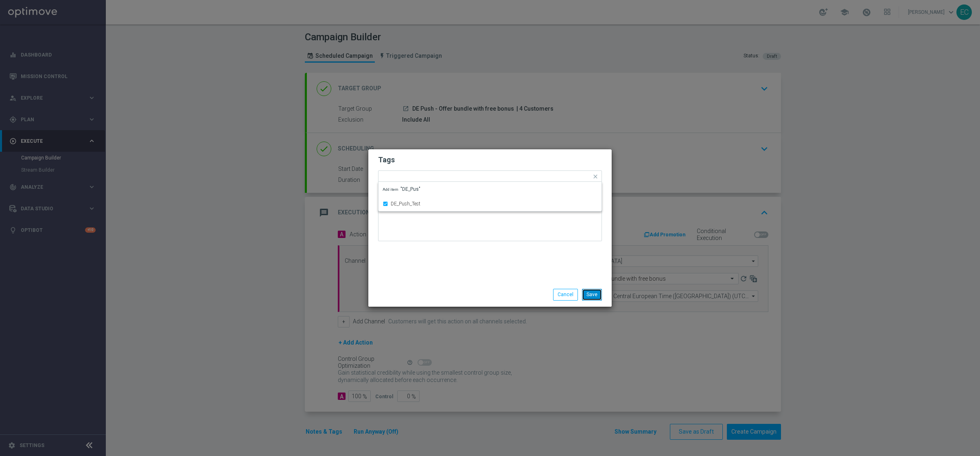
click at [593, 300] on button "Save" at bounding box center [592, 294] width 20 height 11
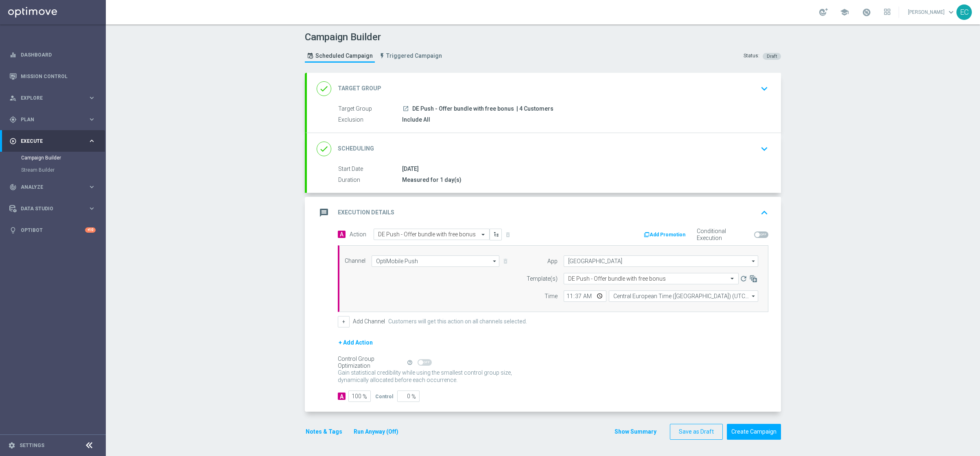
scroll to position [0, 0]
click at [747, 434] on button "Create Campaign" at bounding box center [754, 432] width 54 height 16
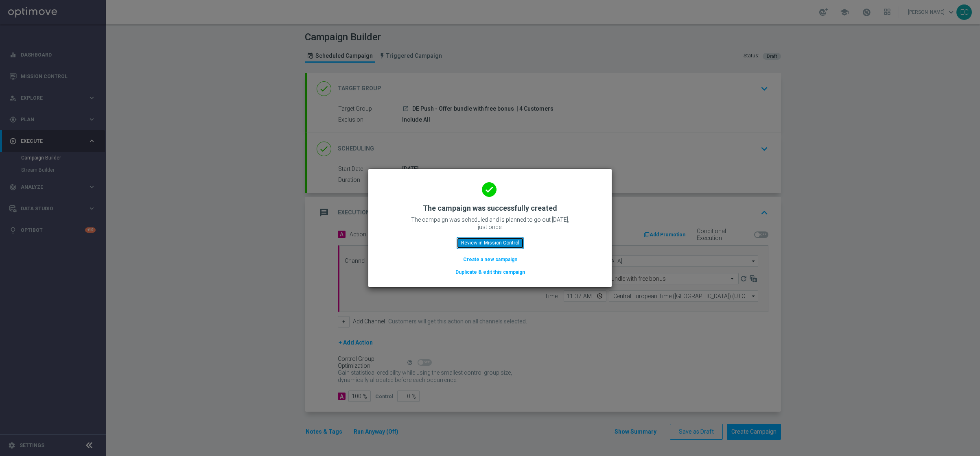
click at [505, 242] on button "Review in Mission Control" at bounding box center [490, 242] width 67 height 11
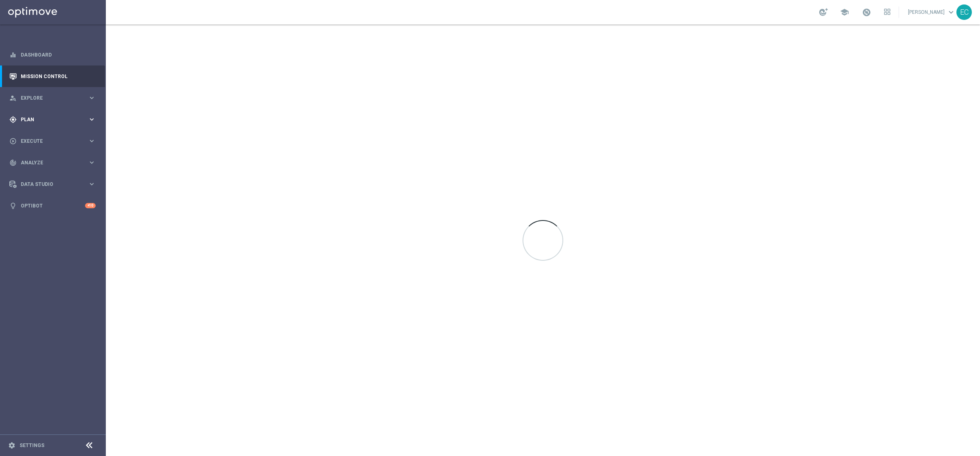
click at [58, 109] on div "gps_fixed Plan keyboard_arrow_right" at bounding box center [52, 120] width 105 height 22
click at [58, 160] on span "Templates" at bounding box center [51, 160] width 58 height 5
click at [61, 197] on link "OptiMobile Push" at bounding box center [54, 197] width 59 height 7
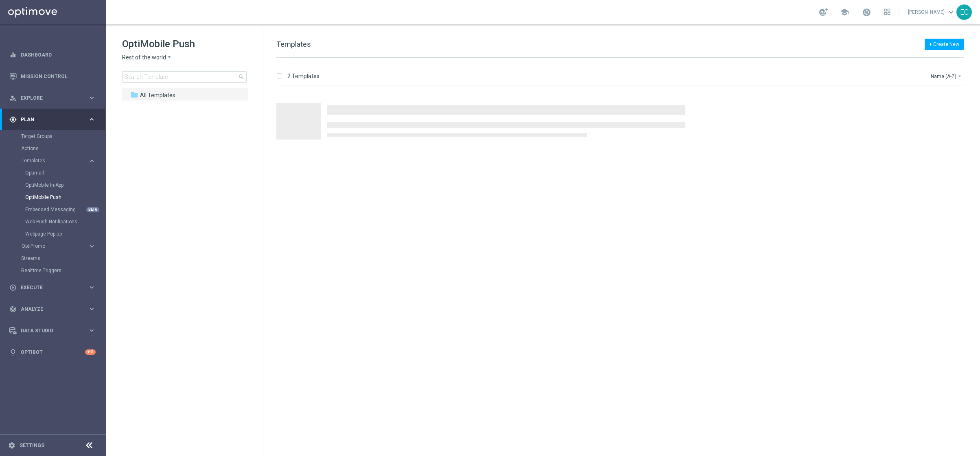
click at [154, 55] on span "Rest of the world" at bounding box center [144, 58] width 44 height 8
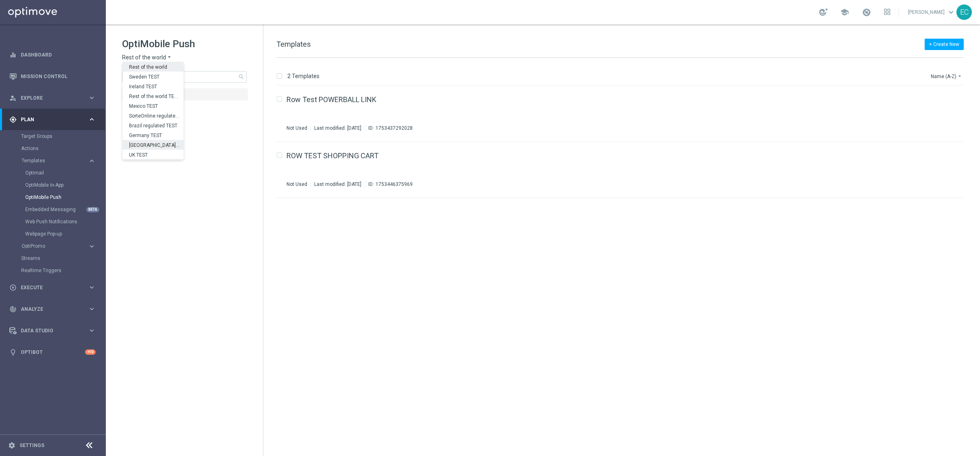
scroll to position [254, 0]
click at [162, 127] on div "[GEOGRAPHIC_DATA]" at bounding box center [153, 125] width 61 height 10
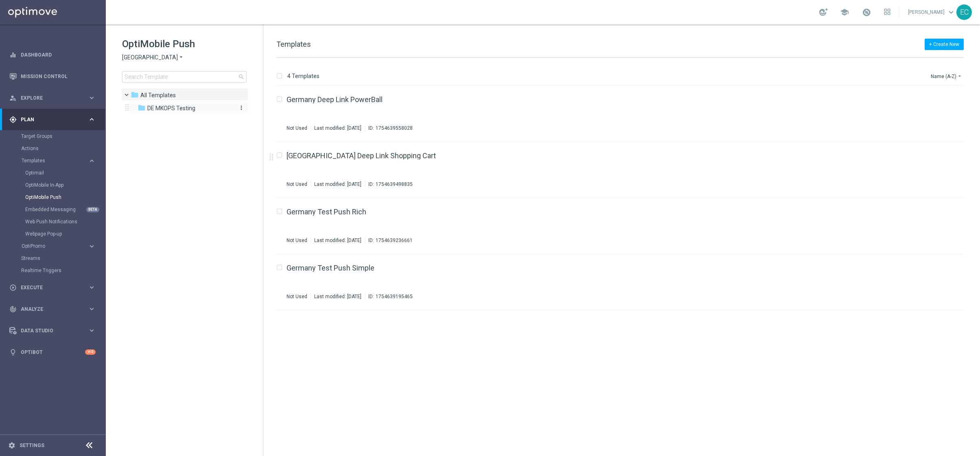
click at [210, 104] on div "folder DE MKOPS Testing" at bounding box center [185, 108] width 94 height 9
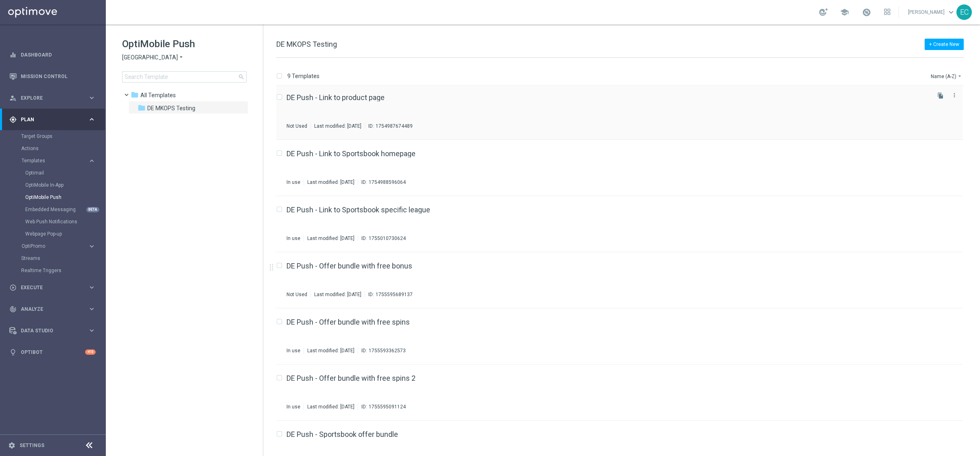
scroll to position [135, 0]
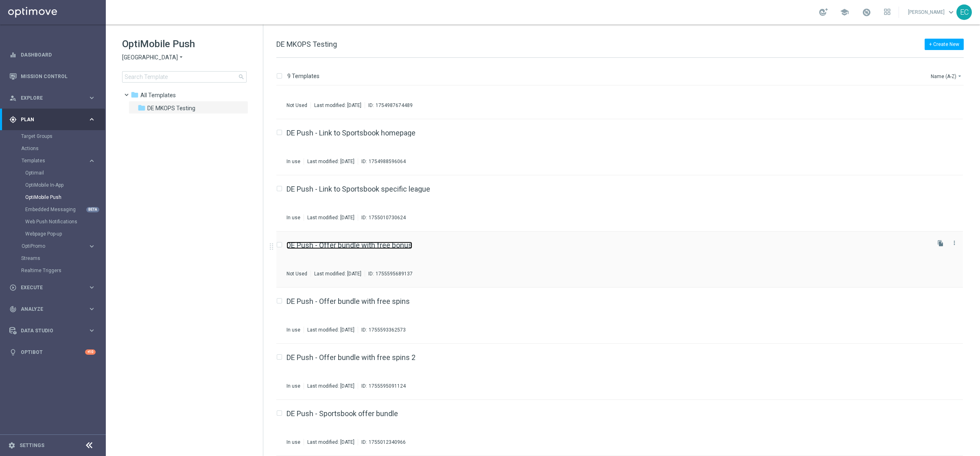
click at [399, 244] on link "DE Push - Offer bundle with free bonus" at bounding box center [350, 245] width 126 height 7
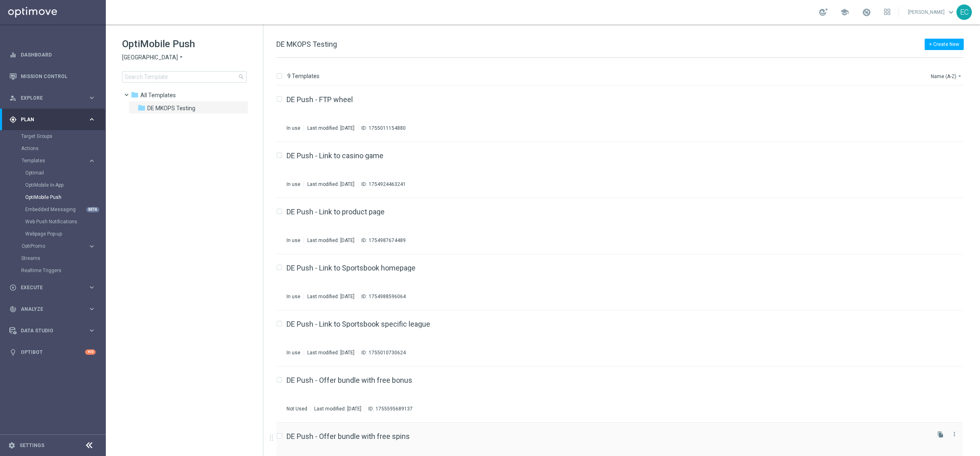
scroll to position [135, 0]
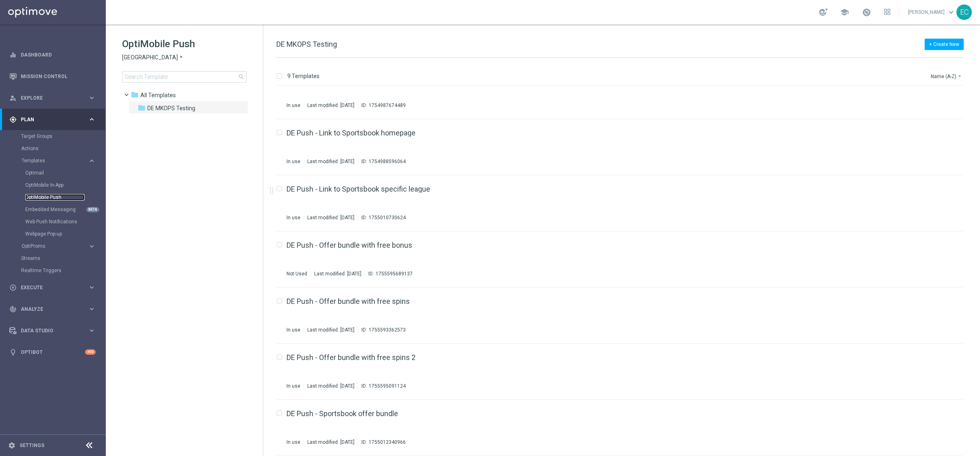
click at [65, 197] on link "OptiMobile Push" at bounding box center [54, 197] width 59 height 7
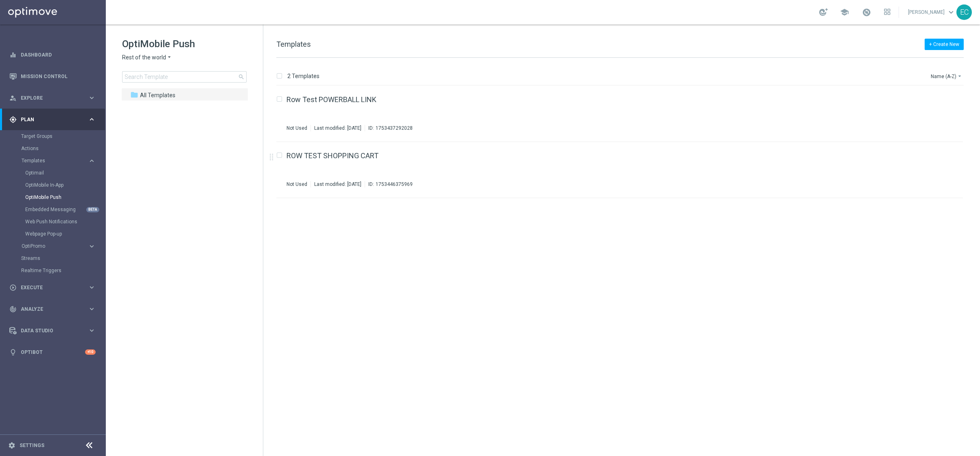
click at [156, 57] on span "Rest of the world" at bounding box center [144, 58] width 44 height 8
click at [0, 0] on span "[GEOGRAPHIC_DATA]" at bounding box center [0, 0] width 0 height 0
click at [172, 104] on div "folder DE MKOPS Testing" at bounding box center [185, 108] width 94 height 9
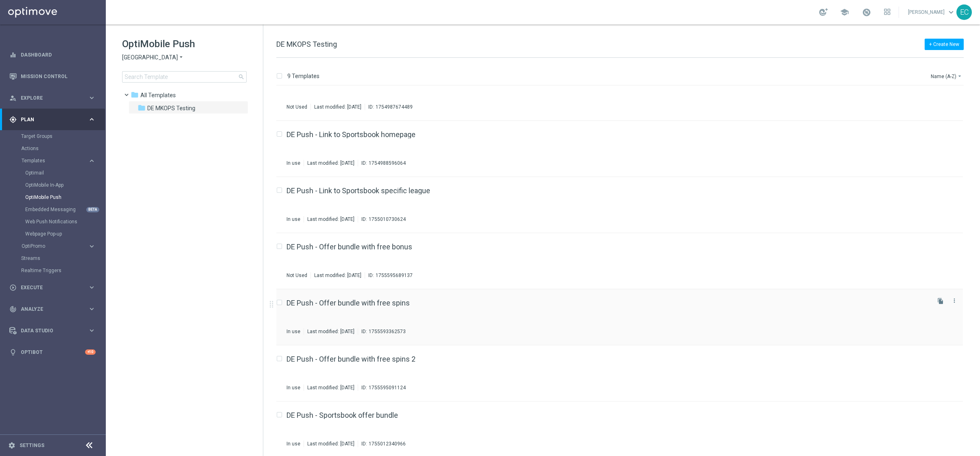
scroll to position [135, 0]
click at [280, 357] on input "Press SPACE to select this row." at bounding box center [278, 358] width 5 height 5
checkbox input "true"
click at [938, 358] on icon "file_copy" at bounding box center [941, 356] width 7 height 7
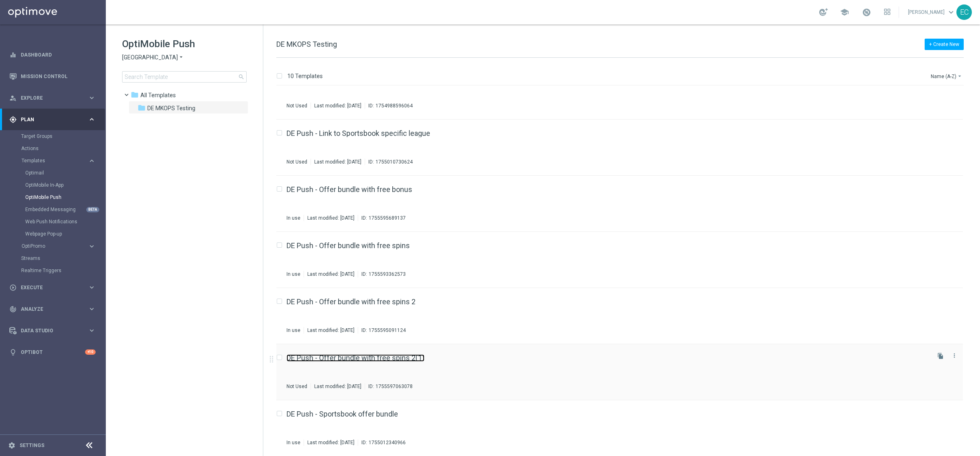
click at [402, 357] on link "DE Push - Offer bundle with free spins 2(1)" at bounding box center [356, 358] width 138 height 7
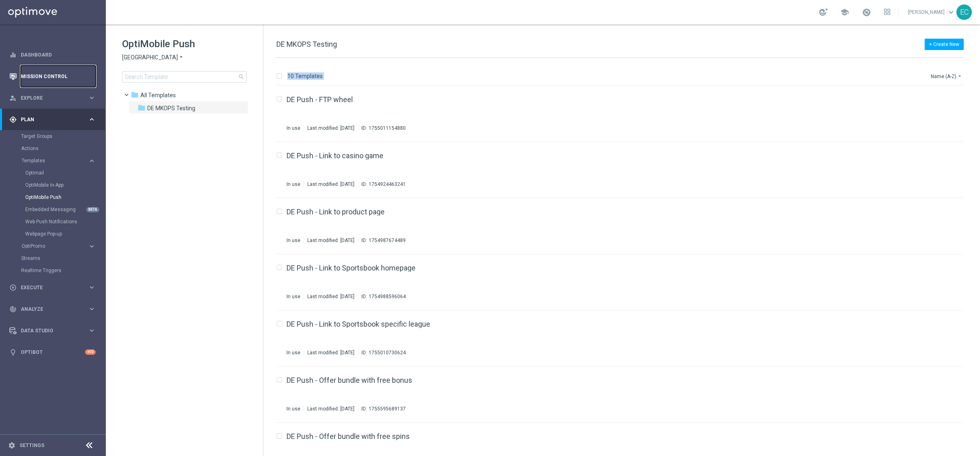
click at [54, 69] on link "Mission Control" at bounding box center [58, 77] width 75 height 22
